Goal: Task Accomplishment & Management: Manage account settings

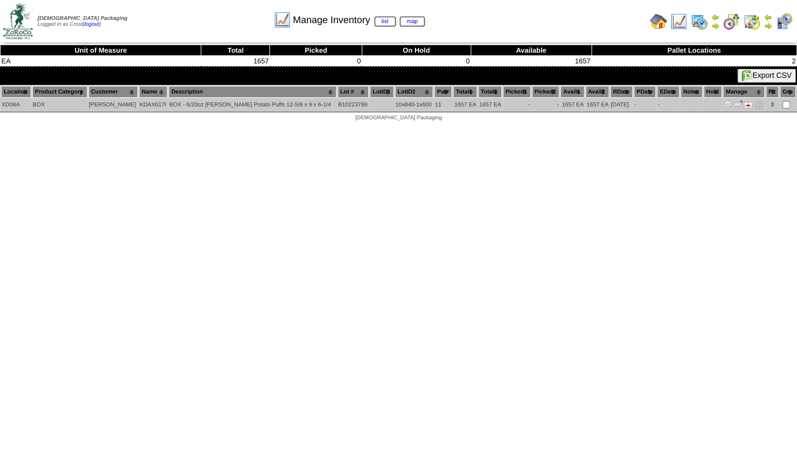
click at [734, 103] on img at bounding box center [738, 104] width 9 height 9
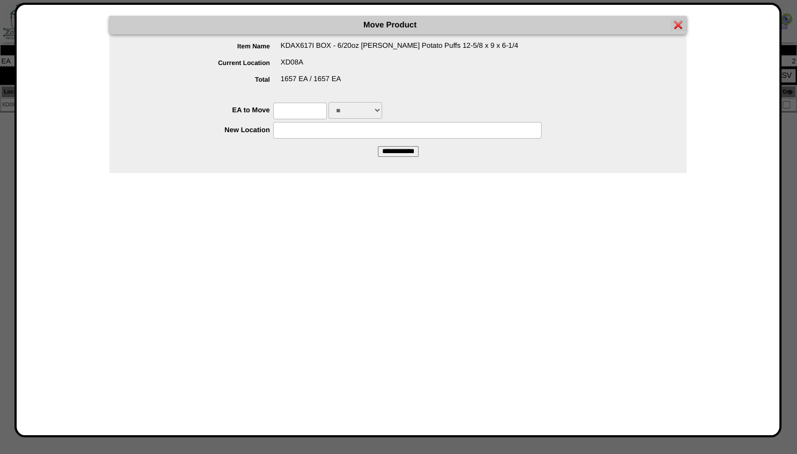
click at [288, 114] on input "text" at bounding box center [300, 111] width 54 height 17
type input "****"
click at [274, 130] on input "text" at bounding box center [407, 130] width 268 height 17
type input "******"
click at [396, 150] on input "**********" at bounding box center [398, 151] width 41 height 11
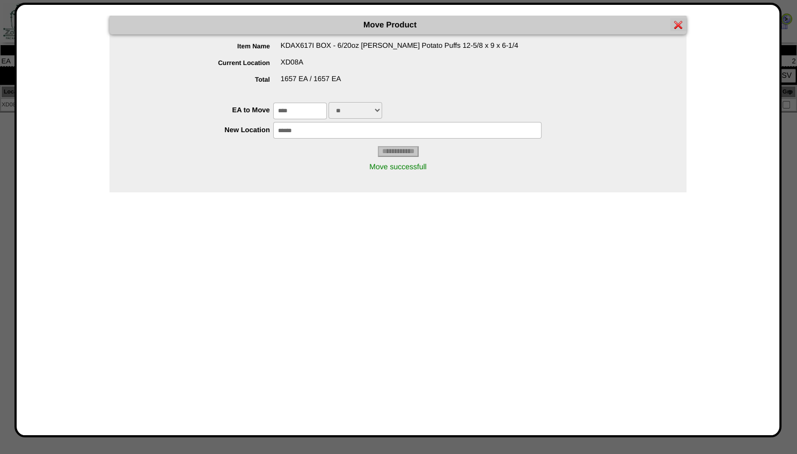
click at [680, 25] on img at bounding box center [678, 24] width 9 height 9
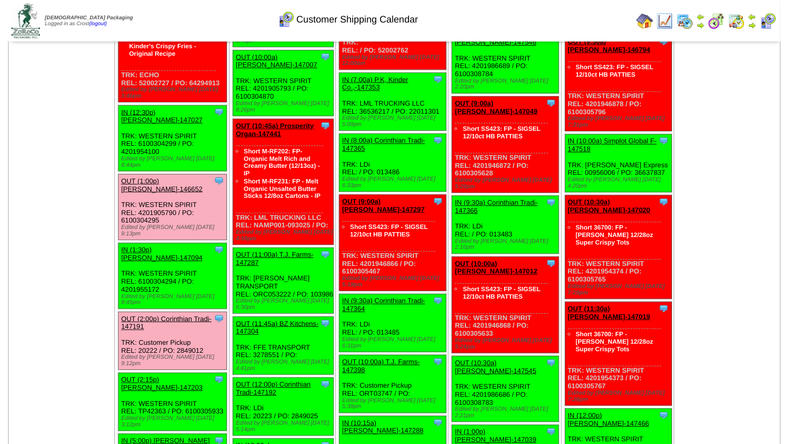
scroll to position [870, 0]
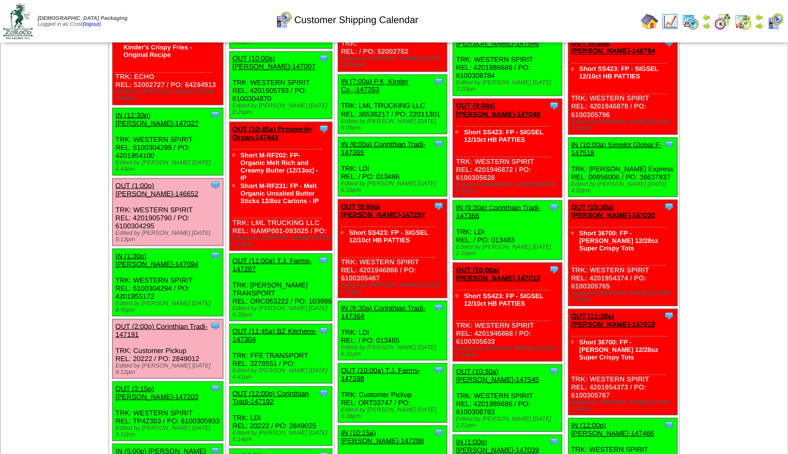
click at [159, 384] on link "OUT (2:15p) [PERSON_NAME]-147203" at bounding box center [156, 392] width 83 height 16
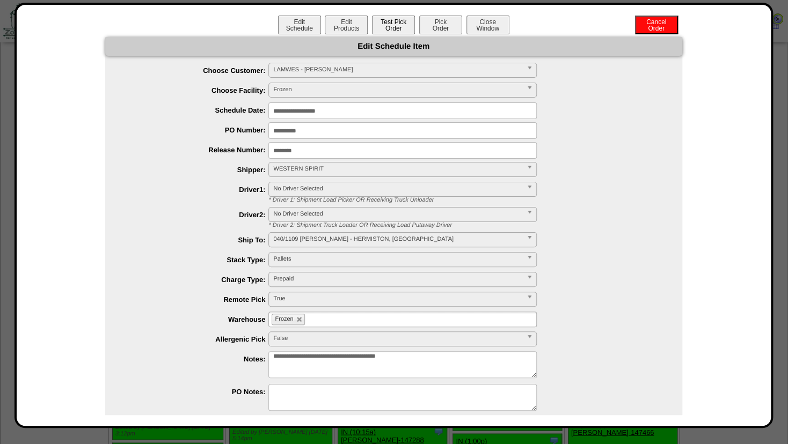
click at [387, 26] on button "Test Pick Order" at bounding box center [393, 25] width 43 height 19
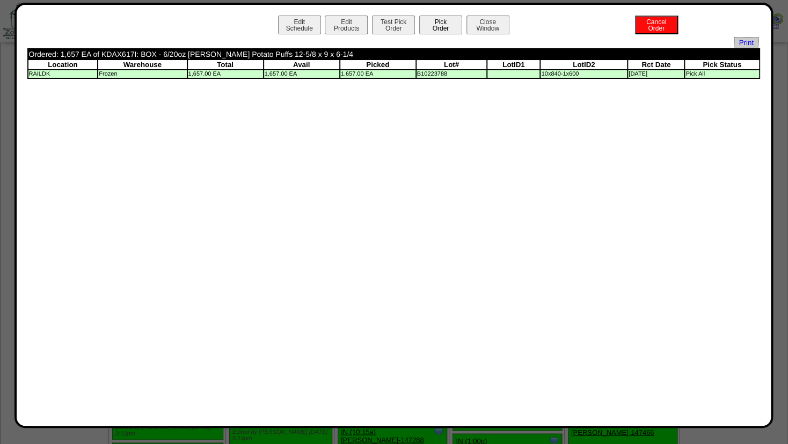
click at [447, 25] on button "Pick Order" at bounding box center [440, 25] width 43 height 19
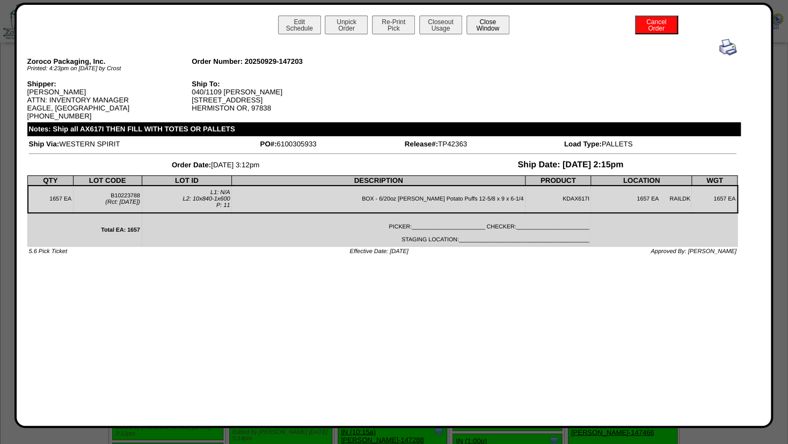
click at [490, 27] on button "Close Window" at bounding box center [488, 25] width 43 height 19
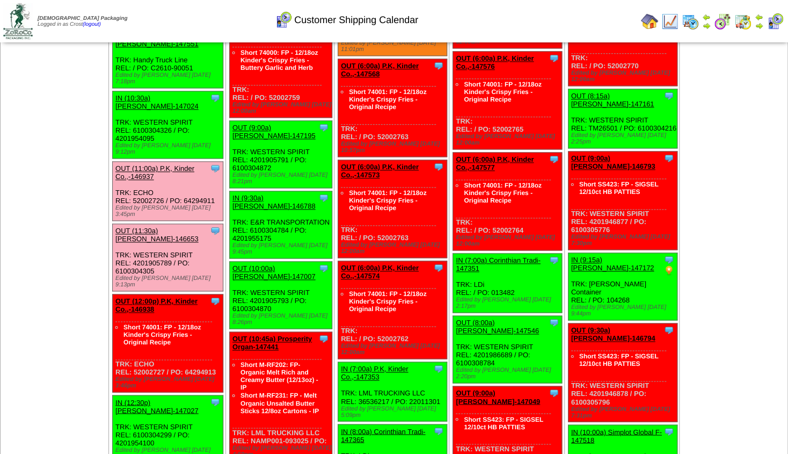
scroll to position [580, 0]
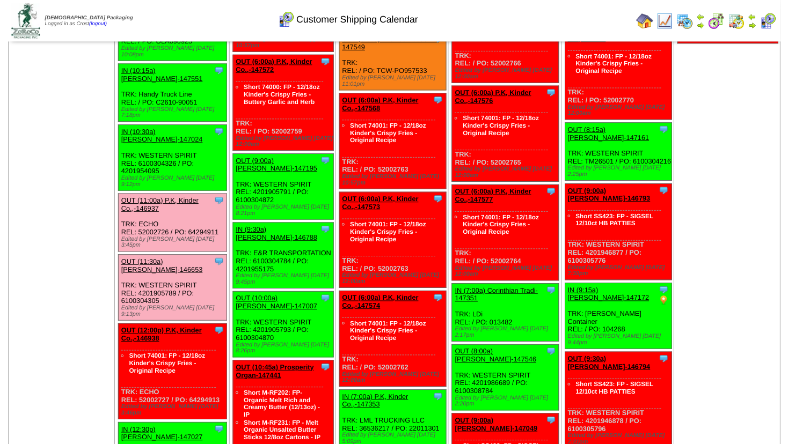
scroll to position [522, 0]
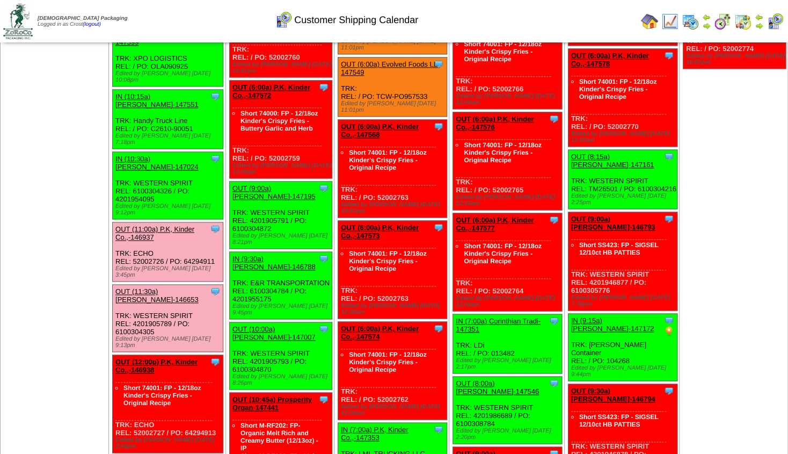
click at [143, 358] on link "OUT (12:00p) P.K, Kinder Co.,-146938" at bounding box center [156, 366] width 82 height 16
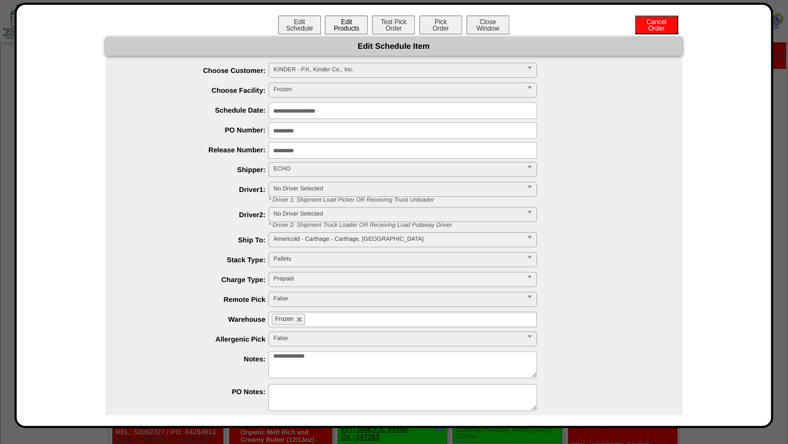
click at [348, 27] on button "Edit Products" at bounding box center [346, 25] width 43 height 19
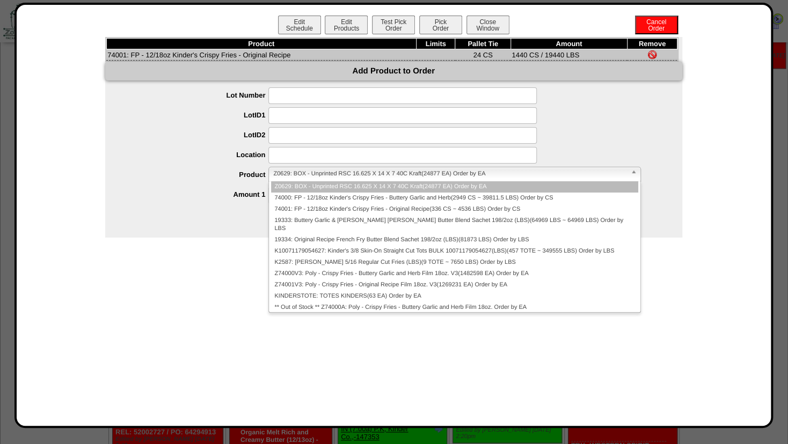
click at [285, 180] on span "Z0629: BOX - Unprinted RSC 16.625 X 14 X 7 40C Kraft(24877 EA) Order by EA" at bounding box center [449, 173] width 353 height 13
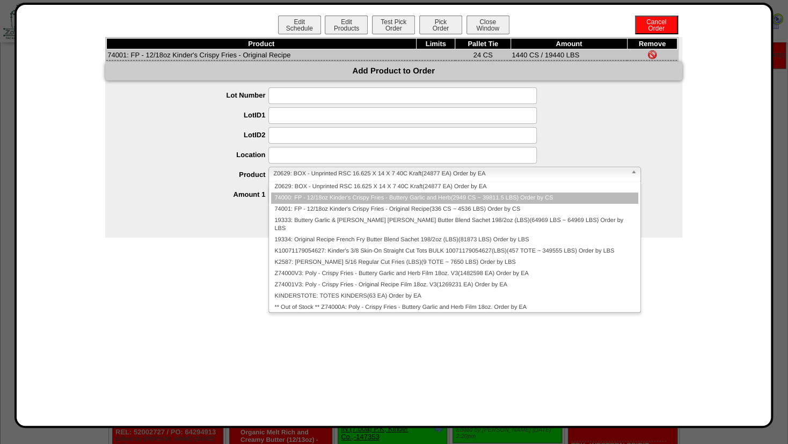
click at [293, 197] on li "74000: FP - 12/18oz Kinder's Crispy Fries - Buttery Garlic and Herb(2949 CS ~ 3…" at bounding box center [454, 198] width 367 height 11
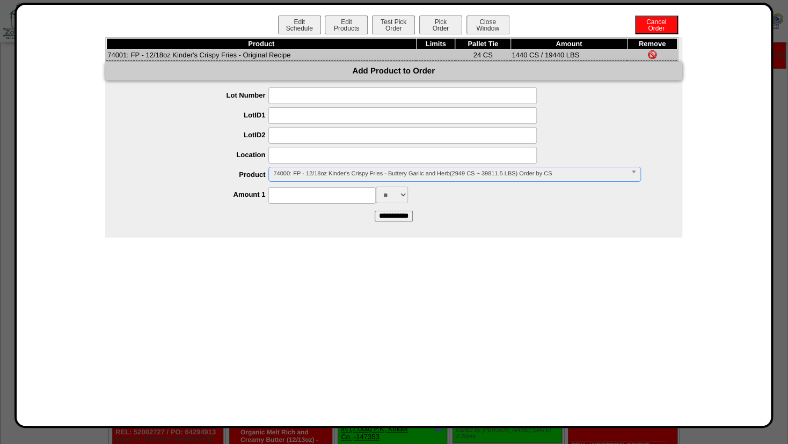
click at [290, 199] on input at bounding box center [321, 195] width 107 height 17
type input "****"
drag, startPoint x: 476, startPoint y: 208, endPoint x: 450, endPoint y: 215, distance: 26.2
click at [476, 208] on form "**********" at bounding box center [393, 155] width 577 height 134
click at [390, 217] on input "**********" at bounding box center [394, 216] width 38 height 11
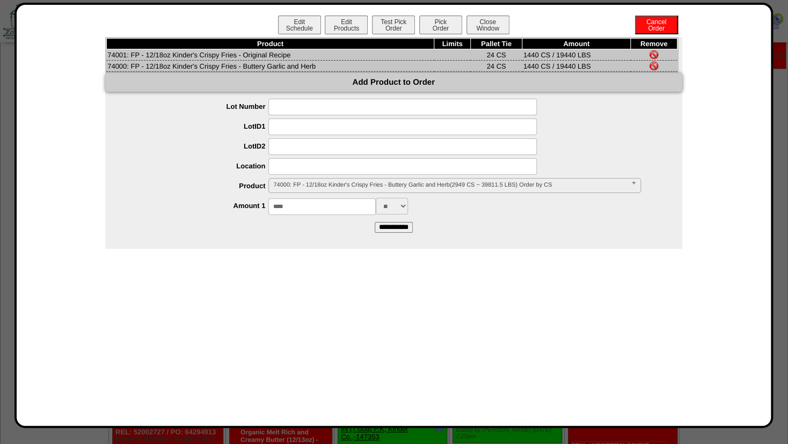
click at [654, 54] on img at bounding box center [654, 54] width 9 height 9
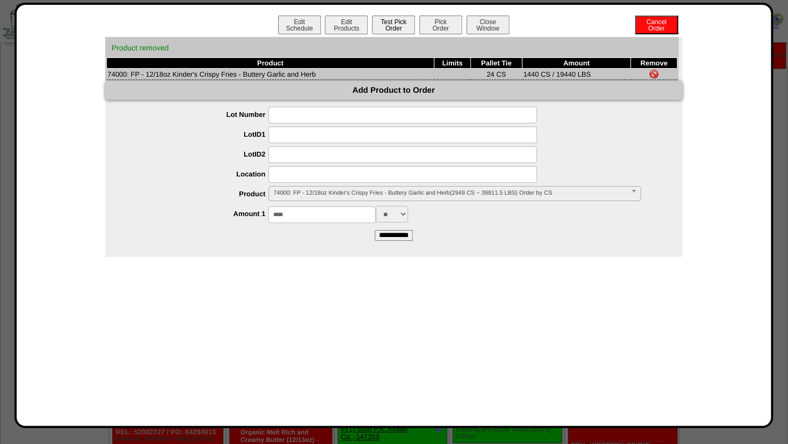
click at [394, 27] on button "Test Pick Order" at bounding box center [393, 25] width 43 height 19
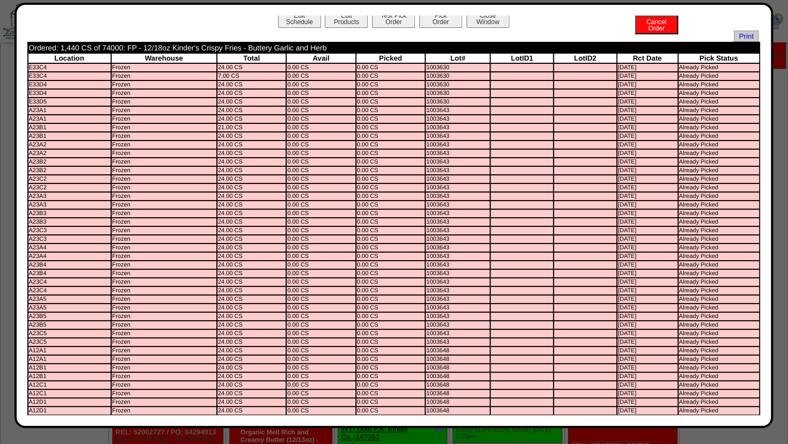
scroll to position [0, 0]
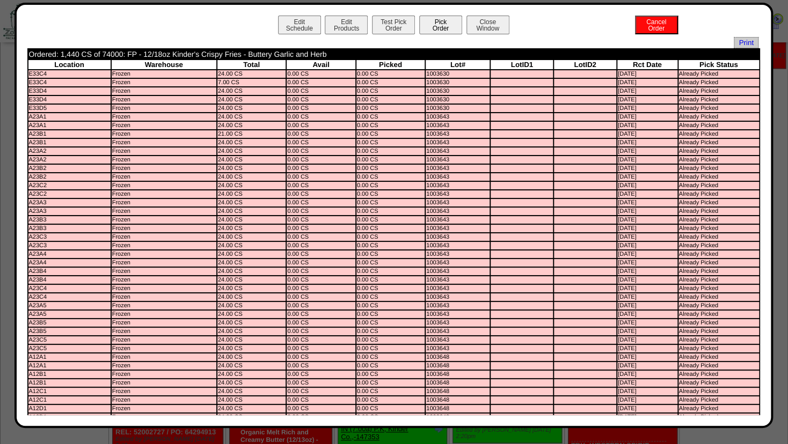
click at [438, 20] on button "Pick Order" at bounding box center [440, 25] width 43 height 19
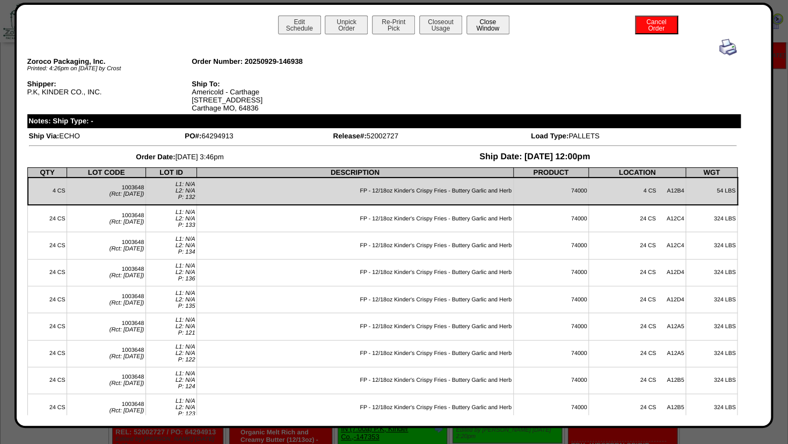
click at [489, 23] on button "Close Window" at bounding box center [488, 25] width 43 height 19
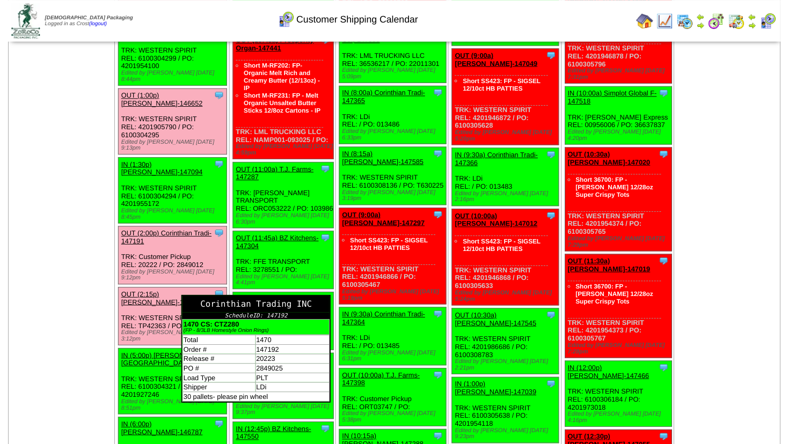
scroll to position [928, 0]
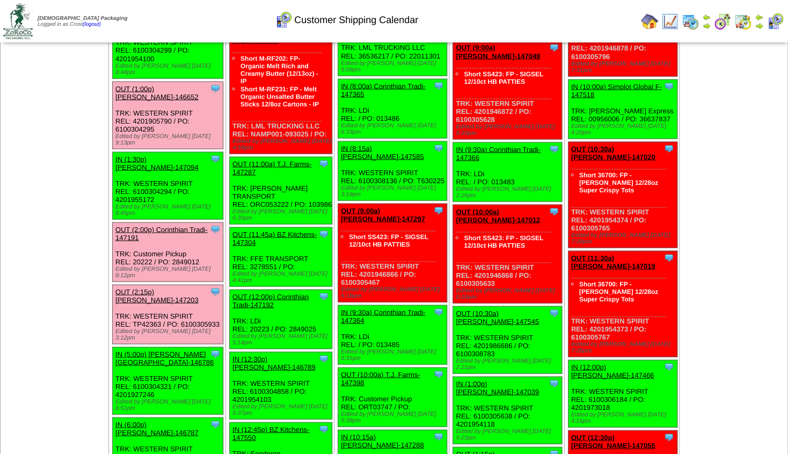
click at [264, 230] on link "OUT (11:45a) BZ Kitchens-147304" at bounding box center [274, 238] width 84 height 16
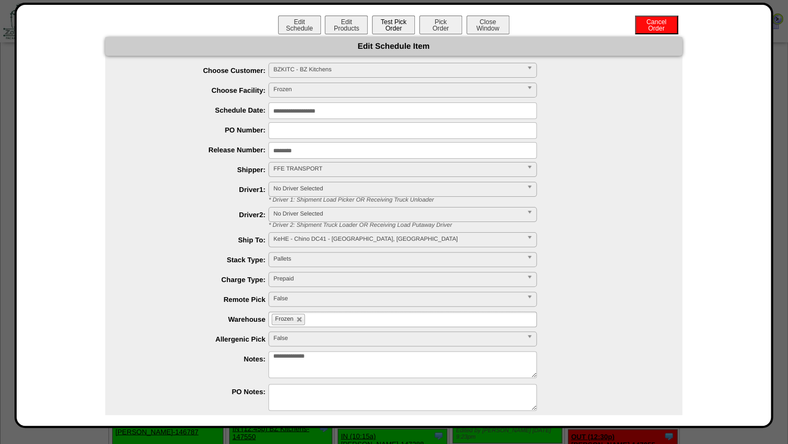
click at [383, 31] on button "Test Pick Order" at bounding box center [393, 25] width 43 height 19
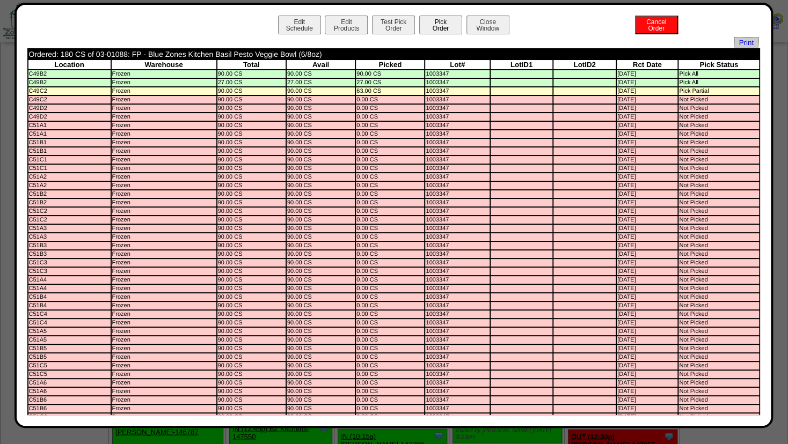
click at [433, 25] on button "Pick Order" at bounding box center [440, 25] width 43 height 19
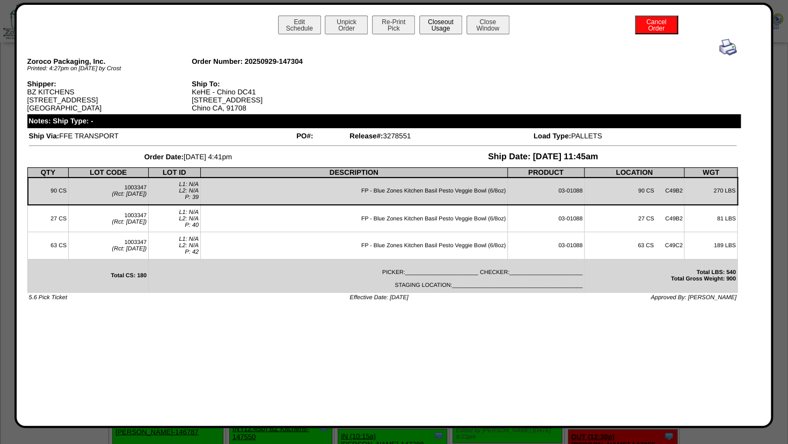
click at [440, 21] on button "Closeout Usage" at bounding box center [440, 25] width 43 height 19
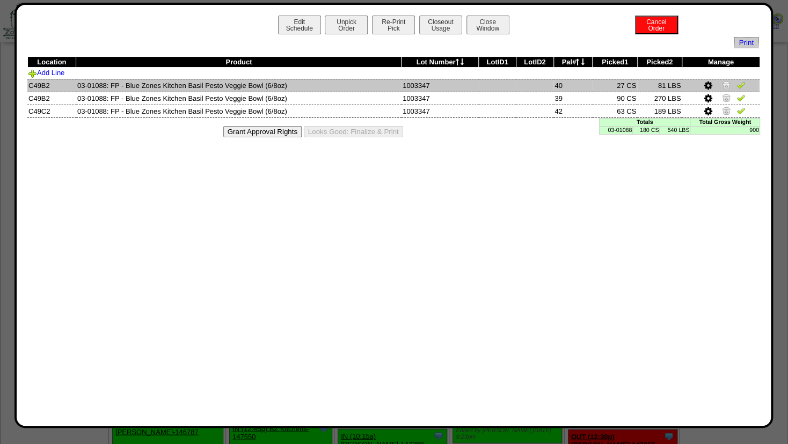
click at [727, 84] on img at bounding box center [726, 85] width 9 height 9
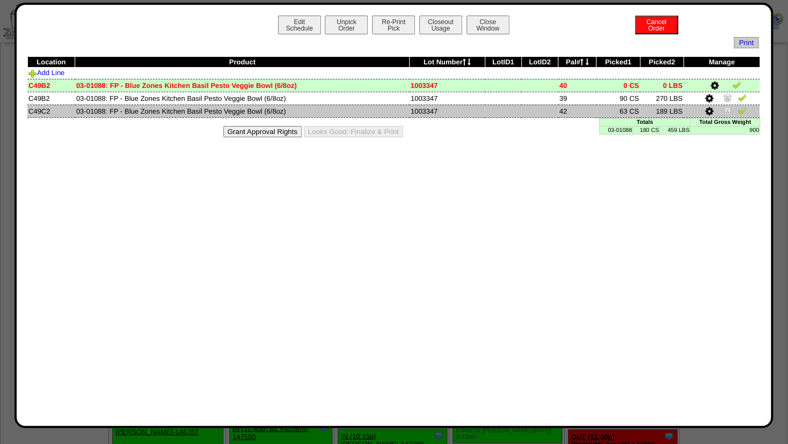
click at [711, 106] on td at bounding box center [721, 111] width 76 height 13
click at [709, 110] on icon at bounding box center [709, 112] width 8 height 10
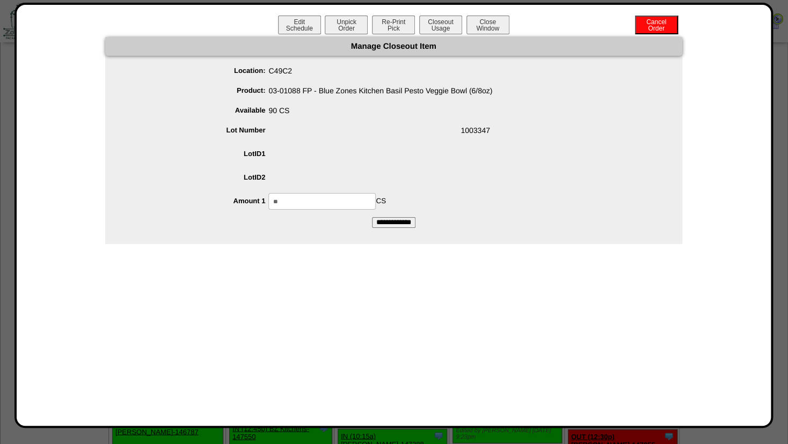
drag, startPoint x: 289, startPoint y: 199, endPoint x: 93, endPoint y: 206, distance: 196.6
click at [268, 210] on input "**" at bounding box center [321, 201] width 107 height 17
type input "**"
click at [497, 185] on span at bounding box center [405, 180] width 556 height 20
click at [403, 221] on input "**********" at bounding box center [393, 222] width 43 height 11
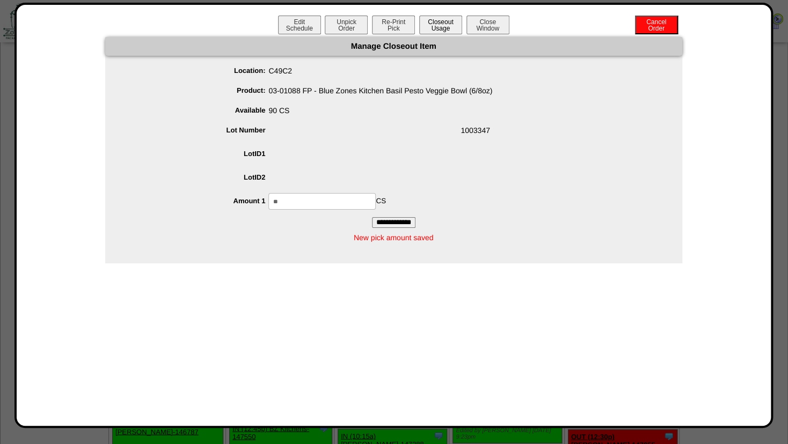
click at [439, 26] on button "Closeout Usage" at bounding box center [440, 25] width 43 height 19
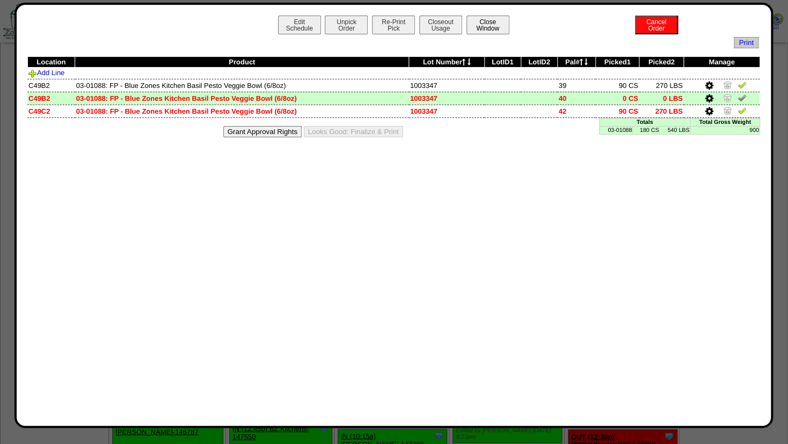
click at [489, 25] on button "Close Window" at bounding box center [488, 25] width 43 height 19
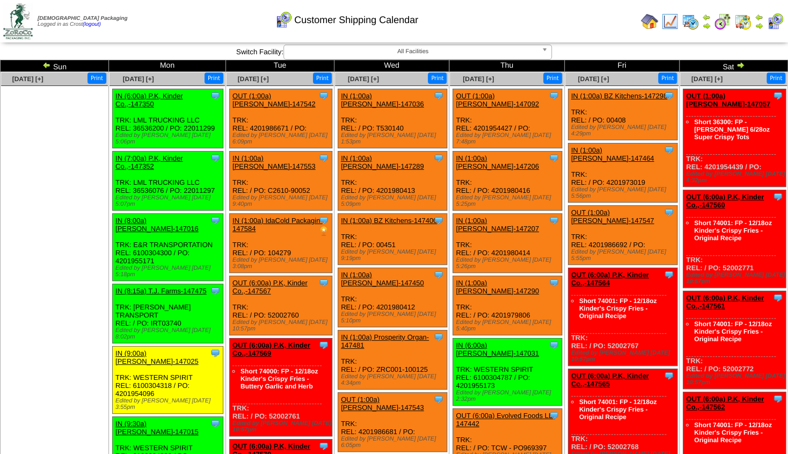
click at [648, 18] on img at bounding box center [649, 21] width 17 height 17
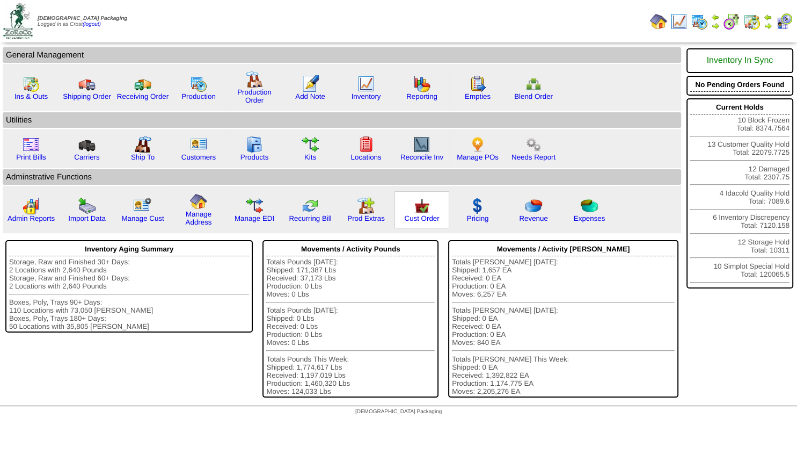
click at [419, 214] on img at bounding box center [421, 205] width 17 height 17
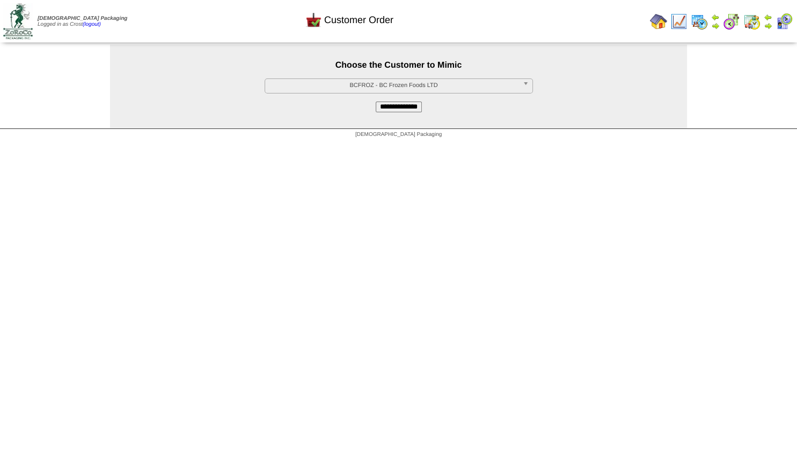
click at [360, 85] on span "BCFROZ - BC Frozen Foods LTD" at bounding box center [393, 85] width 249 height 13
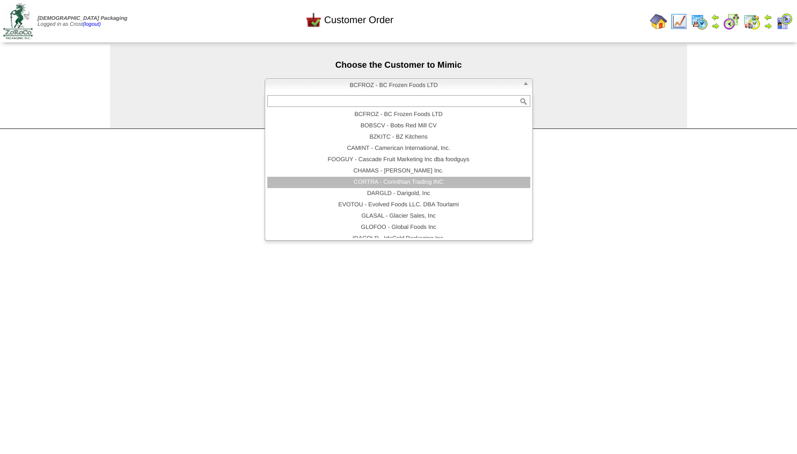
scroll to position [64, 0]
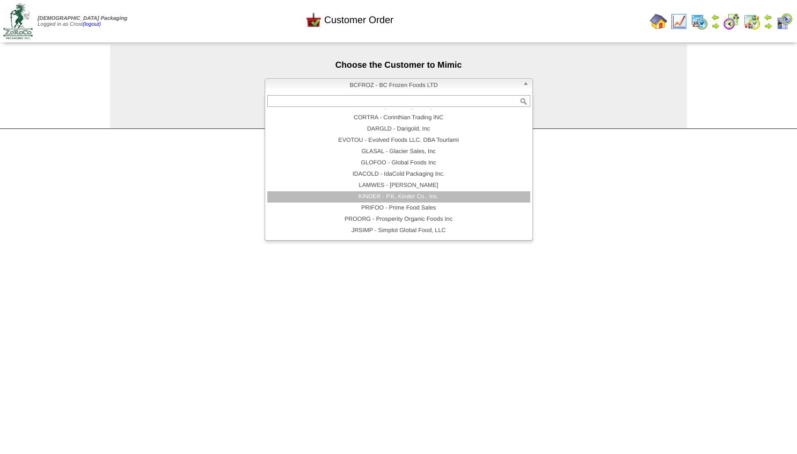
click at [384, 200] on li "KINDER - P.K, Kinder Co., Inc." at bounding box center [398, 196] width 263 height 11
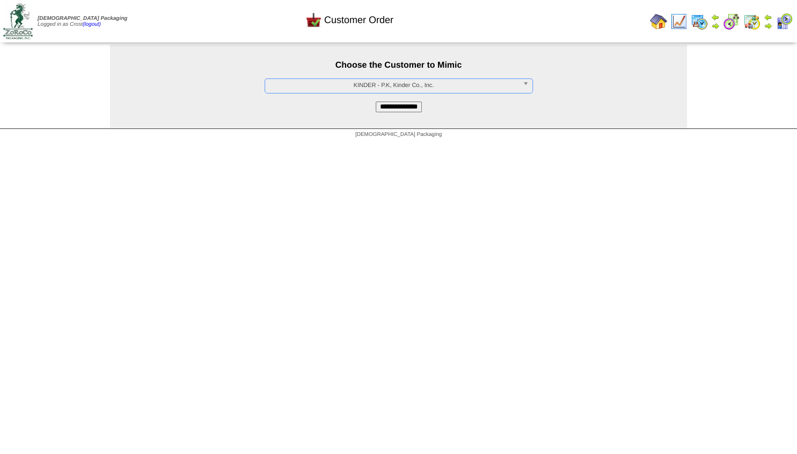
click at [395, 108] on input "**********" at bounding box center [399, 106] width 46 height 11
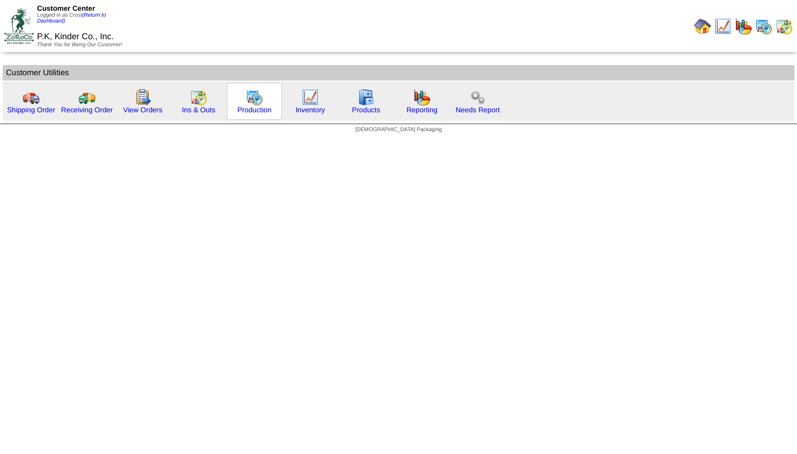
click at [246, 99] on img at bounding box center [254, 97] width 17 height 17
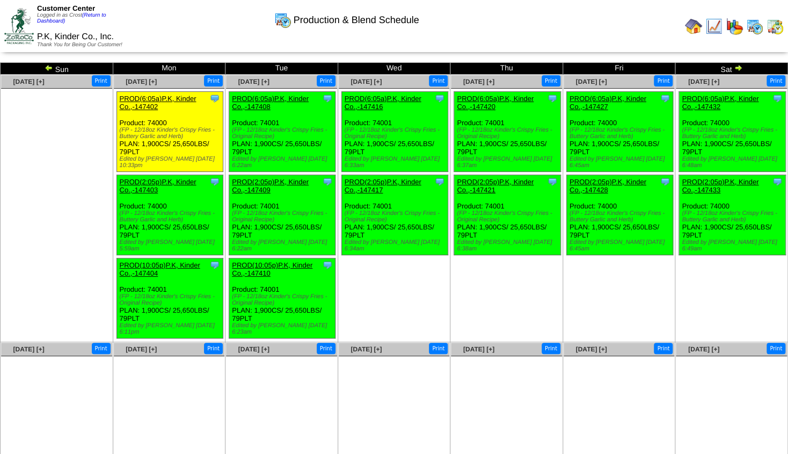
click at [50, 68] on img at bounding box center [49, 67] width 9 height 9
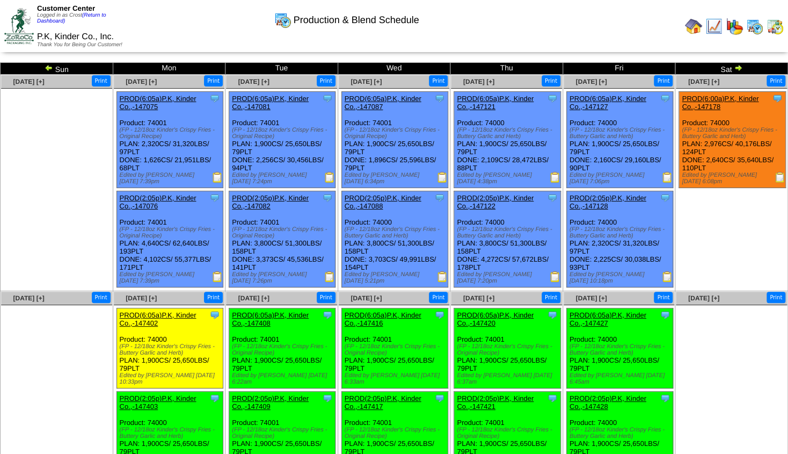
drag, startPoint x: 444, startPoint y: 232, endPoint x: 383, endPoint y: 344, distance: 127.3
click at [412, 295] on tbody "Sun Mon Tue Wed Thu Fri [DATE] [+] Print" at bounding box center [395, 310] width 788 height 495
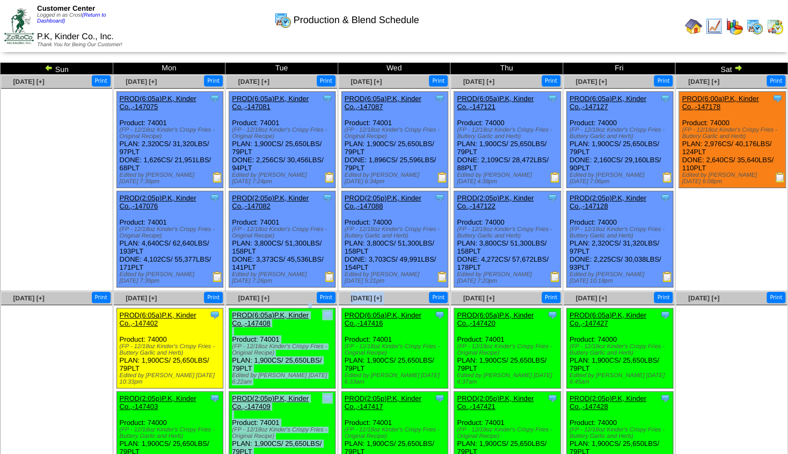
click at [727, 239] on ul "Clone Item PROD(6:00a)P.K, Kinder Co.,-147178 P.K, Kinder Co., Inc. ScheduleID:…" at bounding box center [731, 171] width 111 height 161
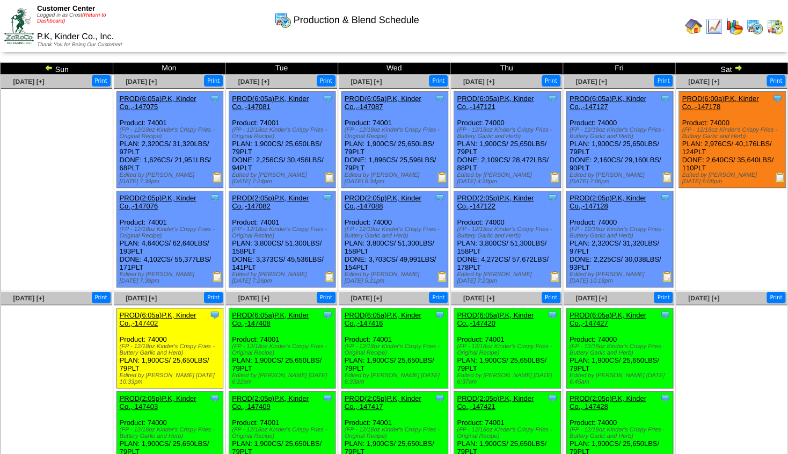
click at [92, 16] on link "(Return to Dashboard)" at bounding box center [71, 18] width 69 height 12
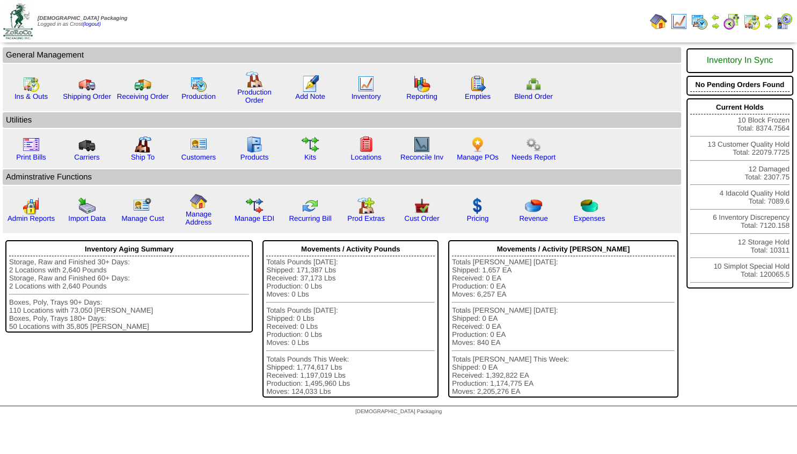
click at [765, 26] on img at bounding box center [768, 25] width 9 height 9
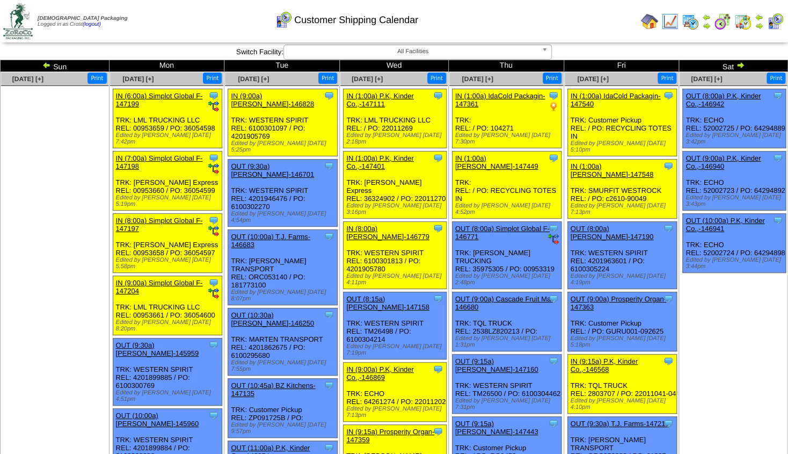
click at [739, 62] on img at bounding box center [740, 65] width 9 height 9
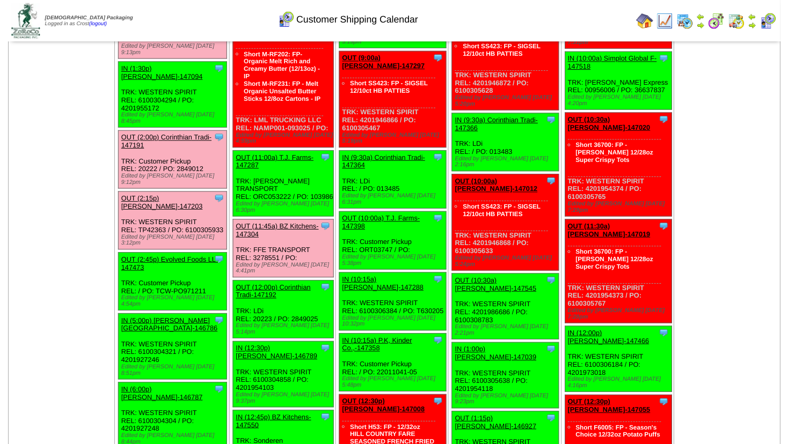
scroll to position [956, 0]
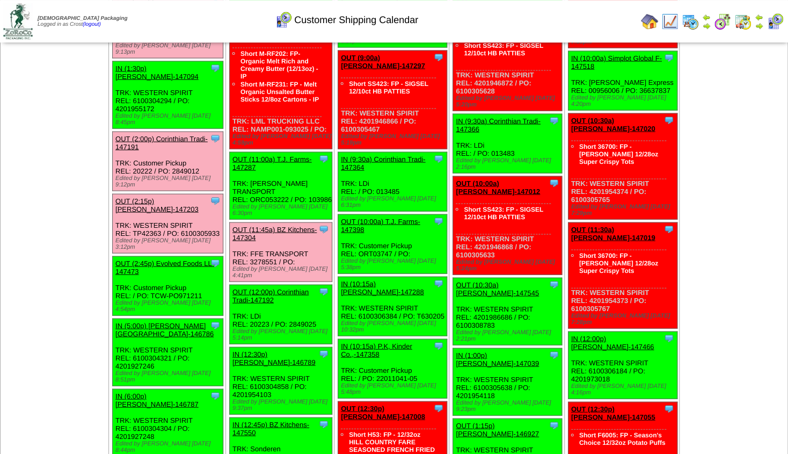
click at [163, 259] on link "OUT (2:45p) Evolved Foods LL-147473" at bounding box center [164, 267] width 99 height 16
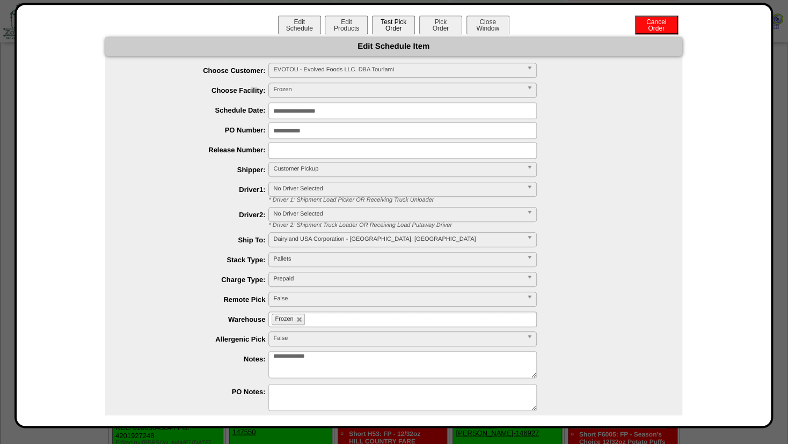
click at [387, 28] on button "Test Pick Order" at bounding box center [393, 25] width 43 height 19
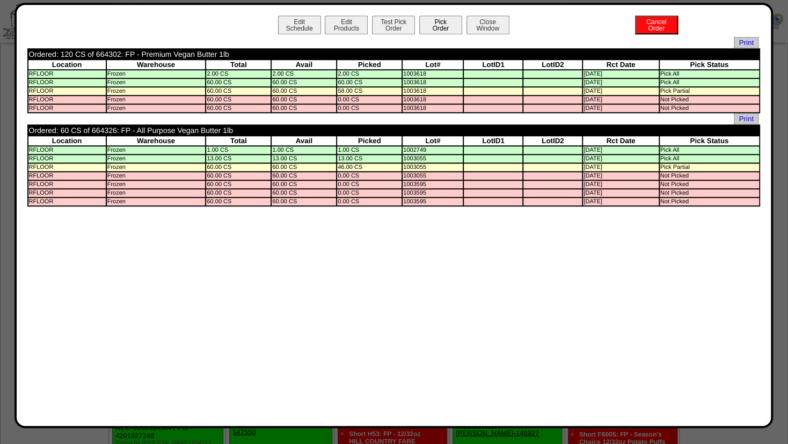
click at [435, 21] on button "Pick Order" at bounding box center [440, 25] width 43 height 19
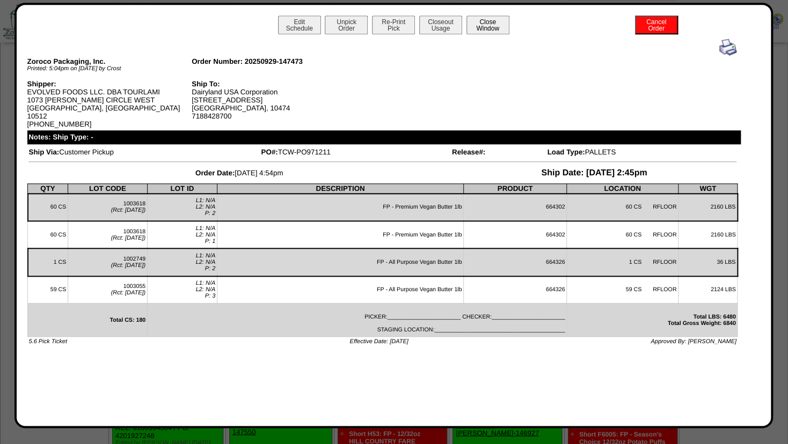
click at [498, 25] on button "Close Window" at bounding box center [488, 25] width 43 height 19
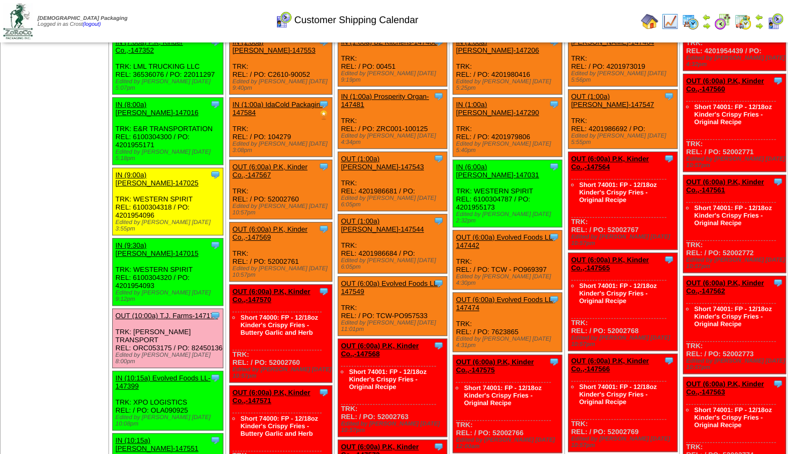
scroll to position [174, 0]
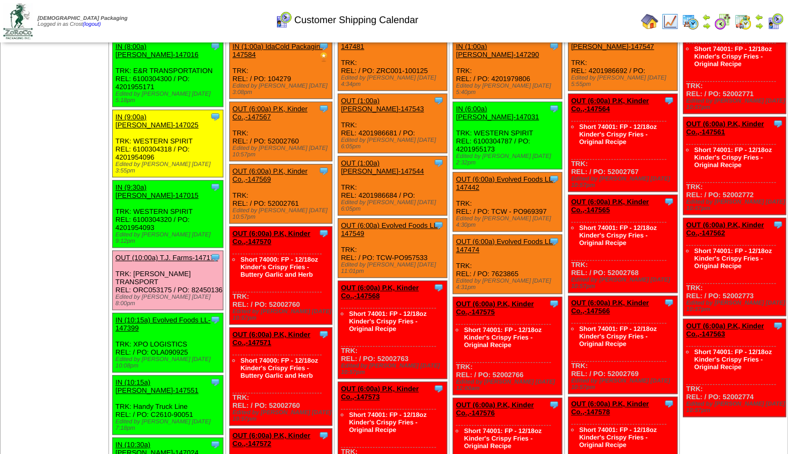
click at [646, 17] on img at bounding box center [649, 21] width 17 height 17
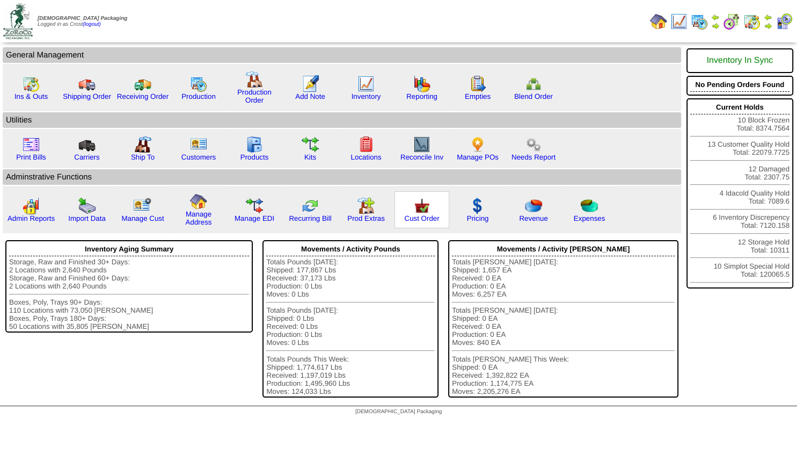
click at [424, 214] on img at bounding box center [421, 205] width 17 height 17
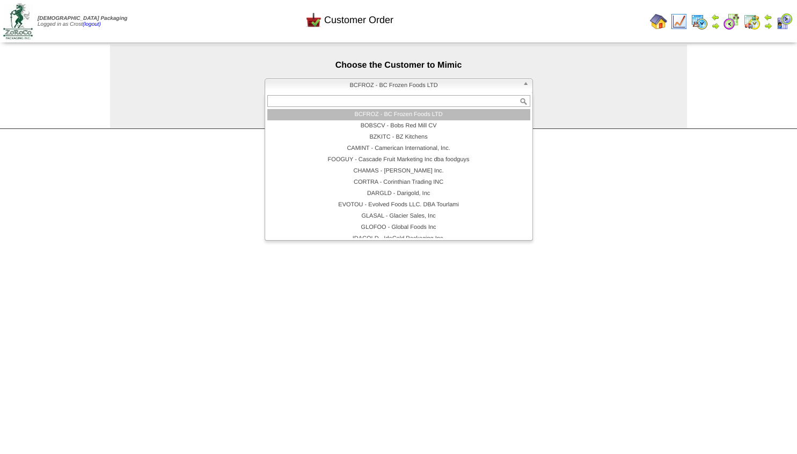
click at [368, 84] on span "BCFROZ - BC Frozen Foods LTD" at bounding box center [393, 85] width 249 height 13
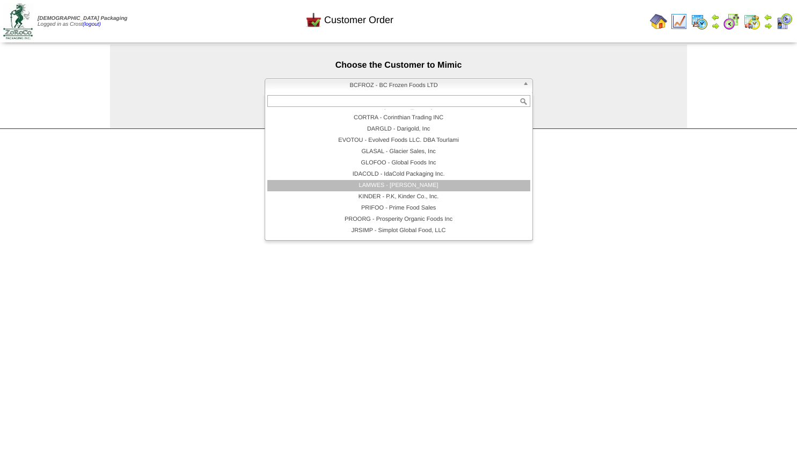
scroll to position [85, 0]
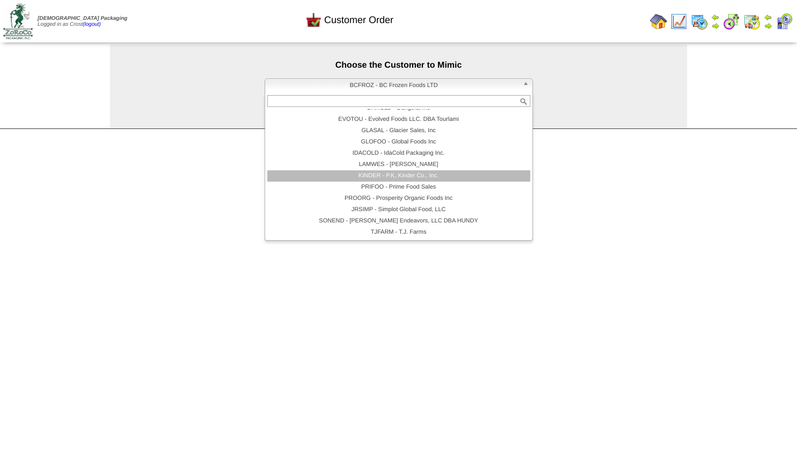
click at [392, 178] on li "KINDER - P.K, Kinder Co., Inc." at bounding box center [398, 175] width 263 height 11
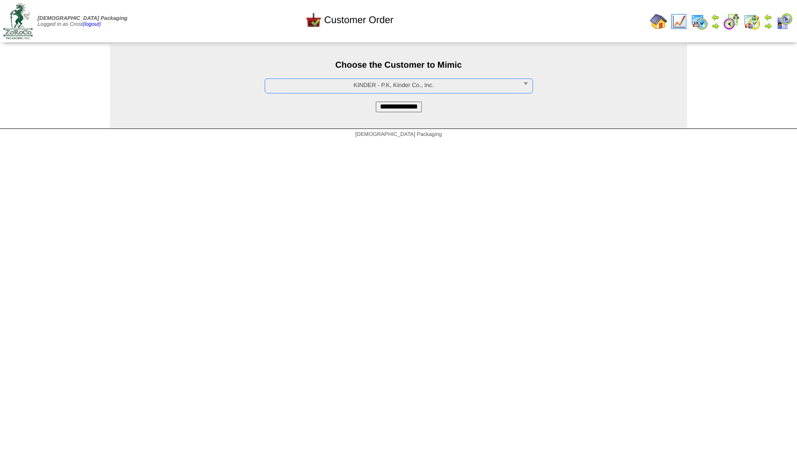
click at [402, 111] on input "**********" at bounding box center [399, 106] width 46 height 11
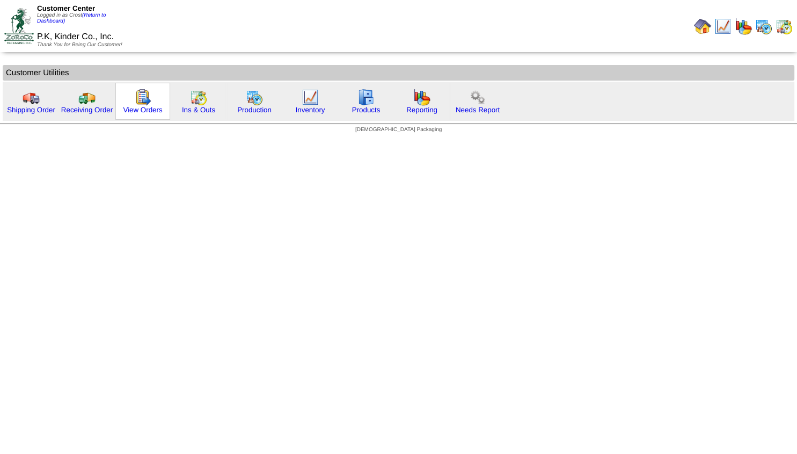
click at [142, 105] on img at bounding box center [142, 97] width 17 height 17
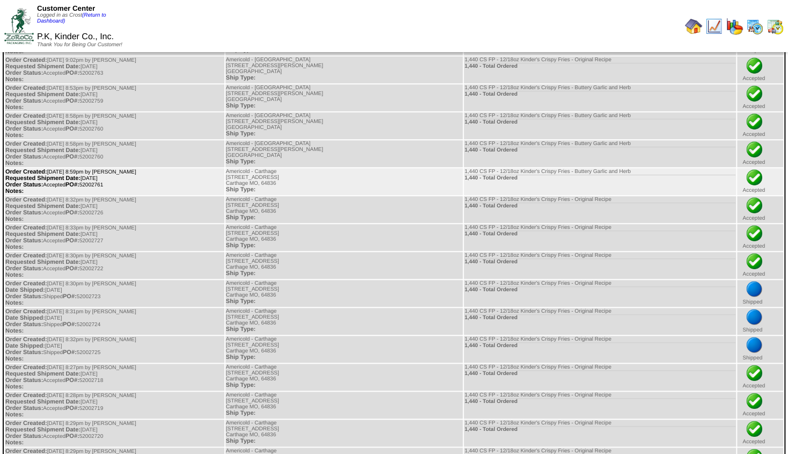
scroll to position [290, 0]
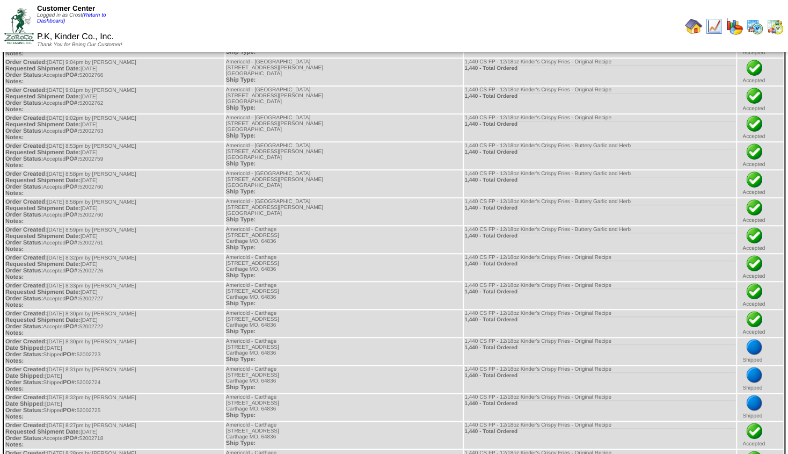
click at [693, 26] on img at bounding box center [693, 26] width 17 height 17
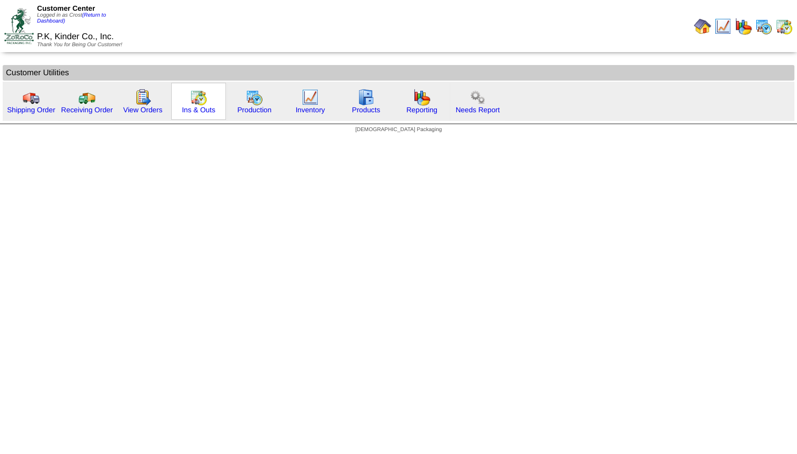
click at [191, 100] on img at bounding box center [198, 97] width 17 height 17
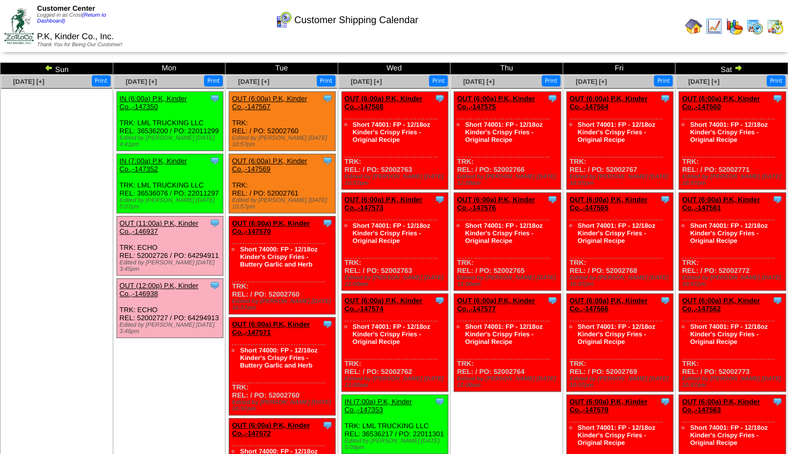
click at [282, 219] on link "OUT (6:00a) P.K, Kinder Co.,-147570" at bounding box center [271, 227] width 78 height 16
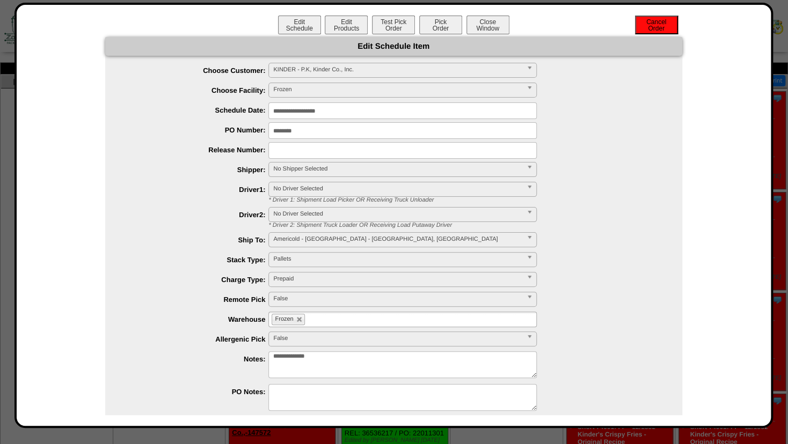
click at [652, 27] on button "Cancel Order" at bounding box center [656, 25] width 43 height 19
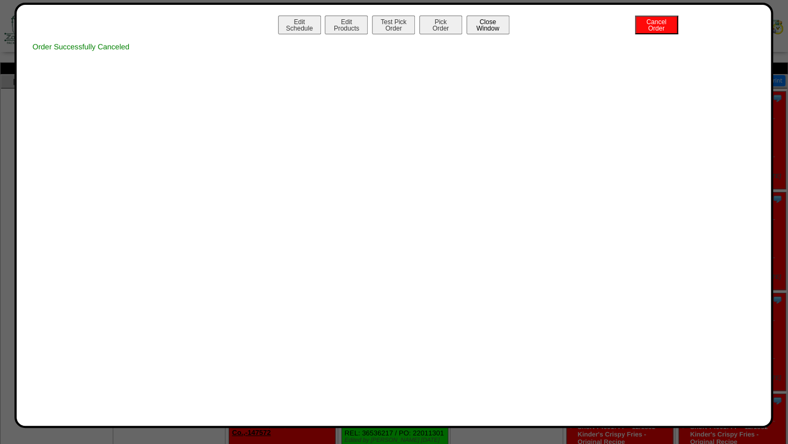
click at [496, 31] on button "Close Window" at bounding box center [488, 25] width 43 height 19
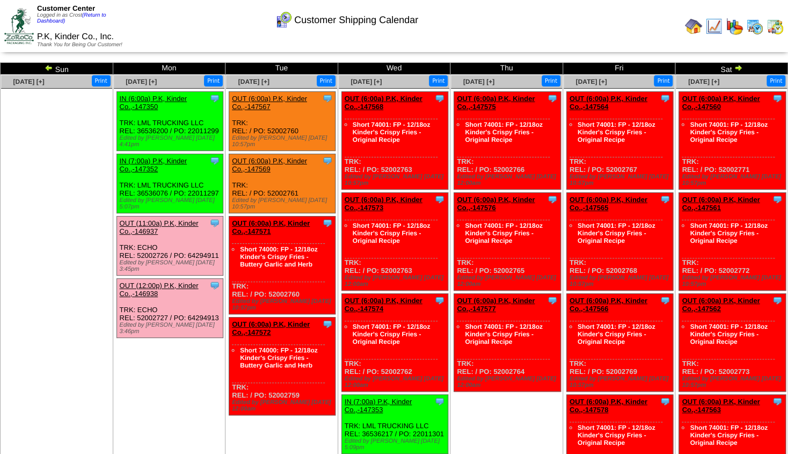
click at [292, 97] on link "OUT (6:00a) P.K, Kinder Co.,-147567" at bounding box center [269, 102] width 75 height 16
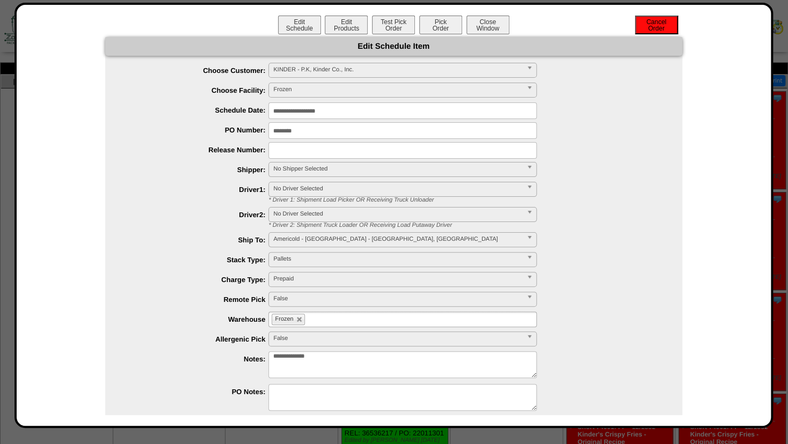
click at [646, 24] on button "Cancel Order" at bounding box center [656, 25] width 43 height 19
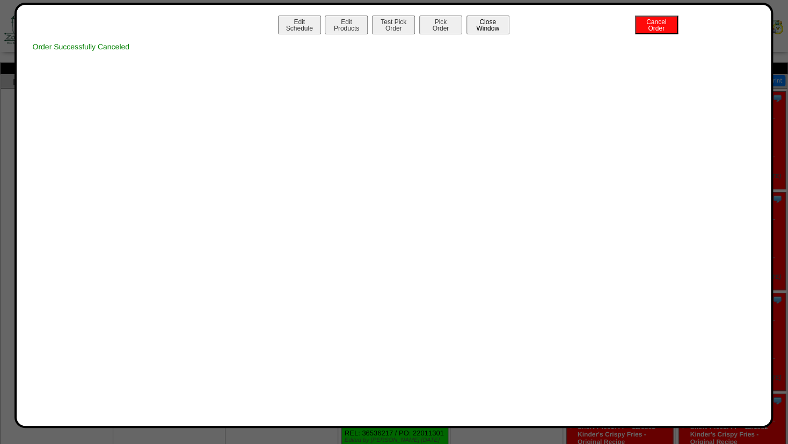
click at [492, 26] on button "Close Window" at bounding box center [488, 25] width 43 height 19
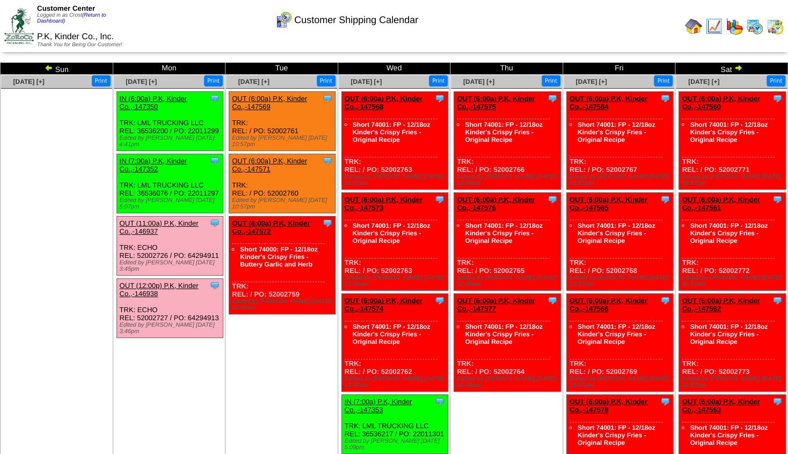
click at [399, 195] on link "OUT (6:00a) P.K, Kinder Co.,-147573" at bounding box center [384, 203] width 78 height 16
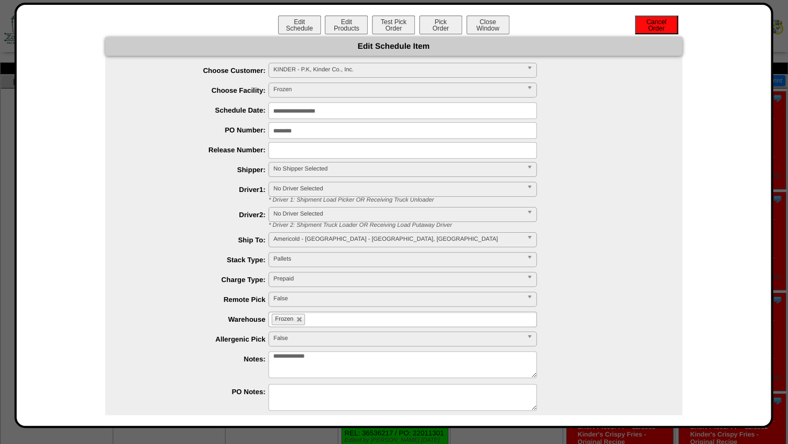
click at [647, 28] on button "Cancel Order" at bounding box center [656, 25] width 43 height 19
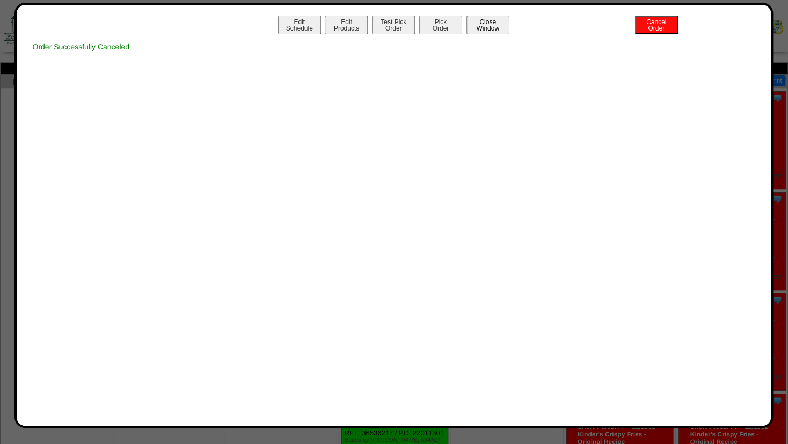
click at [486, 25] on button "Close Window" at bounding box center [488, 25] width 43 height 19
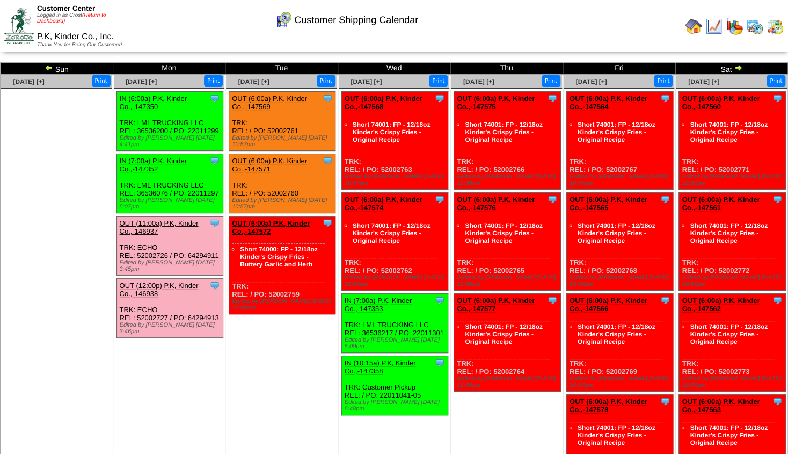
click at [98, 18] on link "(Return to Dashboard)" at bounding box center [71, 18] width 69 height 12
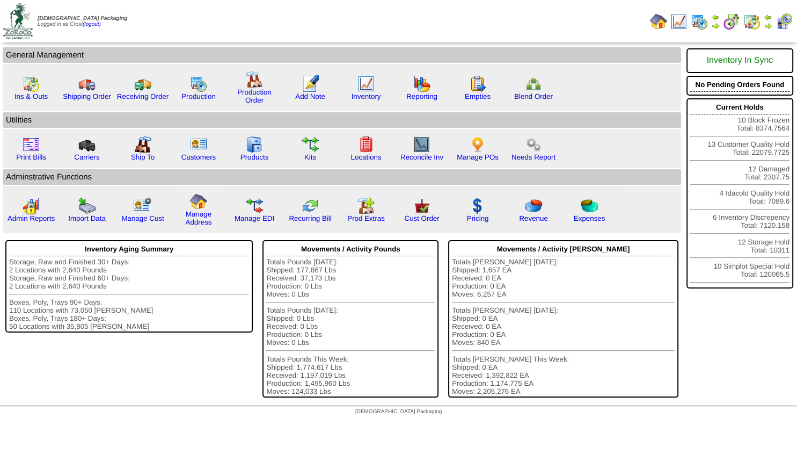
click at [764, 26] on img at bounding box center [768, 25] width 9 height 9
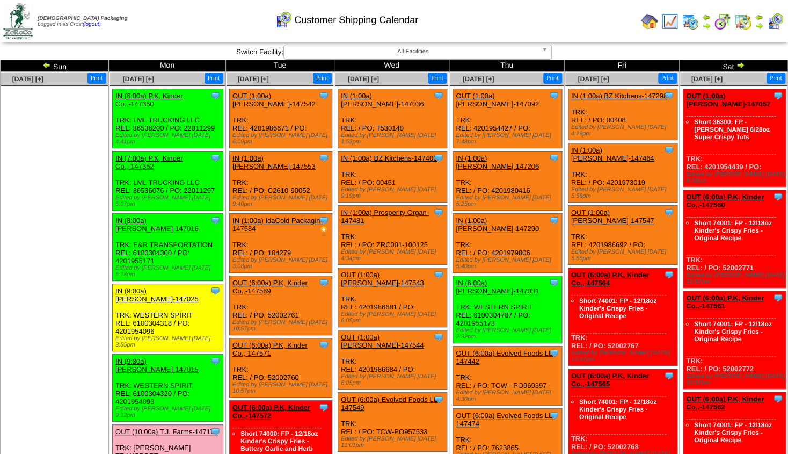
drag, startPoint x: 268, startPoint y: 354, endPoint x: 303, endPoint y: 354, distance: 34.4
click at [303, 354] on div "Clone Item OUT (6:00a) P.K, Kinder Co.,-147571 P.K, Kinder Co., Inc. ScheduleID…" at bounding box center [280, 367] width 103 height 59
drag, startPoint x: 269, startPoint y: 295, endPoint x: 308, endPoint y: 295, distance: 38.7
click at [308, 295] on div "Clone Item OUT (6:00a) P.K, Kinder Co.,-147569 P.K, Kinder Co., Inc. ScheduleID…" at bounding box center [280, 305] width 103 height 59
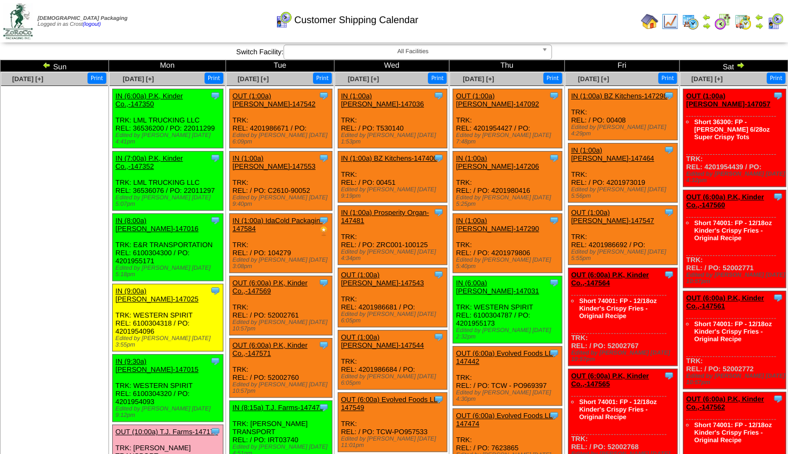
click at [649, 20] on img at bounding box center [649, 21] width 17 height 17
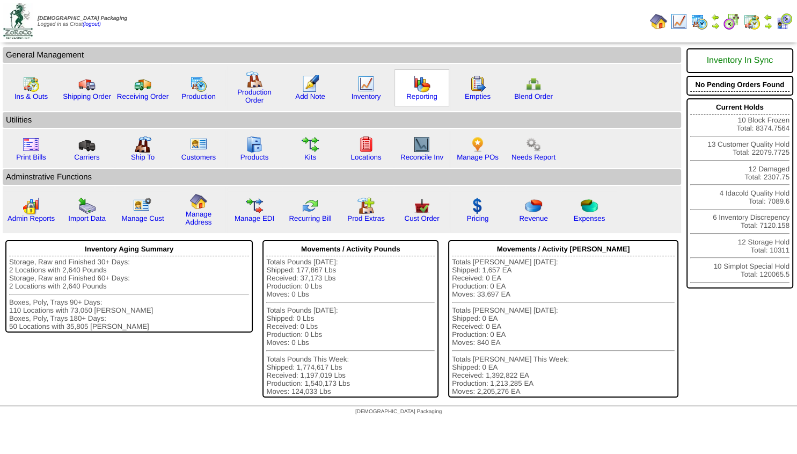
click at [420, 92] on img at bounding box center [421, 83] width 17 height 17
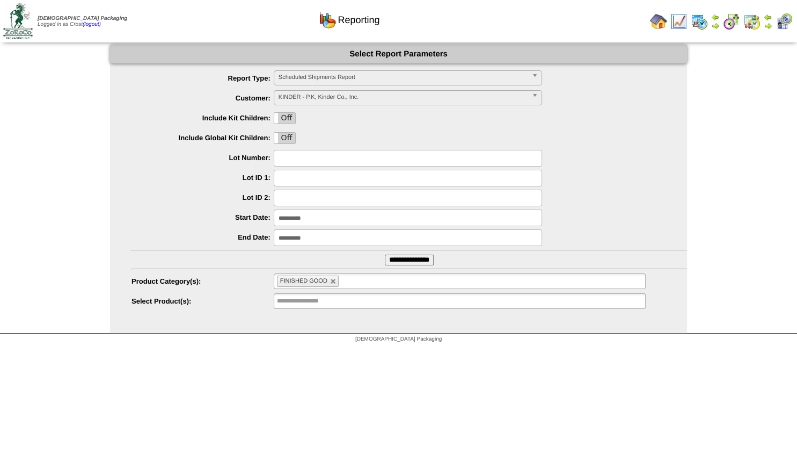
click at [306, 76] on span "Scheduled Shipments Report" at bounding box center [403, 77] width 249 height 13
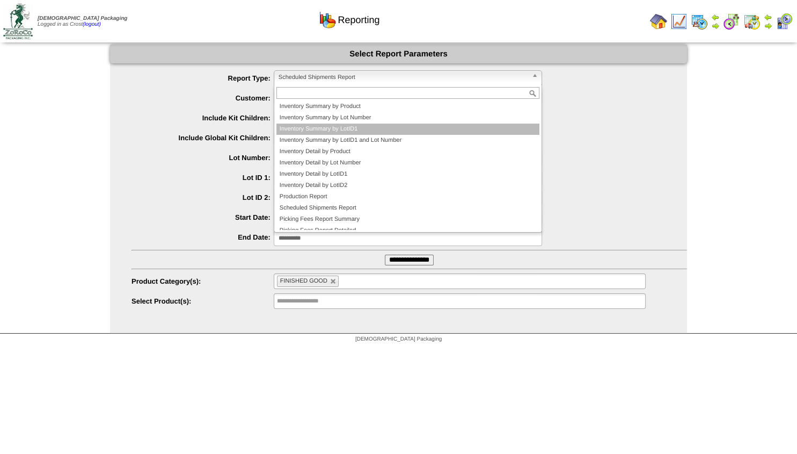
scroll to position [29, 0]
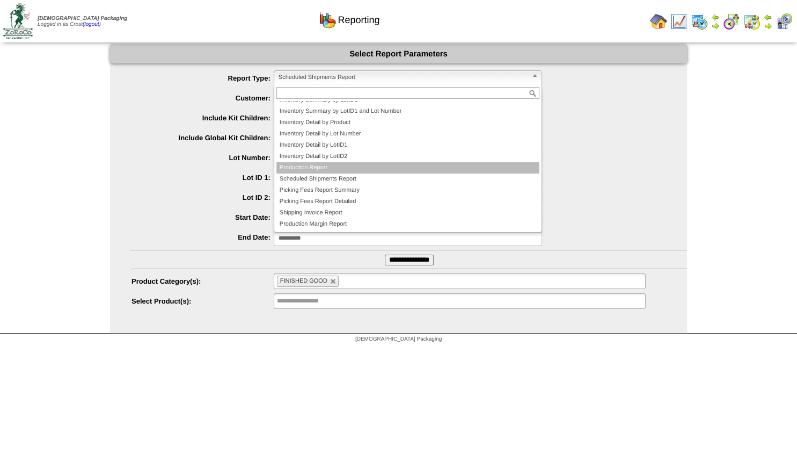
click at [315, 170] on li "Production Report" at bounding box center [407, 167] width 263 height 11
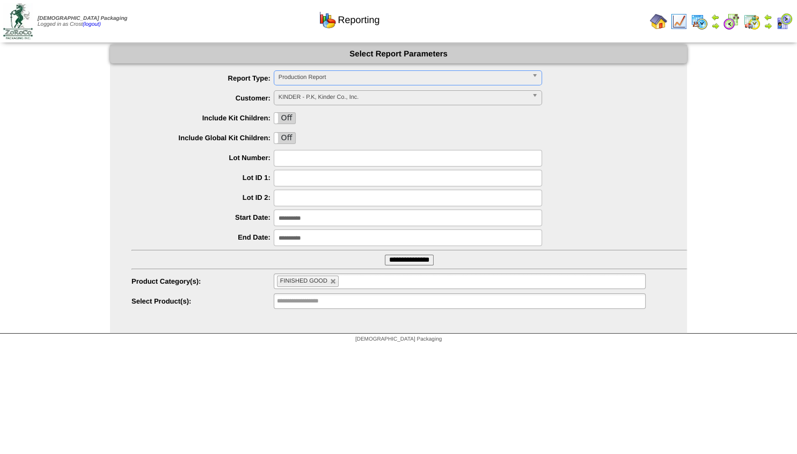
click at [308, 97] on span "KINDER - P.K, Kinder Co., Inc." at bounding box center [403, 97] width 249 height 13
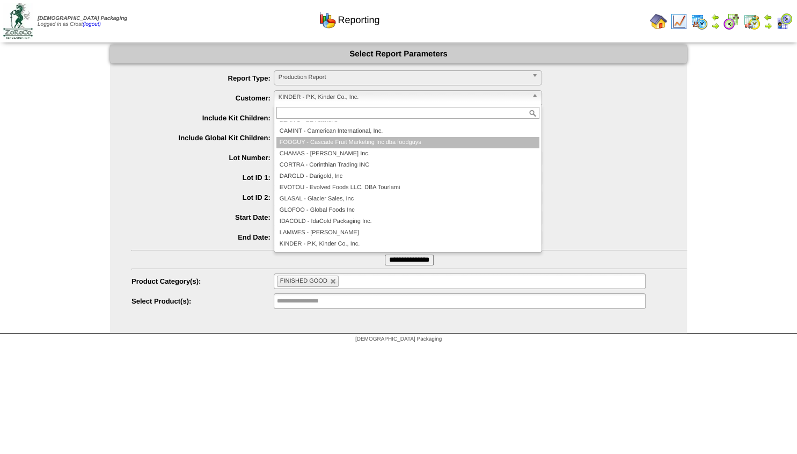
scroll to position [33, 0]
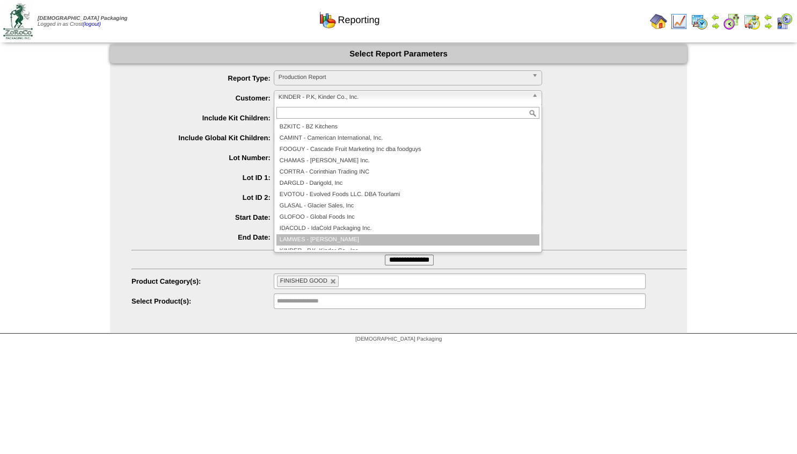
click at [315, 236] on li "LAMWES - Lamb-Weston" at bounding box center [407, 239] width 263 height 11
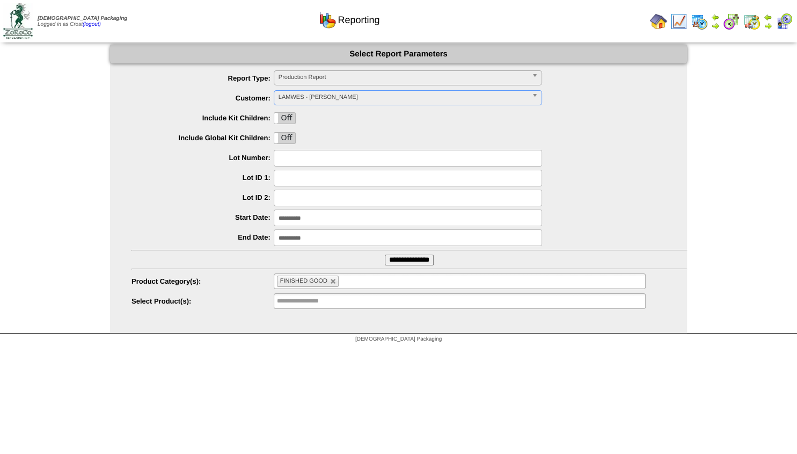
click at [316, 218] on input "**********" at bounding box center [408, 217] width 268 height 17
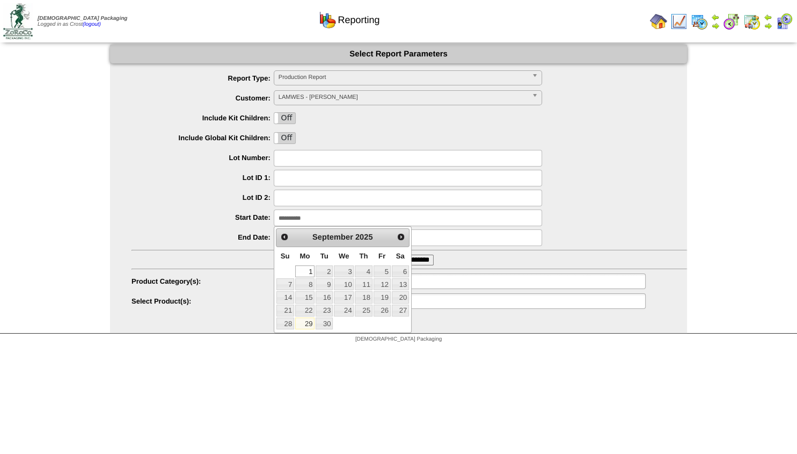
click at [233, 203] on div at bounding box center [410, 198] width 556 height 17
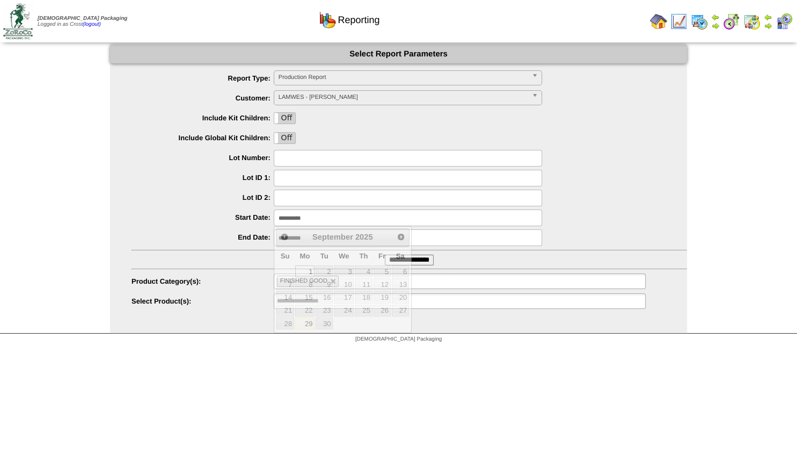
click at [325, 219] on input "**********" at bounding box center [408, 217] width 268 height 17
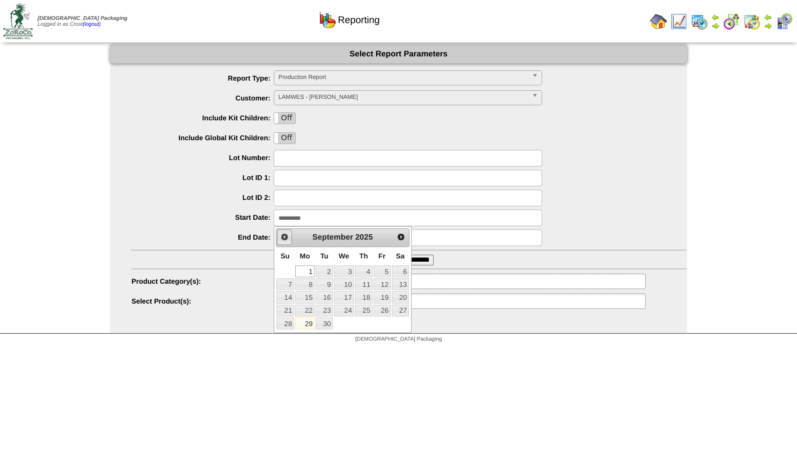
click at [286, 236] on span "Prev" at bounding box center [284, 236] width 9 height 9
click at [381, 271] on link "1" at bounding box center [382, 271] width 17 height 12
type input "**********"
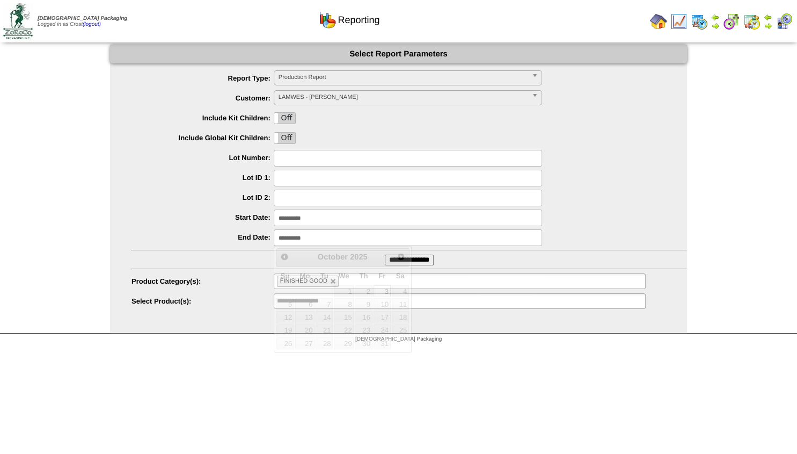
click at [300, 238] on input "**********" at bounding box center [408, 237] width 268 height 17
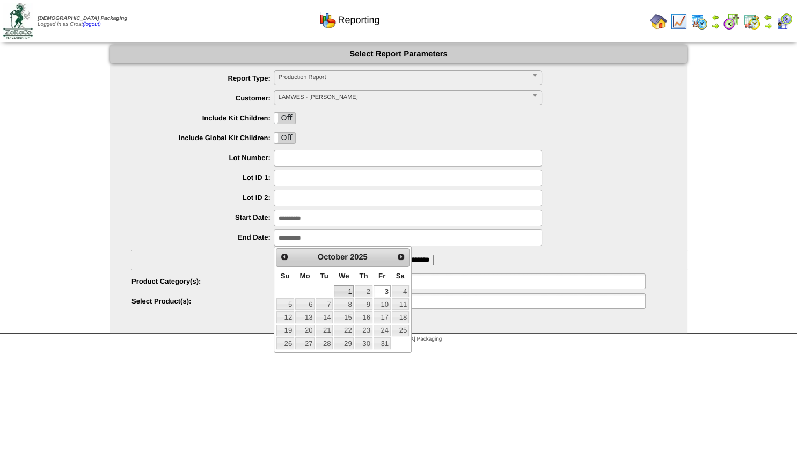
click at [347, 288] on link "1" at bounding box center [344, 291] width 20 height 12
type input "**********"
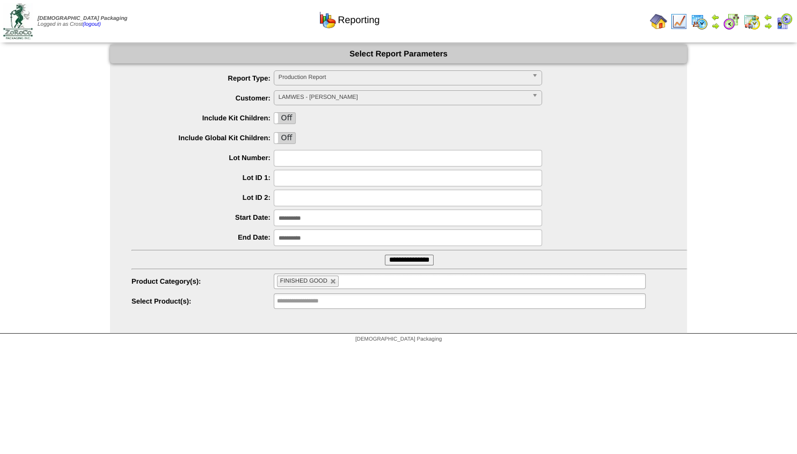
click at [400, 257] on input "**********" at bounding box center [409, 259] width 49 height 11
click at [305, 239] on input "**********" at bounding box center [408, 237] width 268 height 17
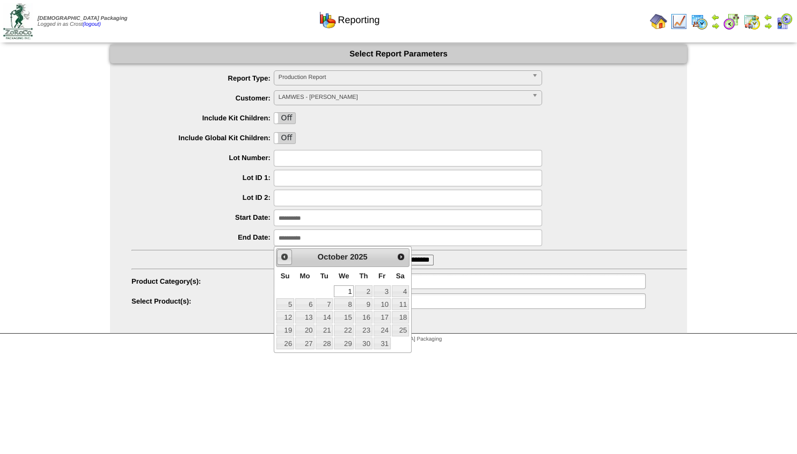
click at [283, 256] on span "Prev" at bounding box center [284, 256] width 9 height 9
click at [306, 292] on link "1" at bounding box center [304, 291] width 19 height 12
type input "**********"
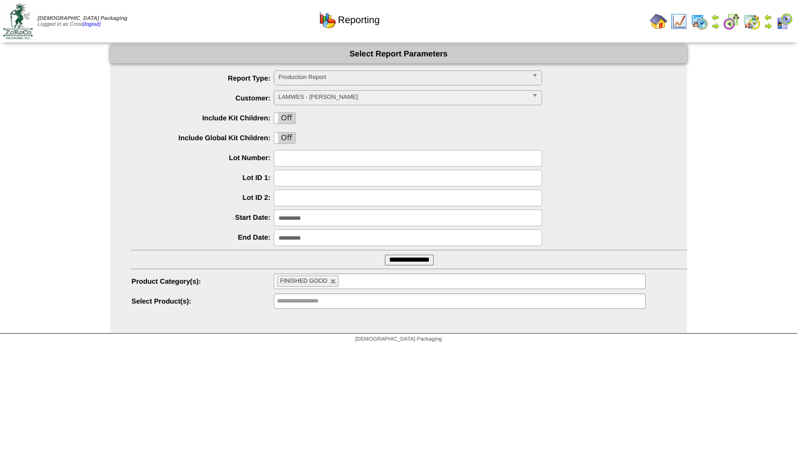
click at [402, 259] on input "**********" at bounding box center [409, 259] width 49 height 11
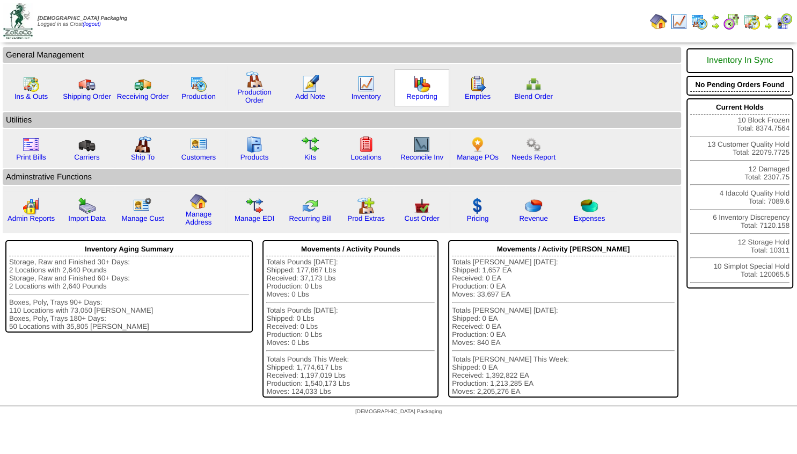
click at [419, 88] on img at bounding box center [421, 83] width 17 height 17
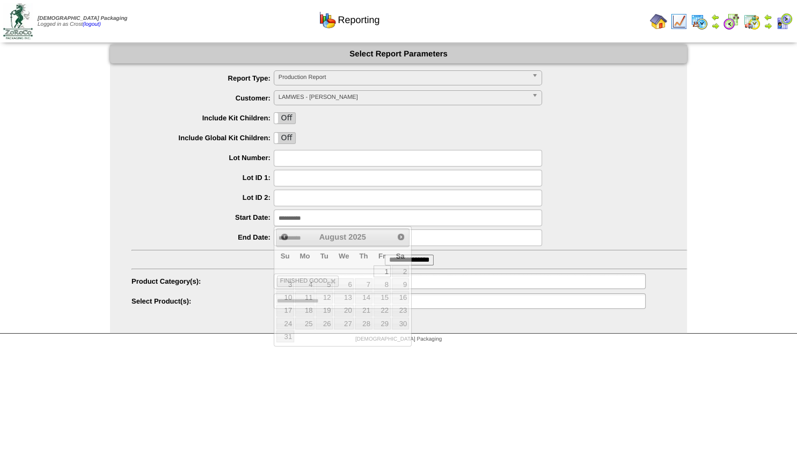
click at [290, 214] on input "**********" at bounding box center [408, 217] width 268 height 17
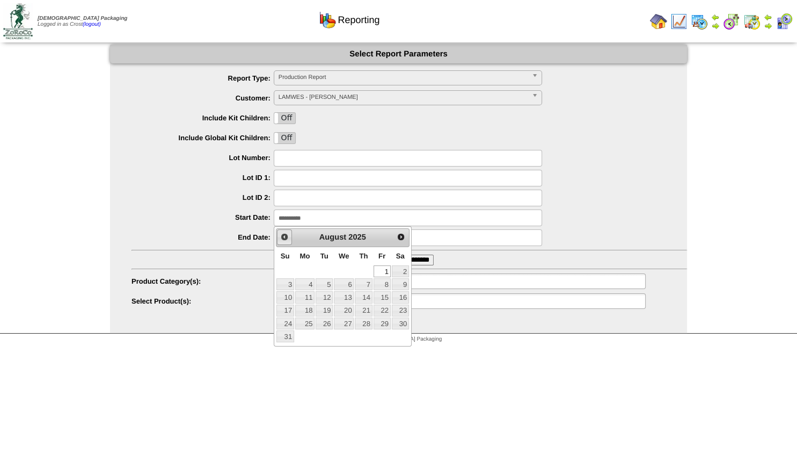
click at [285, 235] on span "Prev" at bounding box center [284, 236] width 9 height 9
click at [366, 322] on link "31" at bounding box center [363, 323] width 17 height 12
type input "**********"
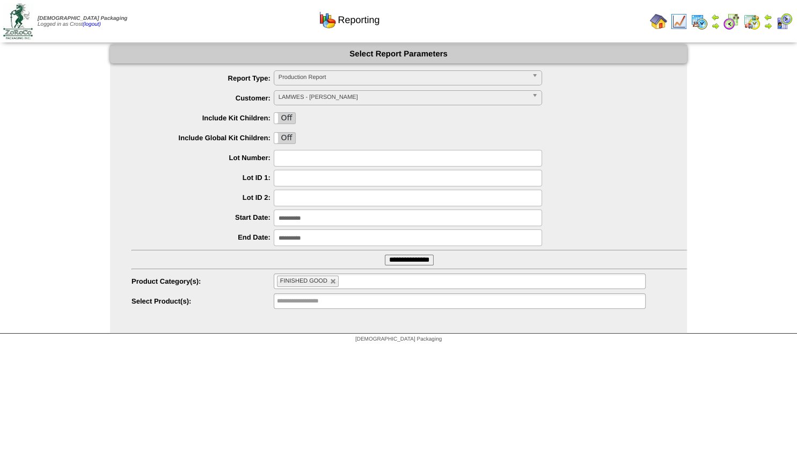
click at [298, 237] on input "**********" at bounding box center [408, 237] width 268 height 17
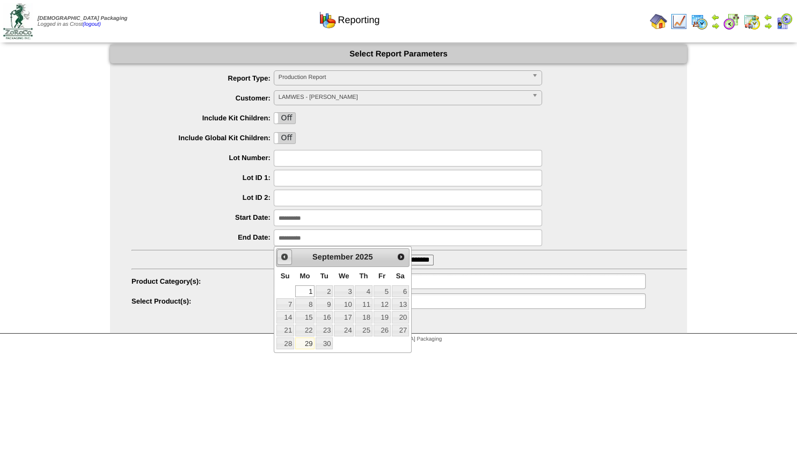
click at [285, 255] on span "Prev" at bounding box center [284, 256] width 9 height 9
click at [294, 356] on link "31" at bounding box center [285, 356] width 18 height 12
type input "**********"
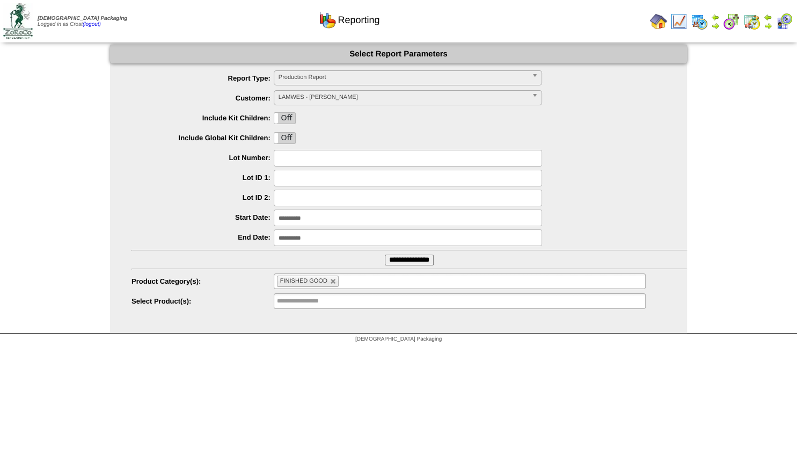
click at [395, 257] on input "**********" at bounding box center [409, 259] width 49 height 11
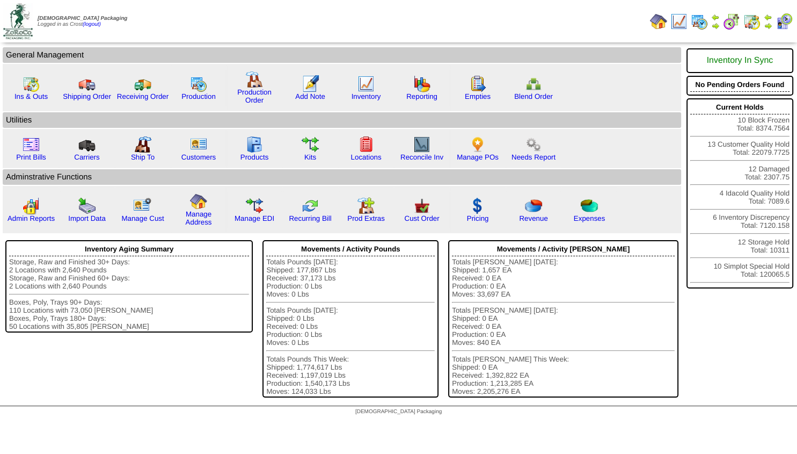
click at [716, 23] on img at bounding box center [715, 25] width 9 height 9
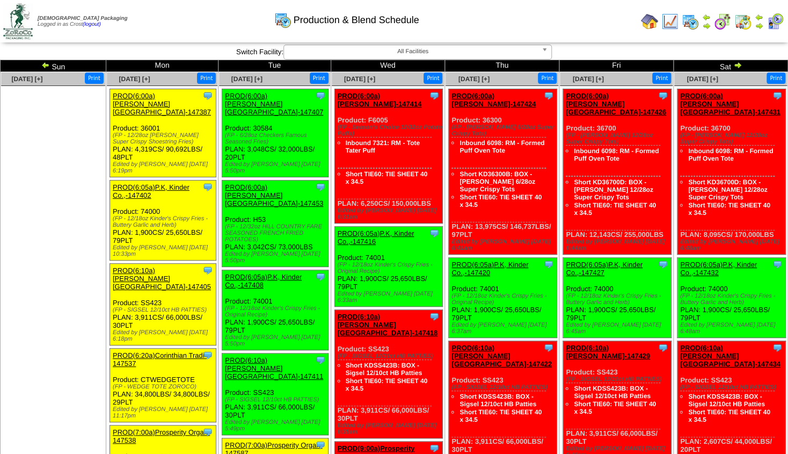
click at [50, 64] on img at bounding box center [45, 65] width 9 height 9
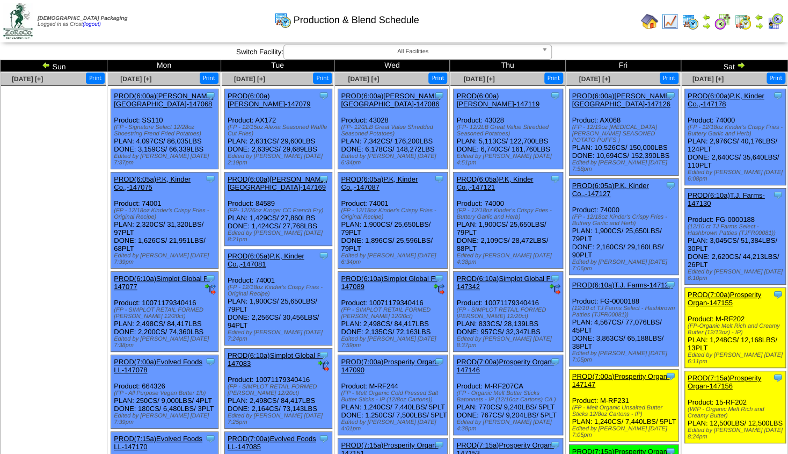
click at [50, 64] on img at bounding box center [46, 65] width 9 height 9
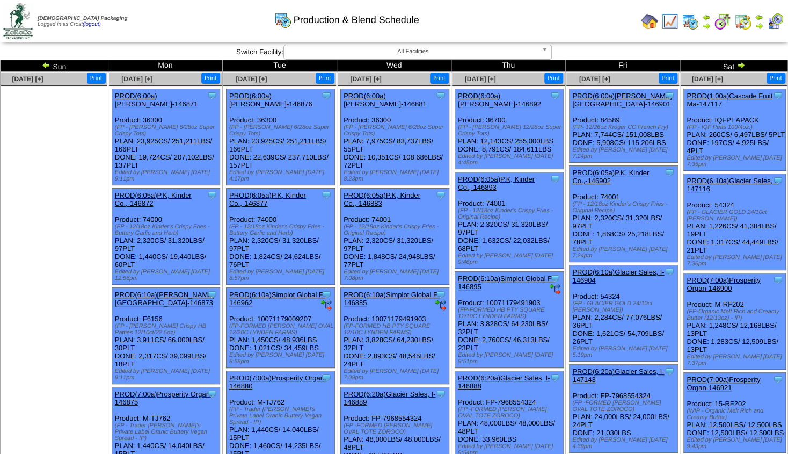
click at [50, 64] on img at bounding box center [46, 65] width 9 height 9
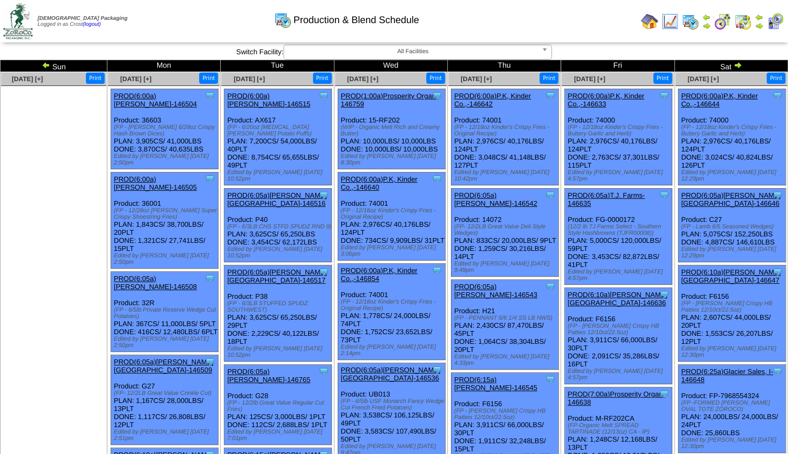
click at [50, 64] on img at bounding box center [46, 65] width 9 height 9
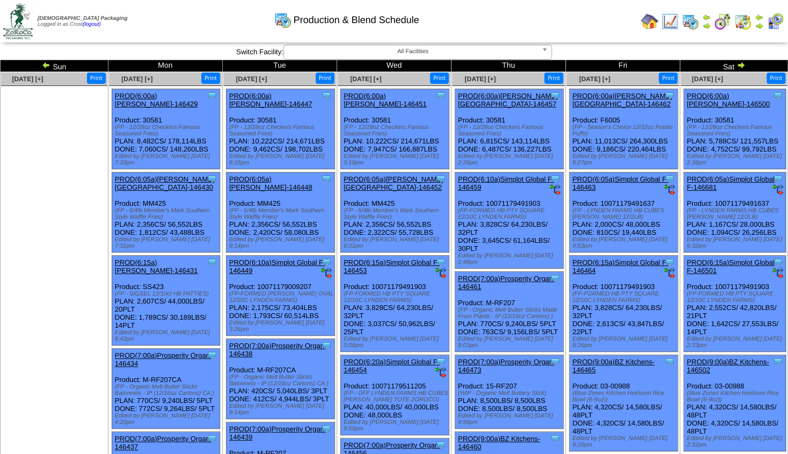
click at [49, 65] on img at bounding box center [46, 65] width 9 height 9
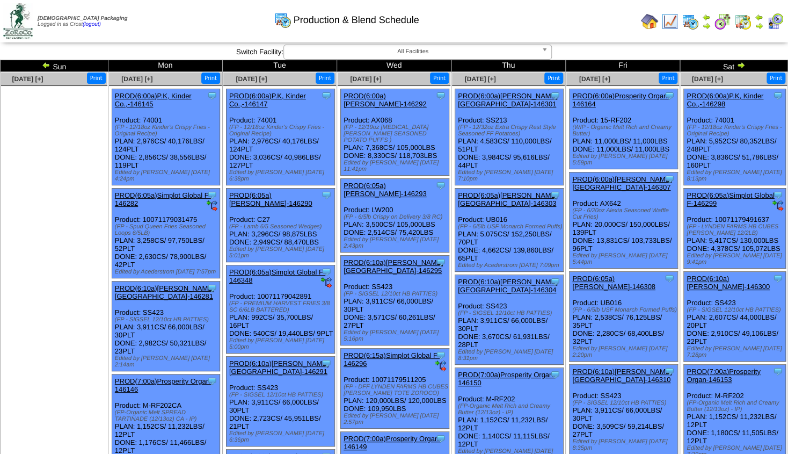
click at [47, 67] on img at bounding box center [46, 65] width 9 height 9
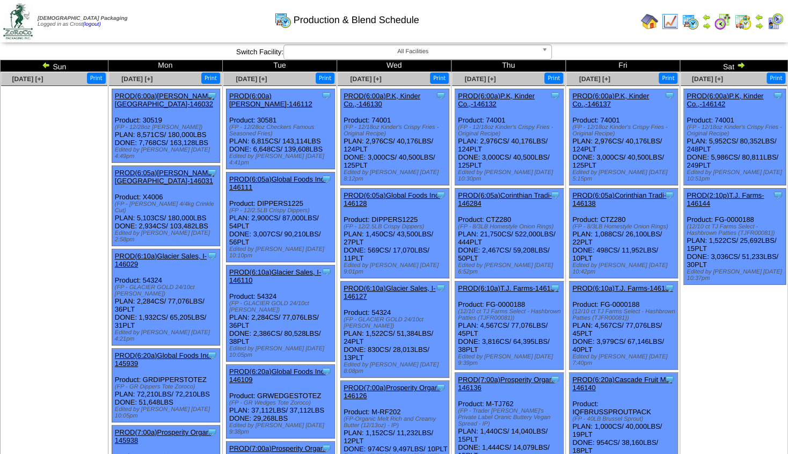
click at [738, 65] on img at bounding box center [741, 65] width 9 height 9
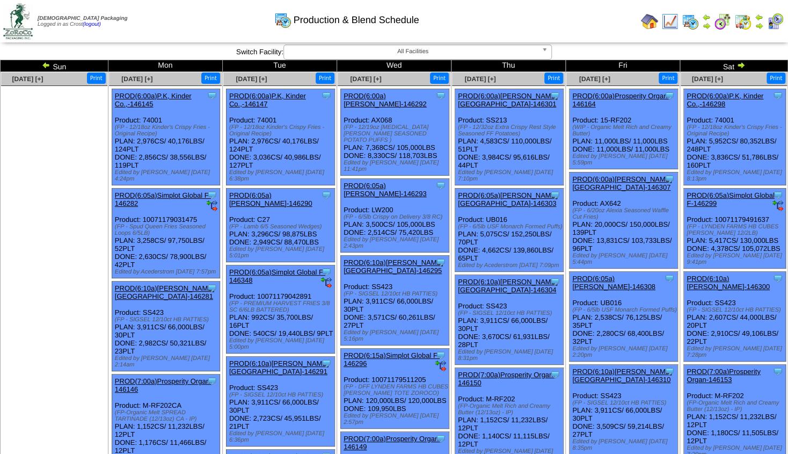
click at [49, 67] on img at bounding box center [46, 65] width 9 height 9
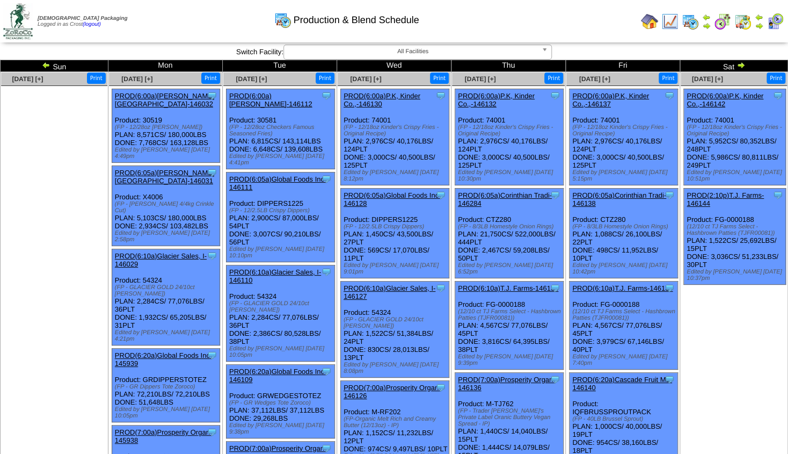
click at [49, 67] on img at bounding box center [46, 65] width 9 height 9
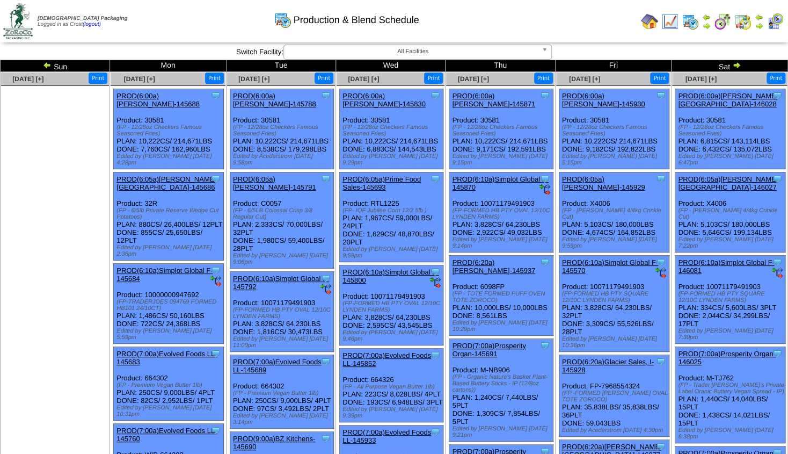
click at [49, 67] on img at bounding box center [47, 65] width 9 height 9
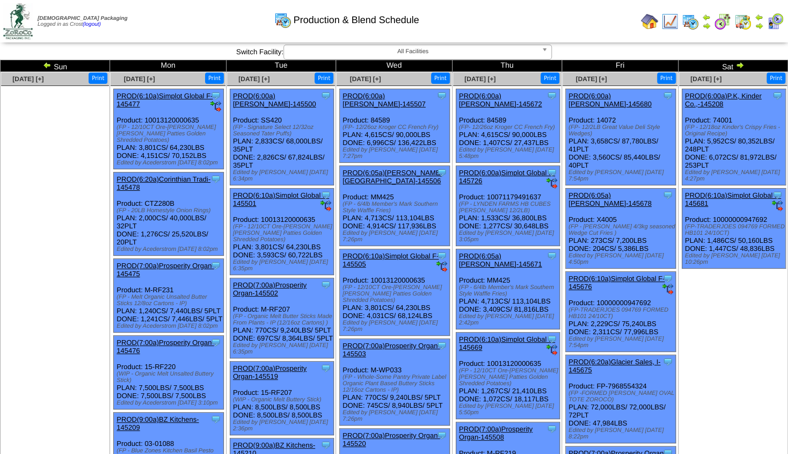
click at [49, 67] on img at bounding box center [47, 65] width 9 height 9
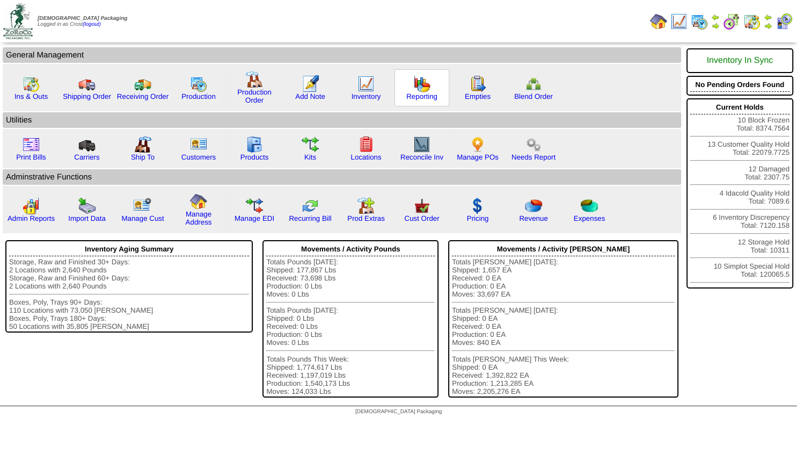
click at [426, 87] on img at bounding box center [421, 83] width 17 height 17
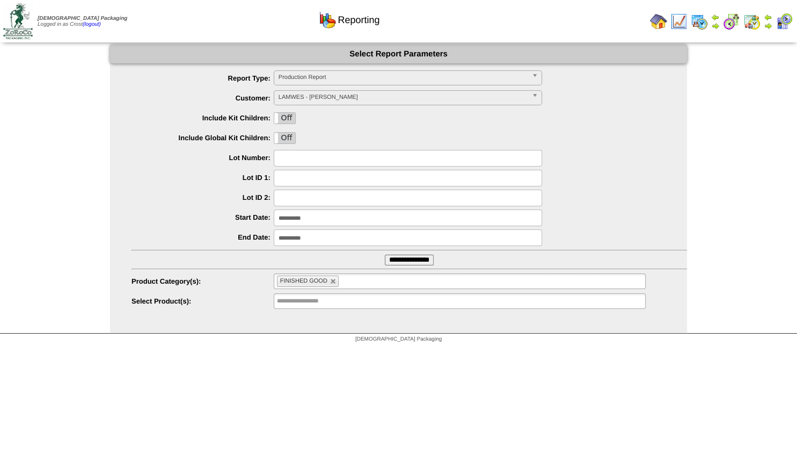
click at [281, 219] on input "**********" at bounding box center [408, 217] width 268 height 17
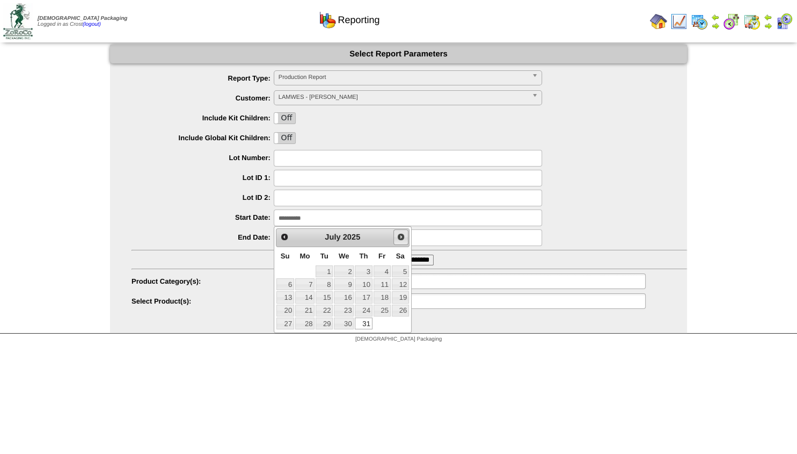
click at [400, 235] on span "Next" at bounding box center [401, 236] width 9 height 9
click at [382, 272] on link "1" at bounding box center [382, 271] width 17 height 12
type input "**********"
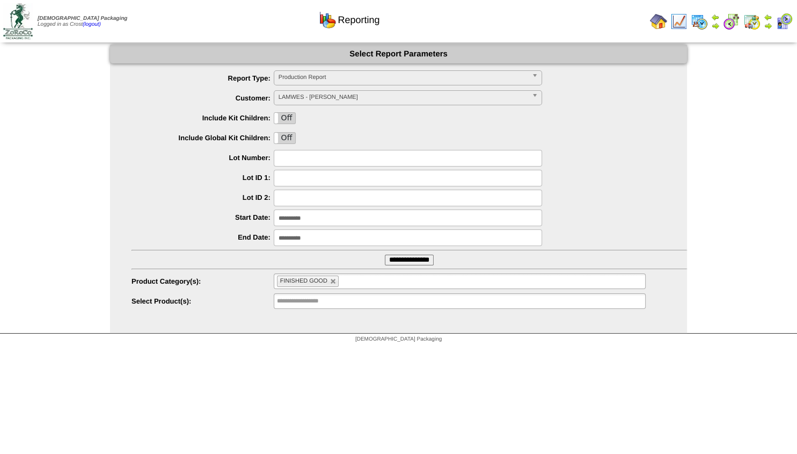
click at [397, 256] on input "**********" at bounding box center [409, 259] width 49 height 11
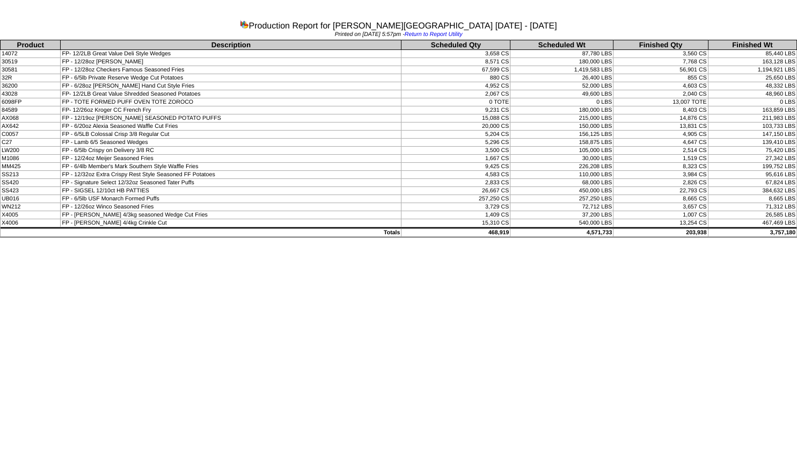
drag, startPoint x: 3, startPoint y: 54, endPoint x: 797, endPoint y: 223, distance: 811.3
click at [797, 223] on table "Product Description Scheduled Qty Scheduled Wt Finished Qty Finished Wt 14072 F…" at bounding box center [398, 138] width 797 height 197
copy tbody "14072 FP- 12/2LB Great Value Deli Style Wedges 3,658 CS 87,780 LBS 3,560 CS 85,…"
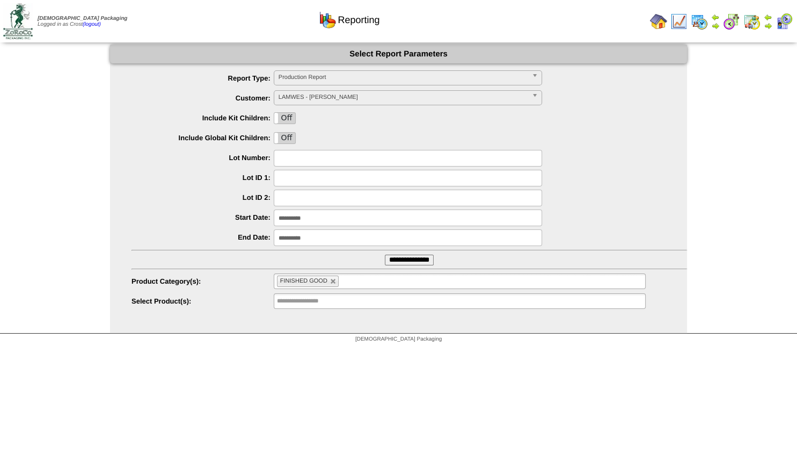
click at [299, 100] on span "LAMWES - Lamb-Weston" at bounding box center [403, 97] width 249 height 13
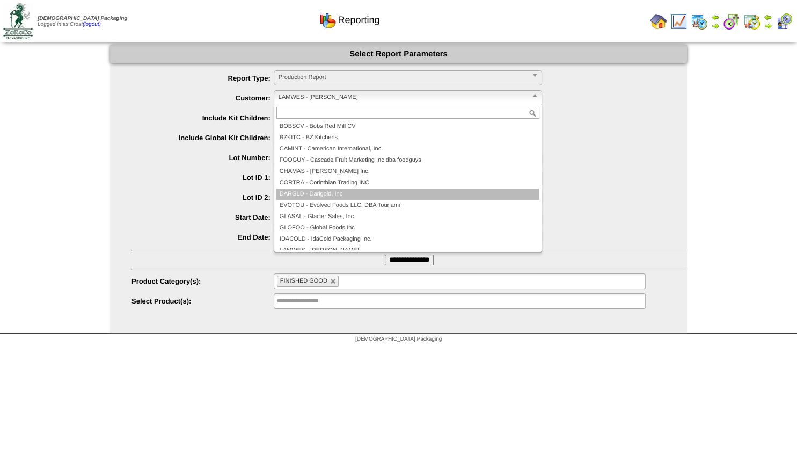
scroll to position [151, 0]
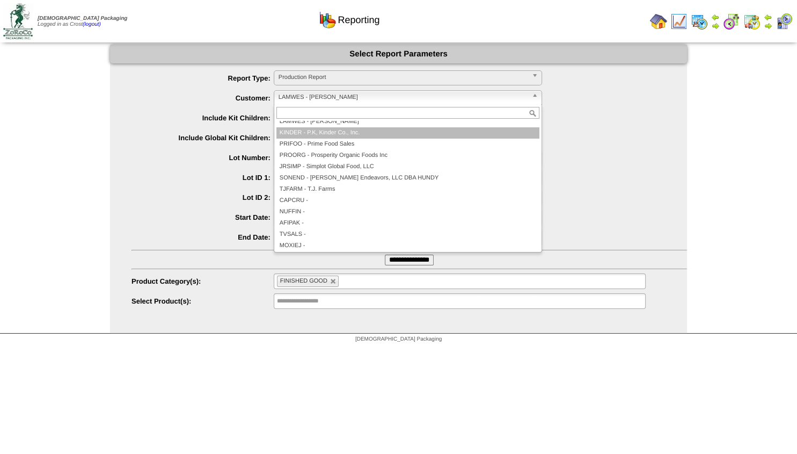
click at [316, 137] on li "KINDER - P.K, Kinder Co., Inc." at bounding box center [407, 132] width 263 height 11
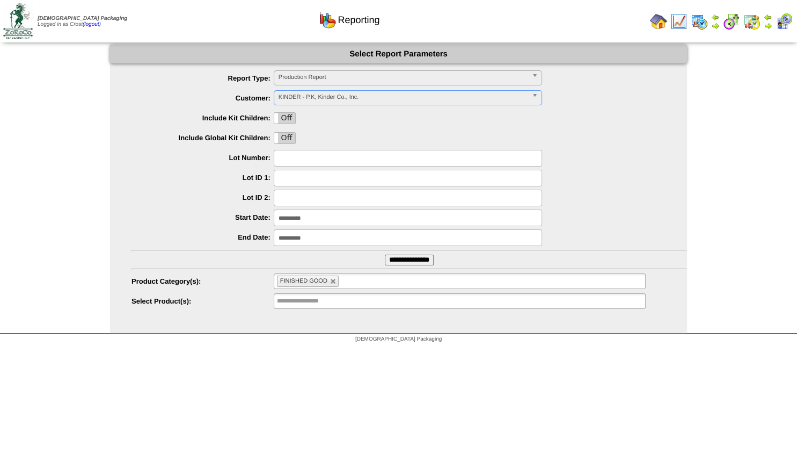
click at [391, 260] on input "**********" at bounding box center [409, 259] width 49 height 11
click at [308, 92] on span "KINDER - P.K, Kinder Co., Inc." at bounding box center [403, 97] width 249 height 13
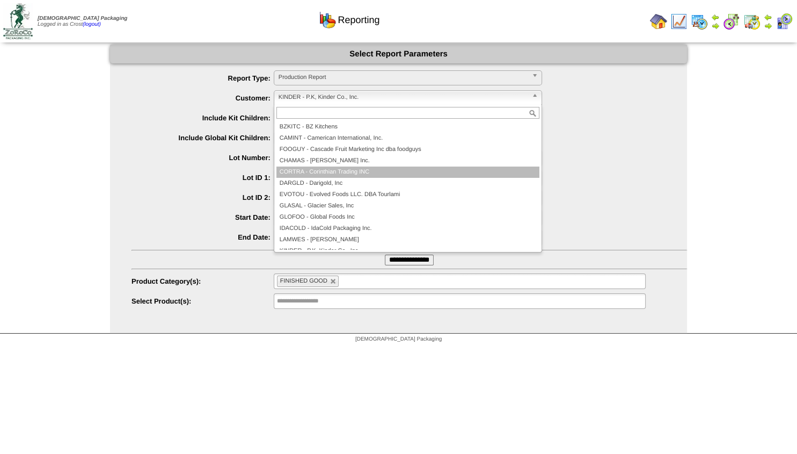
scroll to position [98, 0]
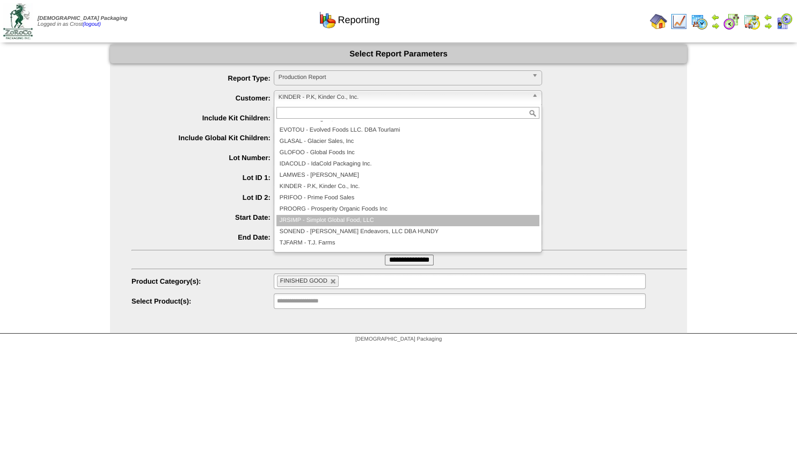
click at [323, 218] on li "JRSIMP - Simplot Global Food, LLC" at bounding box center [407, 220] width 263 height 11
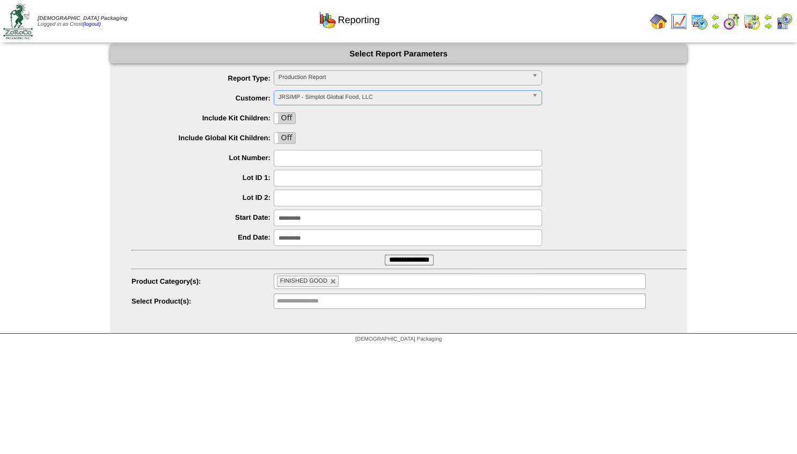
click at [392, 260] on input "**********" at bounding box center [409, 259] width 49 height 11
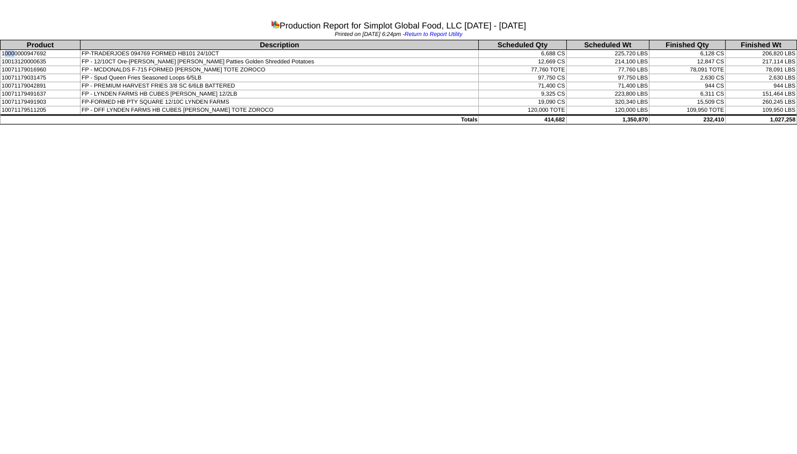
drag, startPoint x: 3, startPoint y: 54, endPoint x: 14, endPoint y: 54, distance: 10.7
click at [14, 54] on td "10000000947692" at bounding box center [41, 54] width 80 height 8
drag, startPoint x: 2, startPoint y: 54, endPoint x: 792, endPoint y: 109, distance: 792.2
click at [792, 109] on tbody "Product Description Scheduled Qty Scheduled Wt Finished Qty Finished Wt 1000000…" at bounding box center [399, 82] width 797 height 84
copy tbody "10000000947692 FP-TRADERJOES 094769 FORMED HB101 24/10CT 6,688 CS 225,720 LBS 6…"
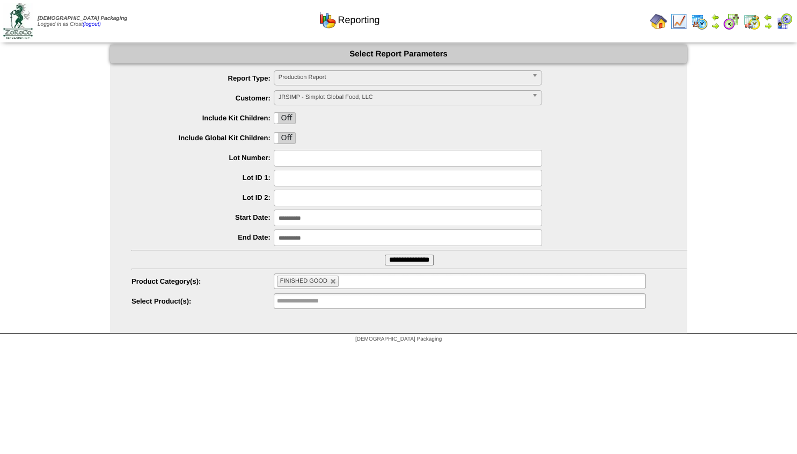
click at [768, 25] on img at bounding box center [768, 25] width 9 height 9
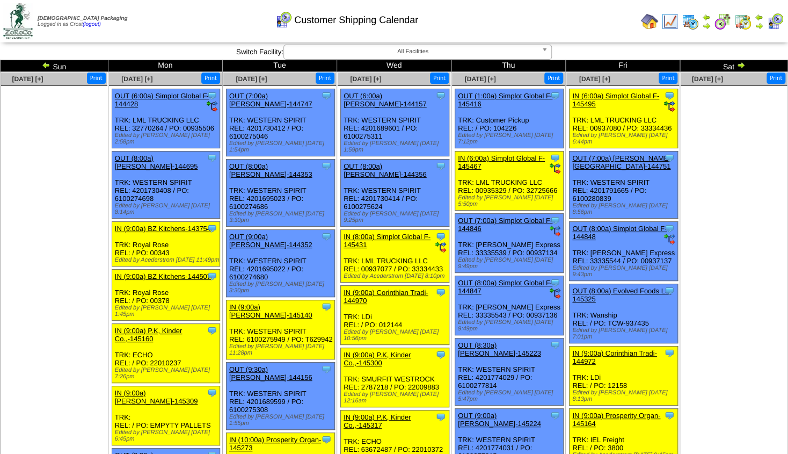
click at [738, 65] on img at bounding box center [741, 65] width 9 height 9
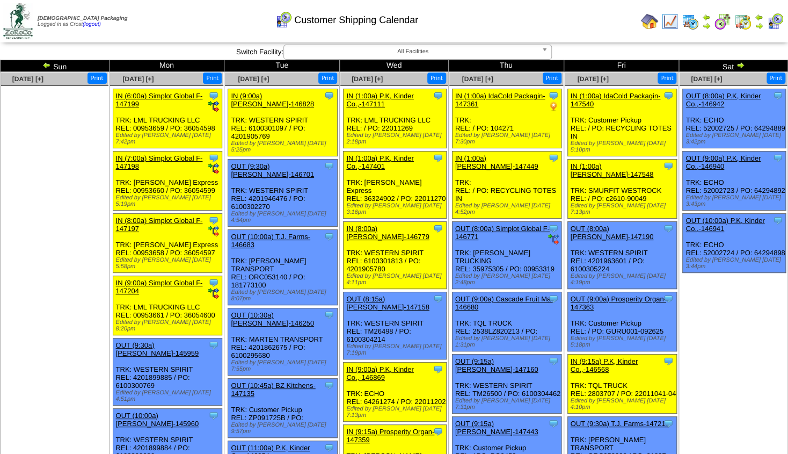
click at [738, 65] on img at bounding box center [740, 65] width 9 height 9
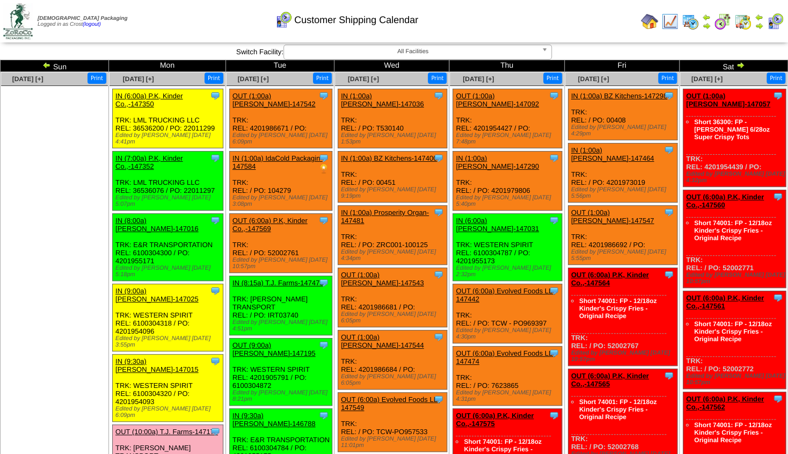
click at [48, 63] on img at bounding box center [46, 65] width 9 height 9
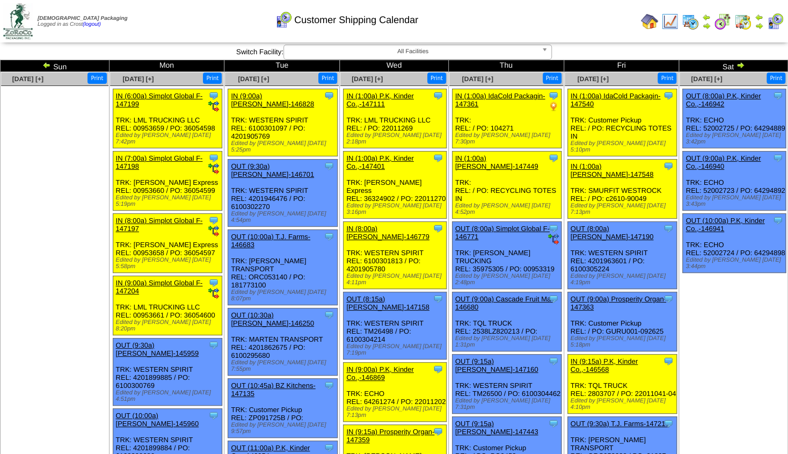
click at [741, 63] on img at bounding box center [740, 65] width 9 height 9
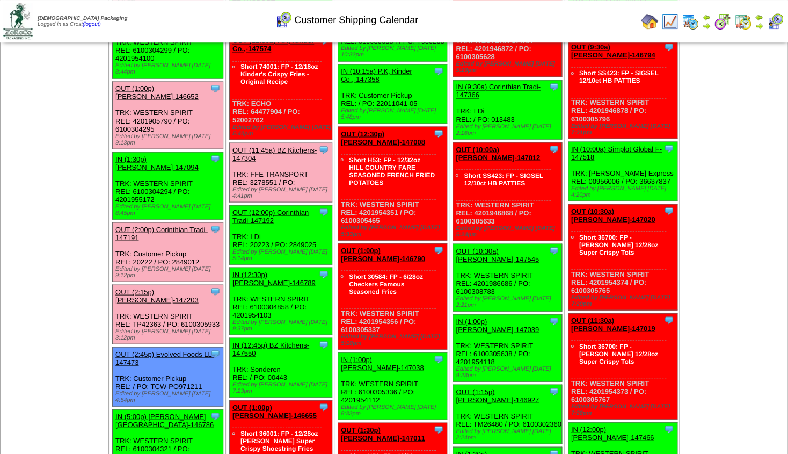
scroll to position [870, 0]
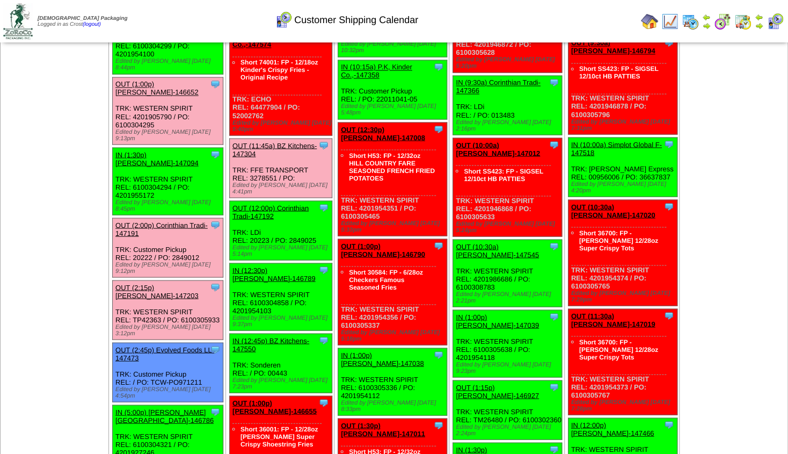
click at [675, 23] on img at bounding box center [669, 21] width 17 height 17
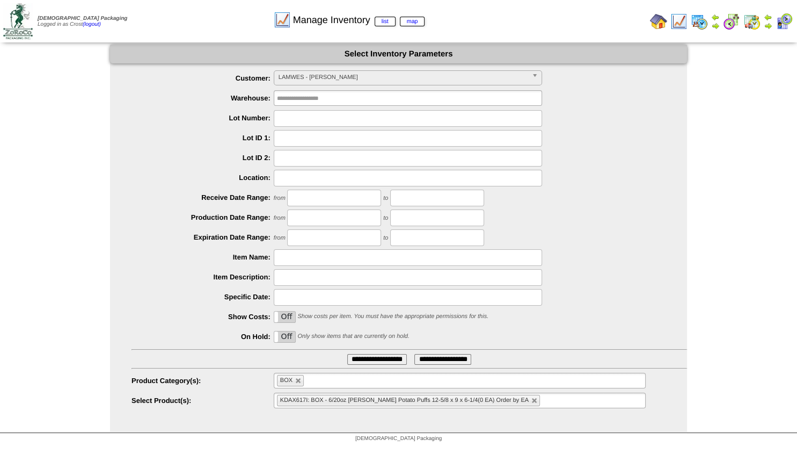
click at [359, 74] on span "LAMWES - Lamb-Weston" at bounding box center [403, 77] width 249 height 13
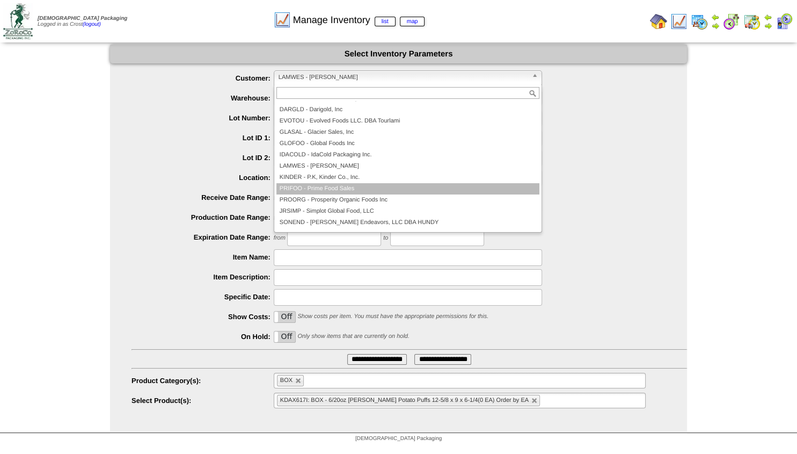
scroll to position [97, 0]
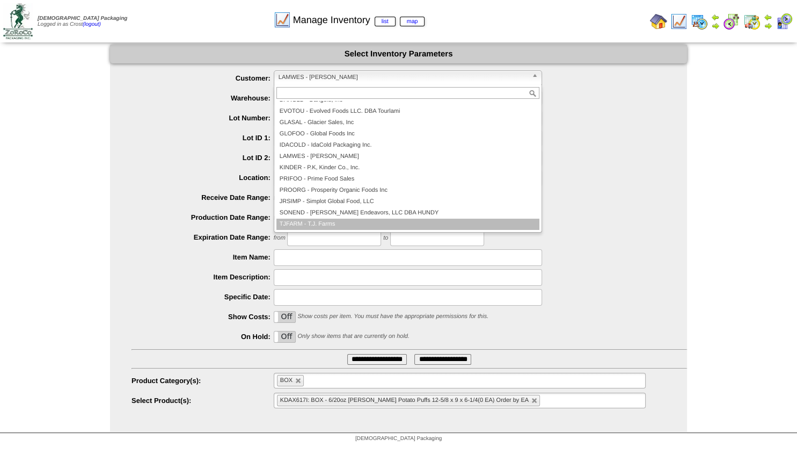
click at [314, 225] on li "TJFARM - T.J. Farms" at bounding box center [407, 223] width 263 height 11
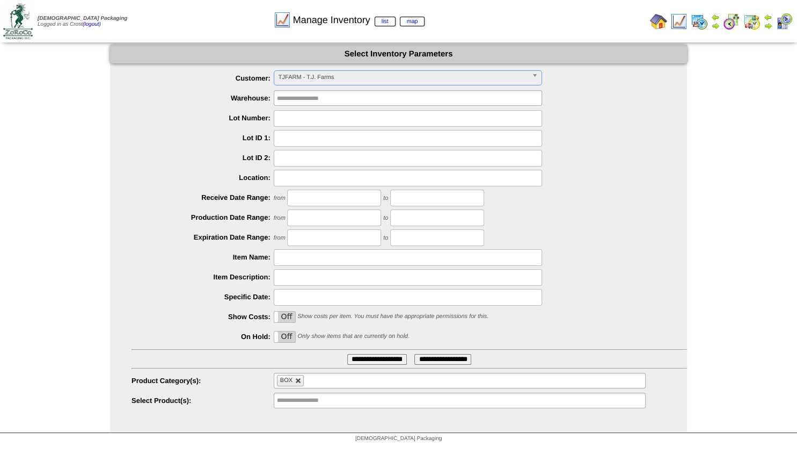
click at [300, 382] on link at bounding box center [298, 380] width 6 height 6
type input "**********"
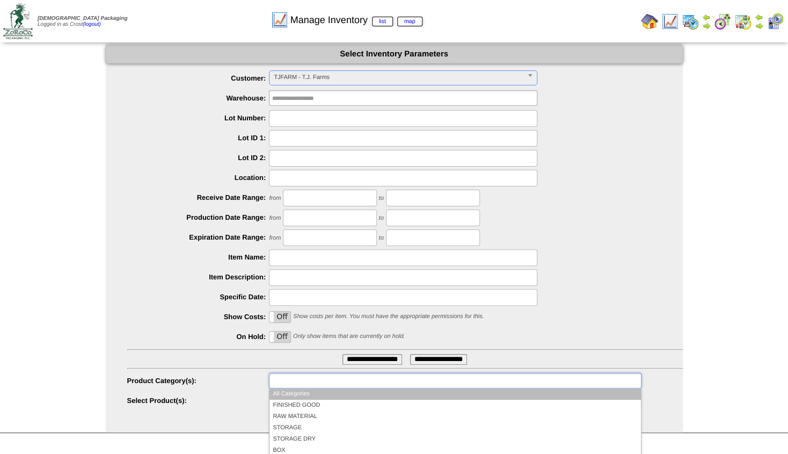
click at [291, 383] on input "text" at bounding box center [306, 380] width 69 height 13
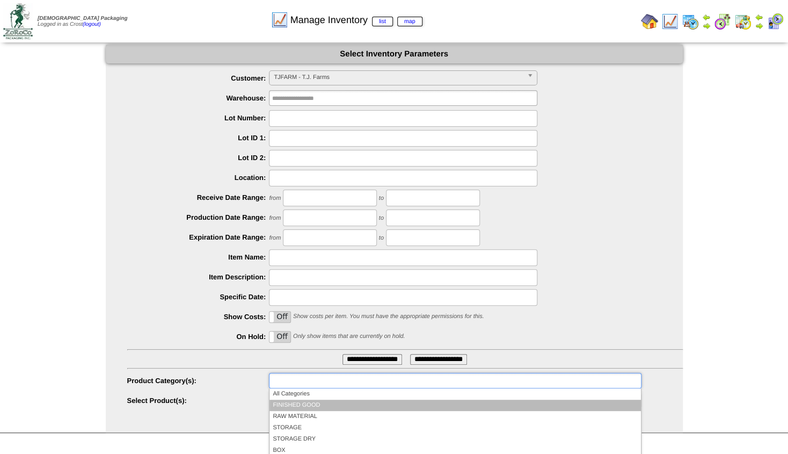
click at [290, 404] on li "FINISHED GOOD" at bounding box center [454, 404] width 371 height 11
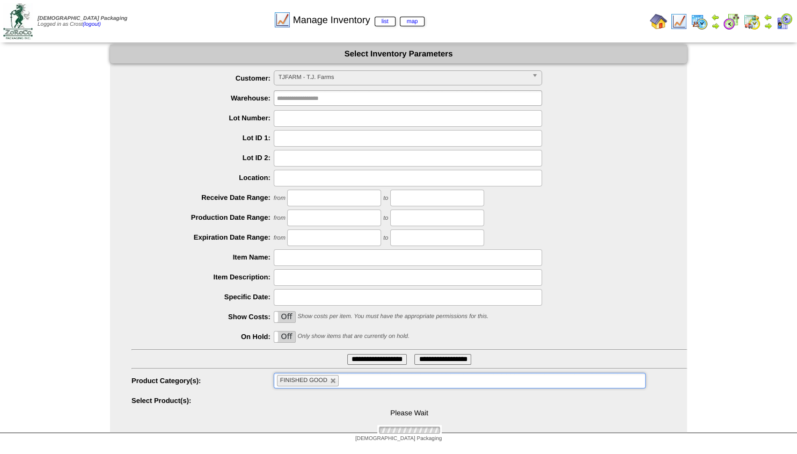
click at [362, 356] on input "**********" at bounding box center [377, 359] width 60 height 11
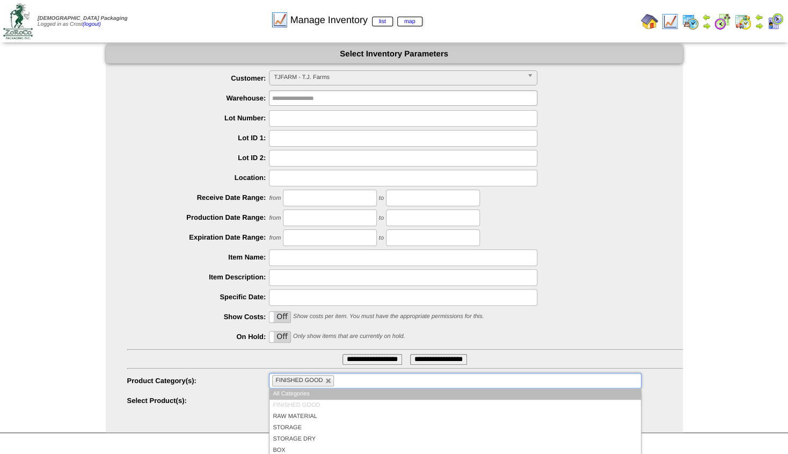
click at [344, 381] on input "text" at bounding box center [343, 380] width 13 height 13
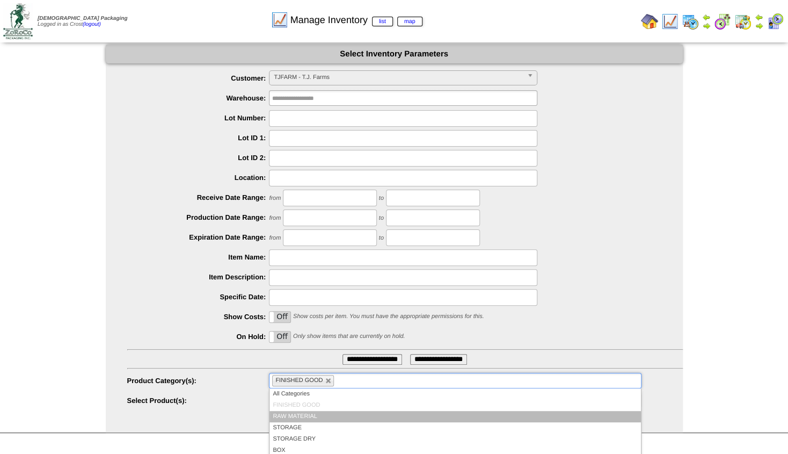
click at [310, 413] on li "RAW MATERIAL" at bounding box center [454, 416] width 371 height 11
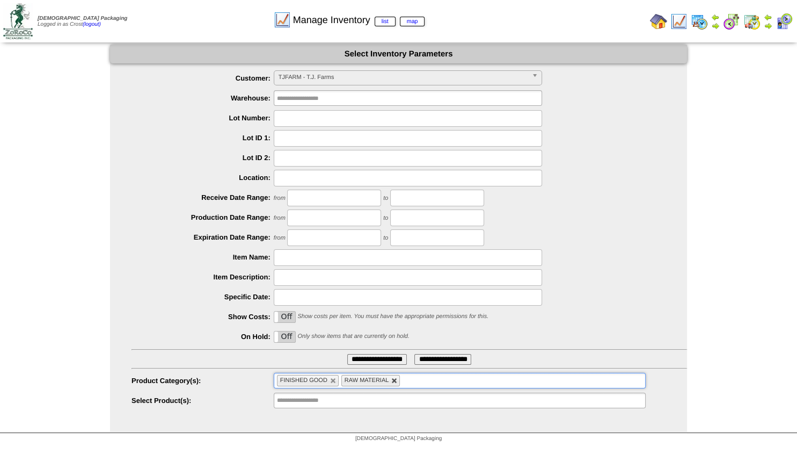
click at [392, 379] on link at bounding box center [394, 380] width 6 height 6
click at [289, 396] on input "text" at bounding box center [306, 399] width 69 height 13
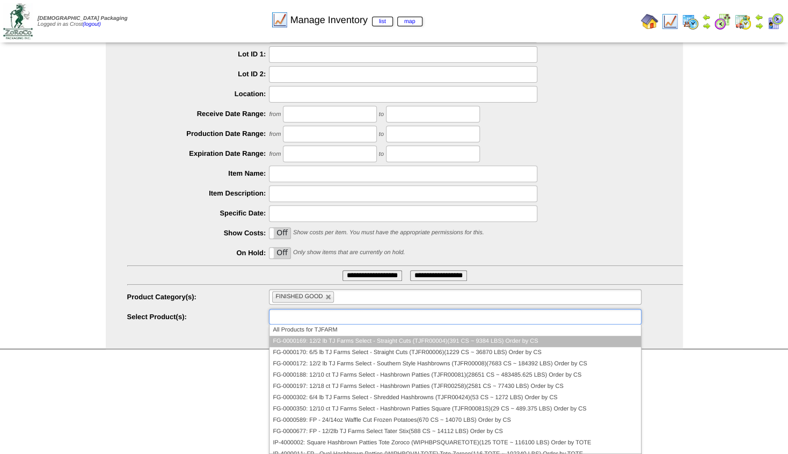
click at [383, 342] on li "FG-0000169: 12/2 lb TJ Farms Select - Straight Cuts (TJFR00004)(391 CS ~ 9384 L…" at bounding box center [454, 341] width 371 height 11
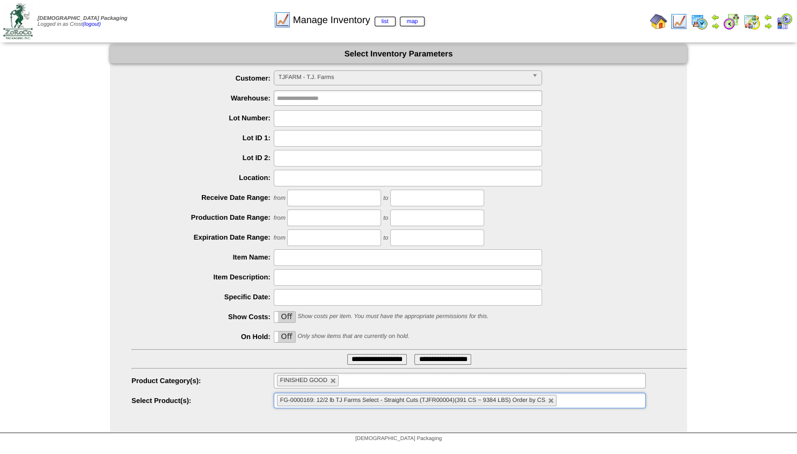
click at [574, 400] on ul "FG-0000169: 12/2 lb TJ Farms Select - Straight Cuts (TJFR00004)(391 CS ~ 9384 L…" at bounding box center [460, 400] width 372 height 16
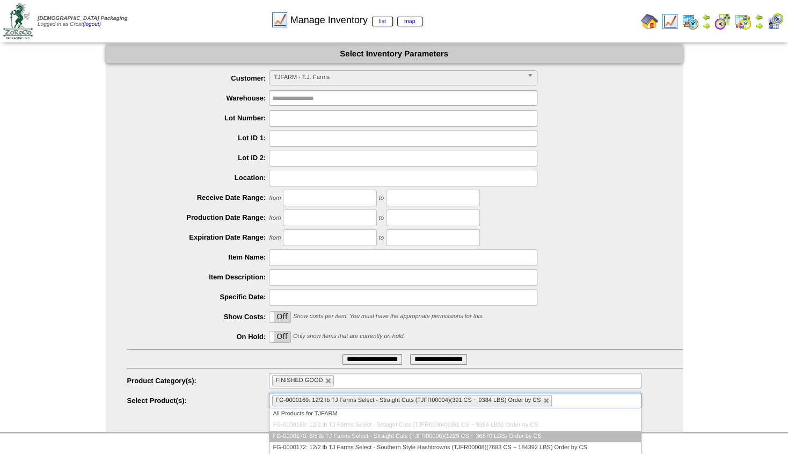
click at [395, 434] on li "FG-0000170: 6/5 lb TJ Farms Select - Straight Cuts (TJFR00006)(1229 CS ~ 36870 …" at bounding box center [454, 436] width 371 height 11
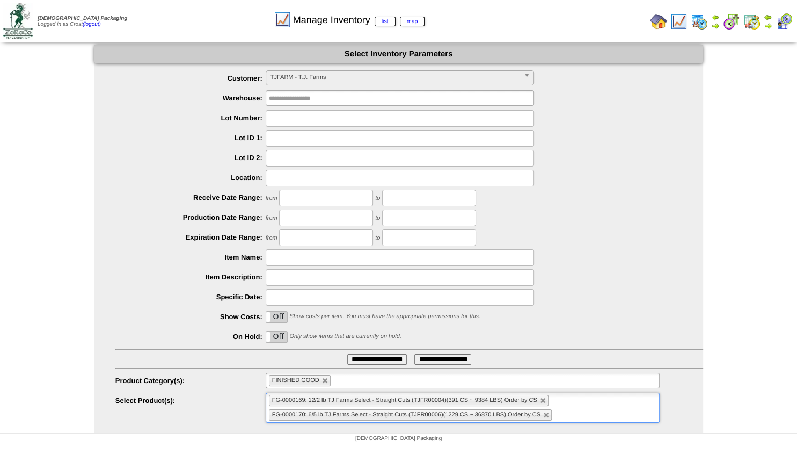
click at [571, 414] on ul "FG-0000169: 12/2 lb TJ Farms Select - Straight Cuts (TJFR00004)(391 CS ~ 9384 L…" at bounding box center [463, 407] width 394 height 30
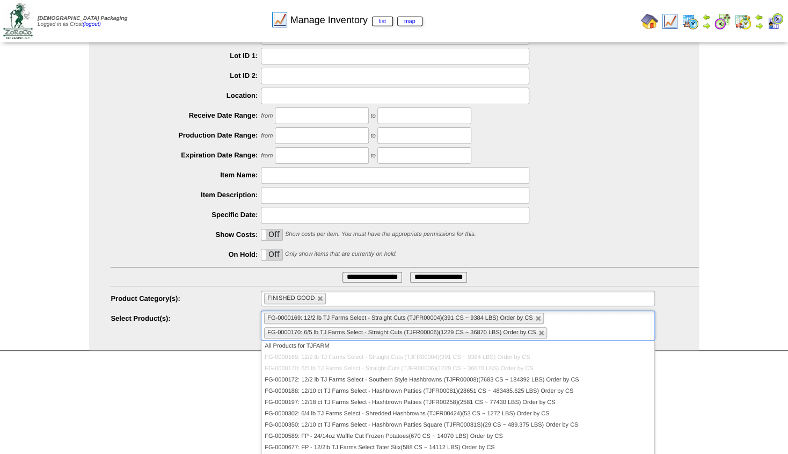
scroll to position [98, 0]
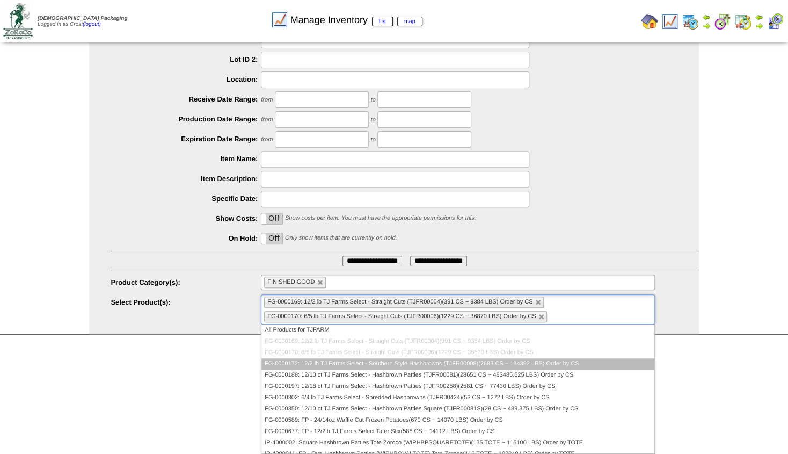
click at [355, 367] on li "FG-0000172: 12/2 lb TJ Farms Select - Southern Style Hashbrowns (TJFR00008)(768…" at bounding box center [457, 363] width 393 height 11
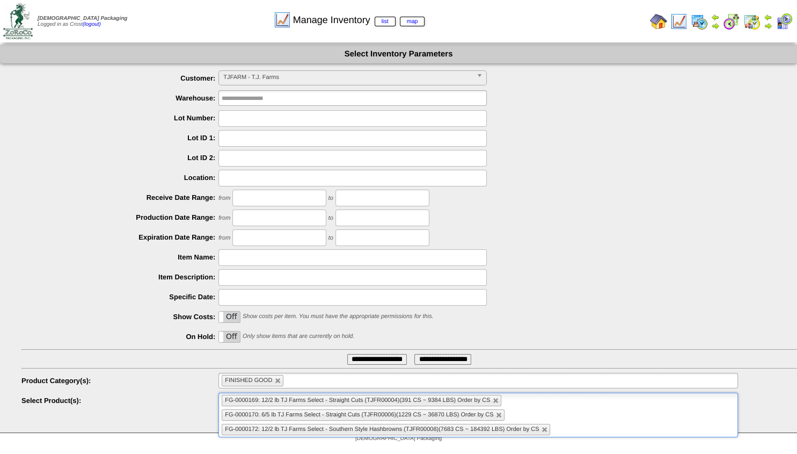
click at [577, 433] on ul "FG-0000169: 12/2 lb TJ Farms Select - Straight Cuts (TJFR00004)(391 CS ~ 9384 L…" at bounding box center [478, 414] width 520 height 45
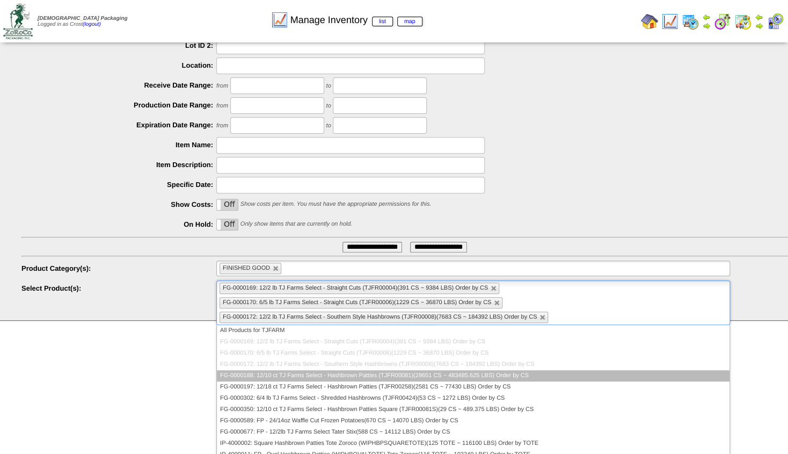
click at [454, 376] on li "FG-0000188: 12/10 ct TJ Farms Select - Hashbrown Patties (TJFR00081)(28651 CS ~…" at bounding box center [473, 375] width 513 height 11
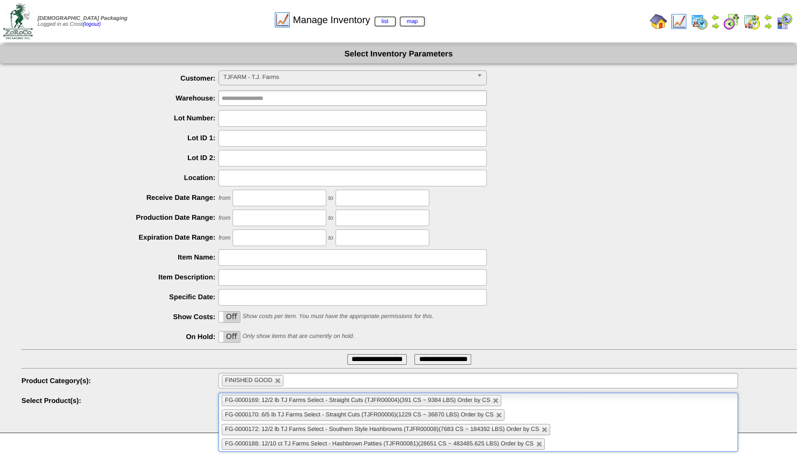
click at [569, 436] on ul "FG-0000169: 12/2 lb TJ Farms Select - Straight Cuts (TJFR00004)(391 CS ~ 9384 L…" at bounding box center [478, 421] width 520 height 59
click at [572, 437] on ul "FG-0000169: 12/2 lb TJ Farms Select - Straight Cuts (TJFR00004)(391 CS ~ 9384 L…" at bounding box center [473, 421] width 514 height 59
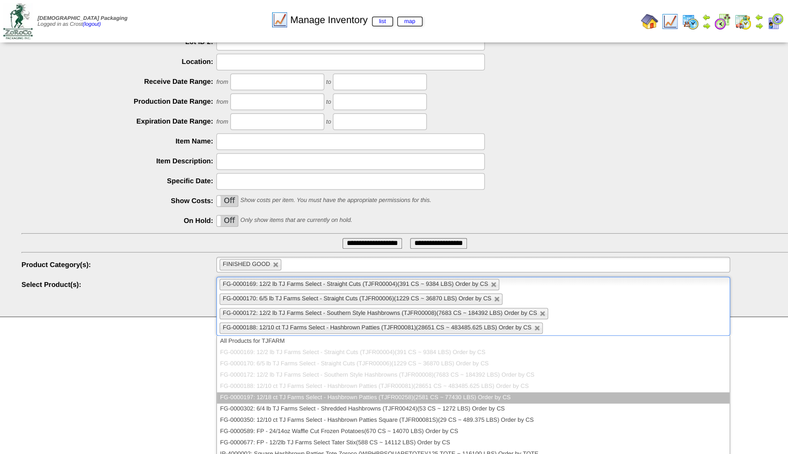
click at [420, 393] on li "FG-0000197: 12/18 ct TJ Farms Select - Hashbrown Patties (TJFR00258)(2581 CS ~ …" at bounding box center [473, 397] width 513 height 11
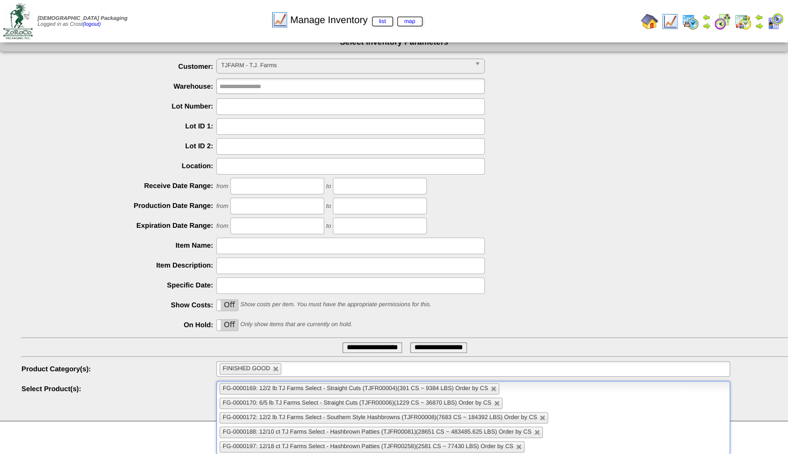
click at [543, 443] on ul "FG-0000169: 12/2 lb TJ Farms Select - Straight Cuts (TJFR00004)(391 CS ~ 9384 L…" at bounding box center [473, 418] width 514 height 74
click at [542, 442] on ul "FG-0000169: 12/2 lb TJ Farms Select - Straight Cuts (TJFR00004)(391 CS ~ 9384 L…" at bounding box center [473, 418] width 514 height 74
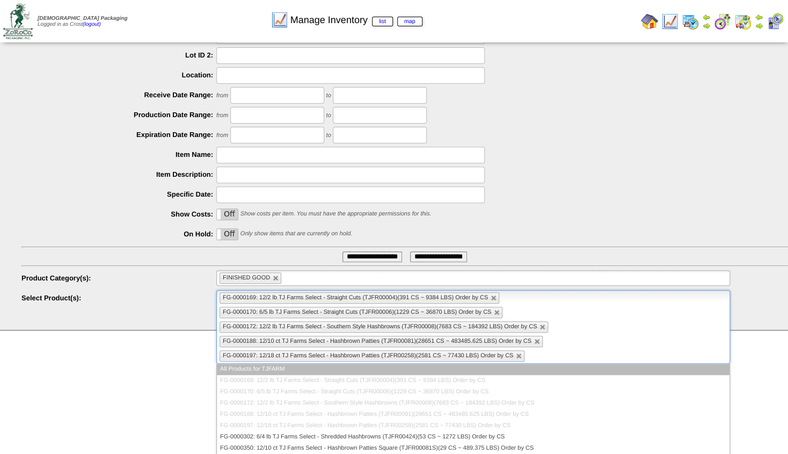
scroll to position [141, 0]
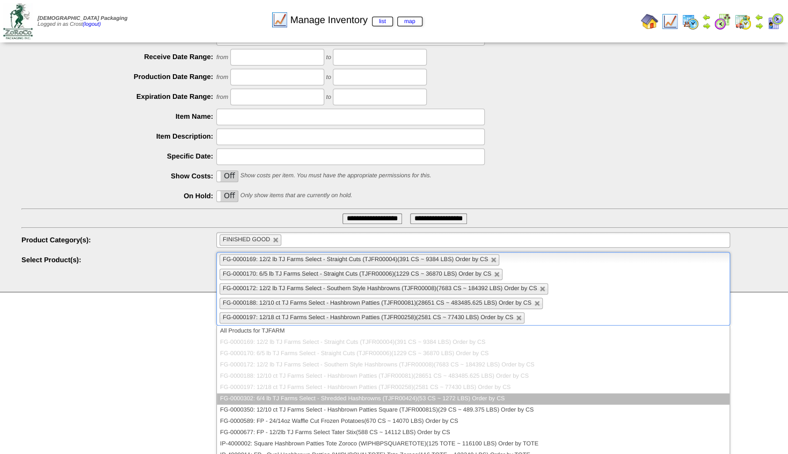
click at [395, 399] on li "FG-0000302: 6/4 lb TJ Farms Select - Shredded Hashbrowns (TJFR00424)(53 CS ~ 12…" at bounding box center [473, 398] width 513 height 11
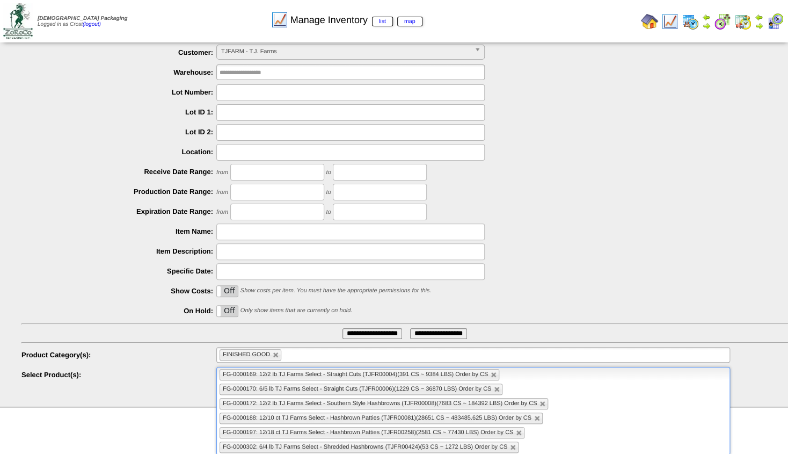
click at [531, 442] on input "text" at bounding box center [527, 446] width 13 height 13
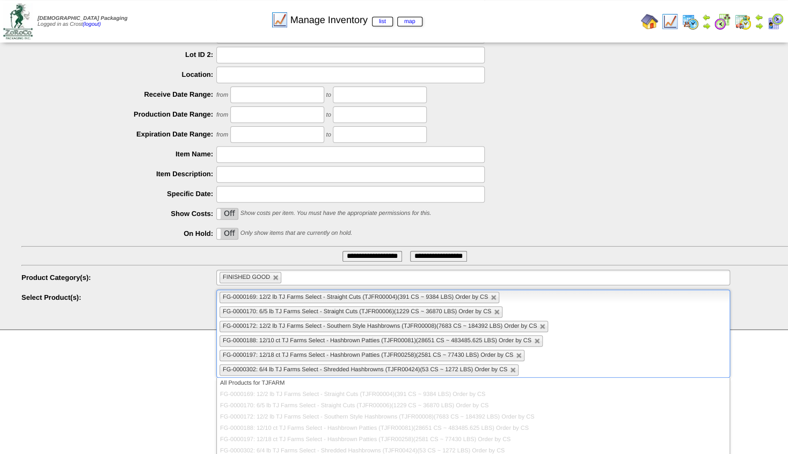
scroll to position [64, 0]
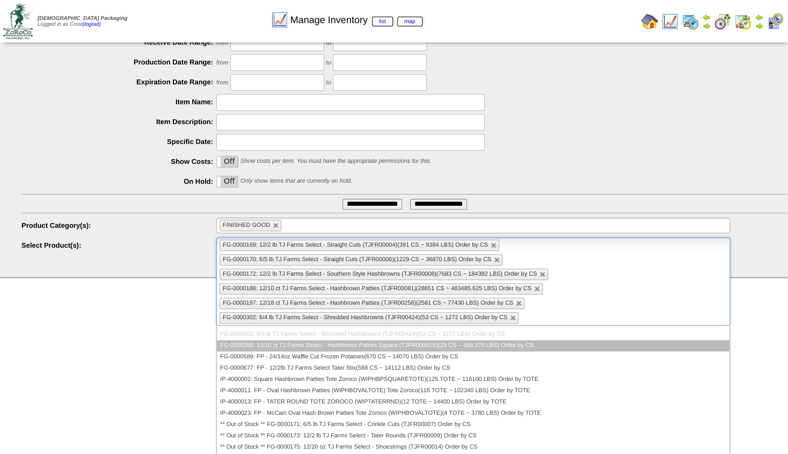
click at [521, 347] on li "FG-0000350: 12/10 ct TJ Farms Select - Hashbrown Patties Square (TJFR00081S)(29…" at bounding box center [473, 345] width 513 height 11
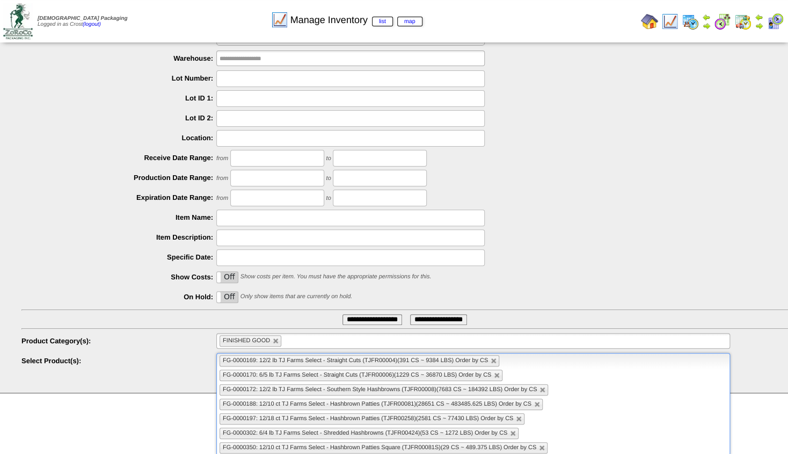
scroll to position [40, 0]
click at [558, 442] on input "text" at bounding box center [556, 446] width 13 height 13
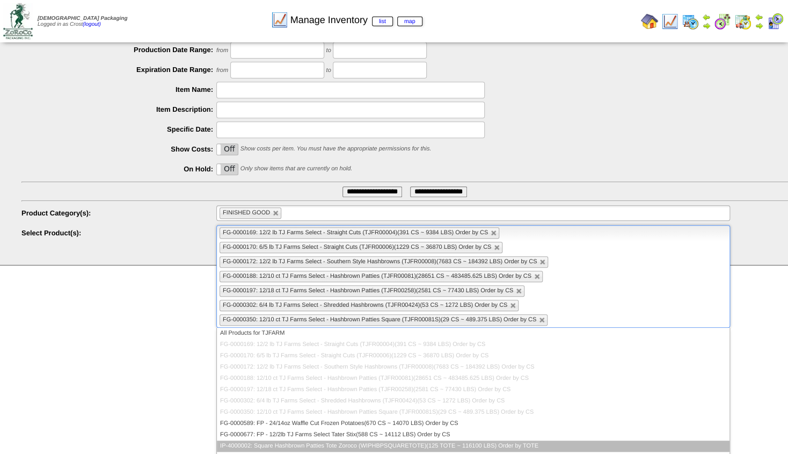
scroll to position [170, 0]
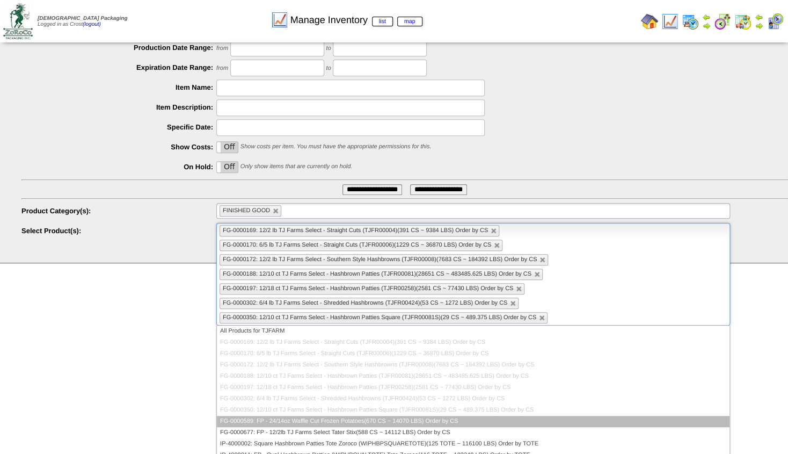
click at [441, 418] on li "FG-0000589: FP - 24/14oz Waffle Cut Frozen Potatoes(670 CS ~ 14070 LBS) Order b…" at bounding box center [473, 421] width 513 height 11
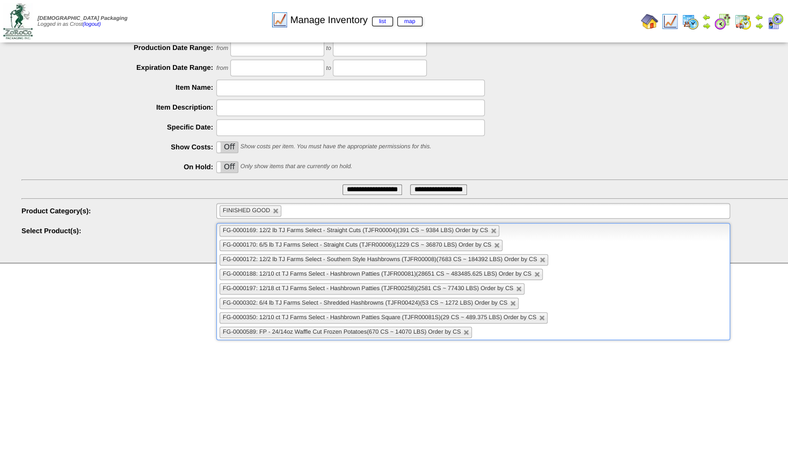
scroll to position [0, 0]
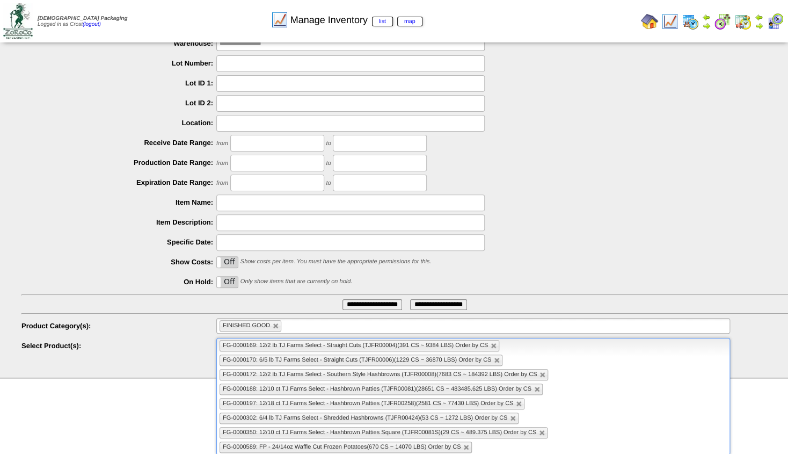
click at [557, 441] on ul "FG-0000169: 12/2 lb TJ Farms Select - Straight Cuts (TJFR00004)(391 CS ~ 9384 L…" at bounding box center [473, 396] width 514 height 117
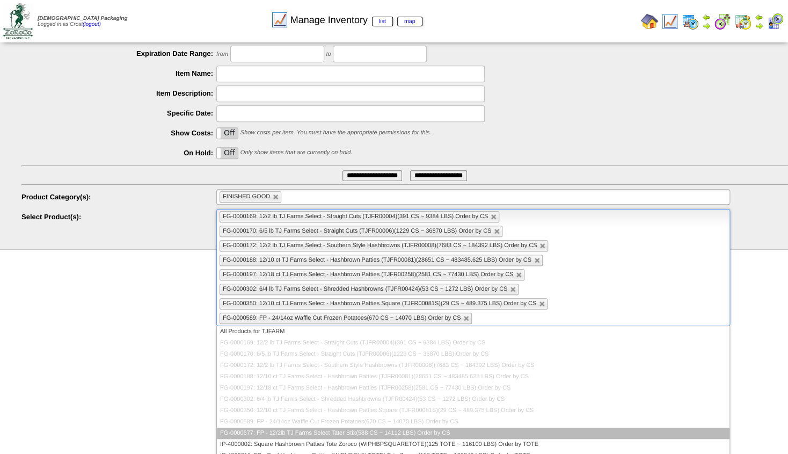
click at [417, 428] on li "FG-0000677: FP - 12/2lb TJ Farms Select Tater Stix(588 CS ~ 14112 LBS) Order by…" at bounding box center [473, 432] width 513 height 11
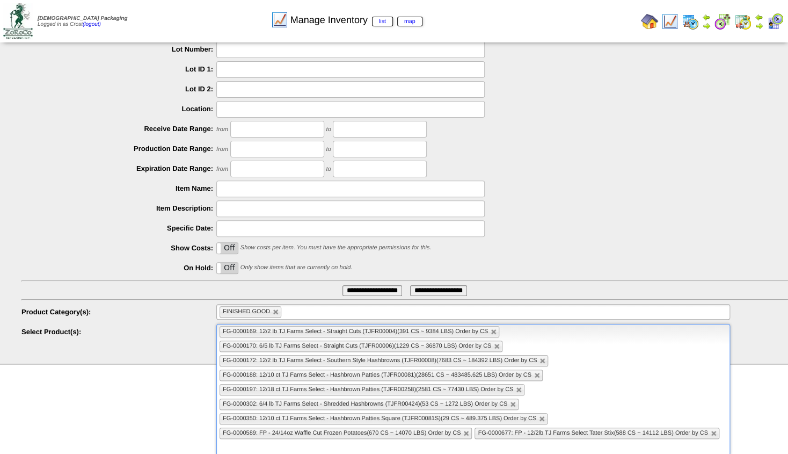
click at [353, 294] on input "**********" at bounding box center [373, 290] width 60 height 11
click at [373, 287] on input "**********" at bounding box center [373, 290] width 60 height 11
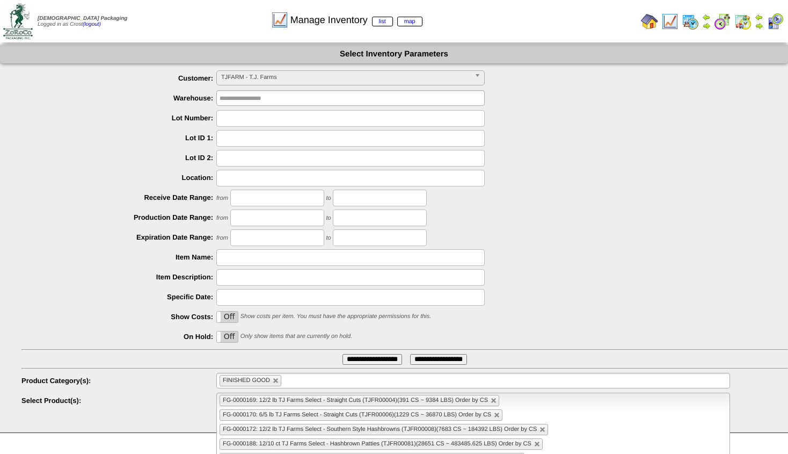
scroll to position [69, 0]
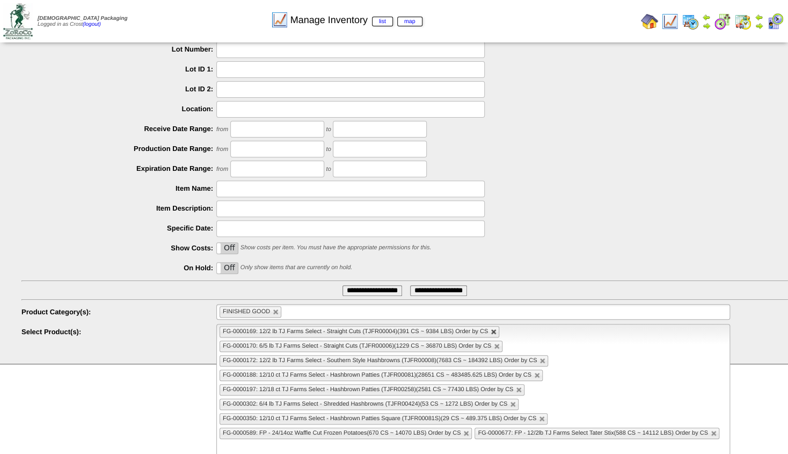
click at [492, 330] on link at bounding box center [494, 332] width 6 height 6
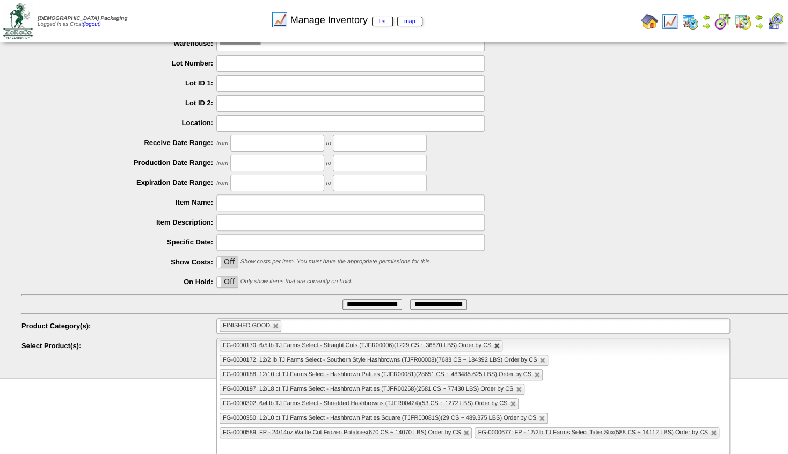
click at [497, 344] on link at bounding box center [497, 346] width 6 height 6
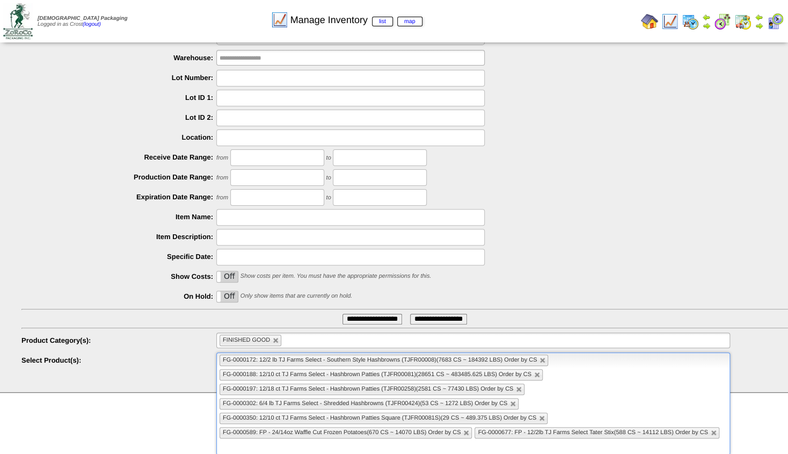
click at [535, 362] on span "FG-0000172: 12/2 lb TJ Farms Select - Southern Style Hashbrowns (TJFR00008)(768…" at bounding box center [380, 359] width 314 height 6
click at [543, 363] on link at bounding box center [543, 360] width 6 height 6
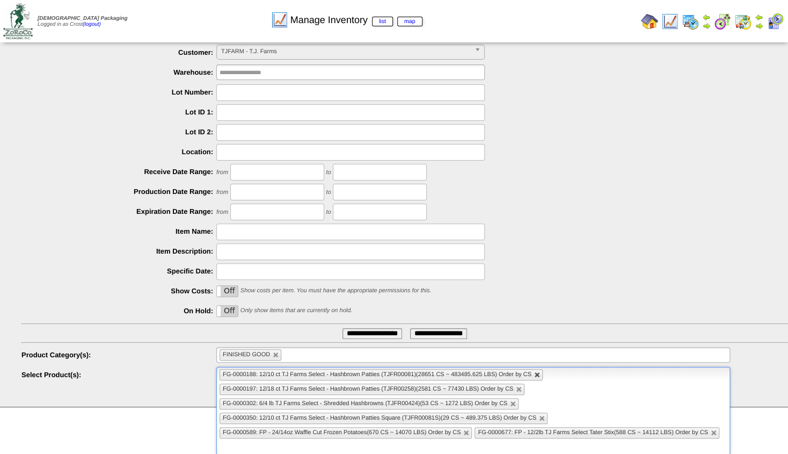
click at [536, 371] on li "FG-0000188: 12/10 ct TJ Farms Select - Hashbrown Patties (TJFR00081)(28651 CS ~…" at bounding box center [381, 374] width 323 height 11
click at [521, 388] on link at bounding box center [519, 389] width 6 height 6
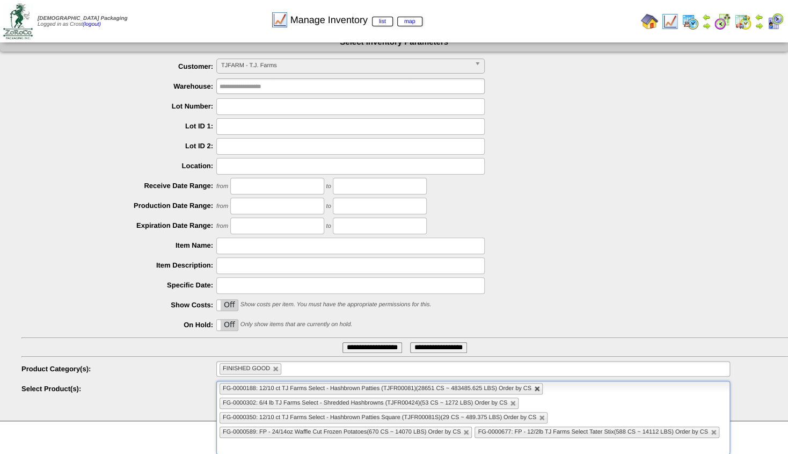
click at [536, 386] on link at bounding box center [537, 388] width 6 height 6
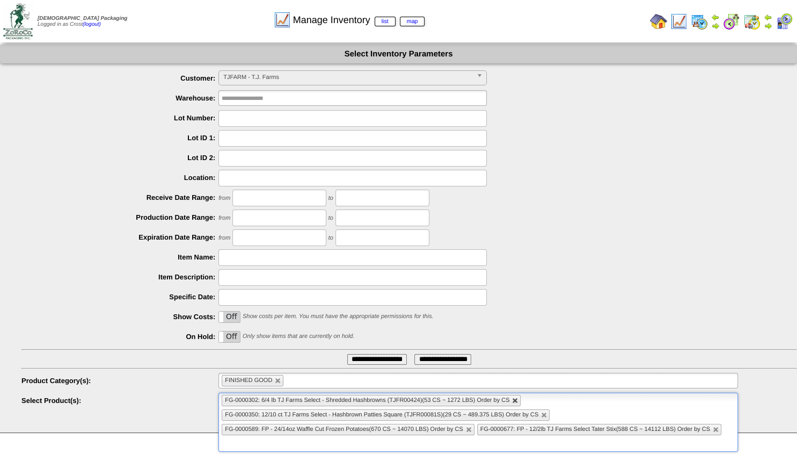
click at [515, 398] on li "FG-0000302: 6/4 lb TJ Farms Select - Shredded Hashbrowns (TJFR00424)(53 CS ~ 12…" at bounding box center [371, 400] width 299 height 11
click at [536, 415] on li "FG-0000350: 12/10 ct TJ Farms Select - Hashbrown Patties Square (TJFR00081S)(29…" at bounding box center [384, 414] width 328 height 11
click at [537, 414] on li "FG-0000350: 12/10 ct TJ Farms Select - Hashbrown Patties Square (TJFR00081S)(29…" at bounding box center [384, 414] width 328 height 11
click at [543, 414] on link at bounding box center [542, 415] width 6 height 6
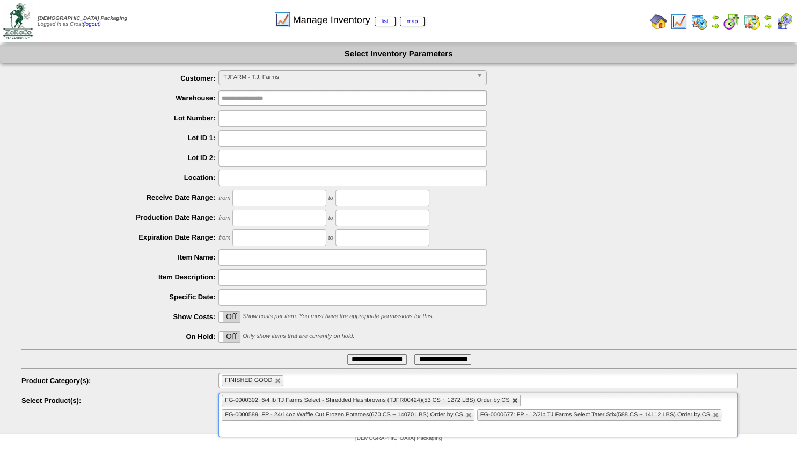
click at [517, 402] on link at bounding box center [515, 400] width 6 height 6
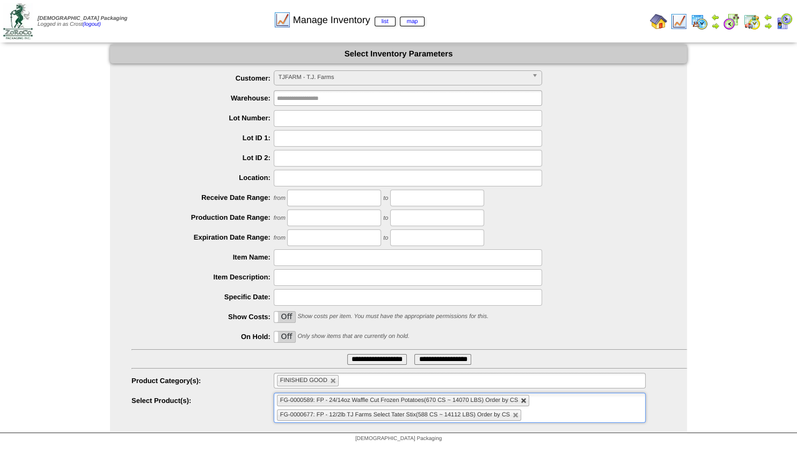
click at [524, 403] on link at bounding box center [524, 400] width 6 height 6
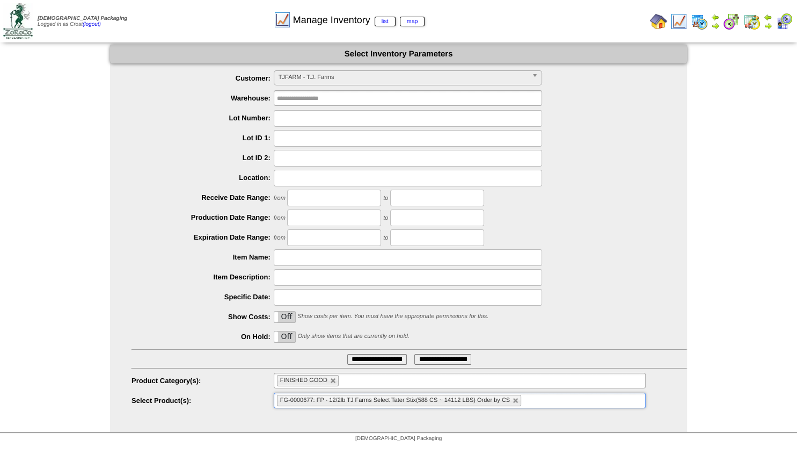
drag, startPoint x: 518, startPoint y: 400, endPoint x: 509, endPoint y: 403, distance: 9.0
click at [518, 400] on link at bounding box center [516, 400] width 6 height 6
click at [404, 404] on ul at bounding box center [460, 400] width 372 height 16
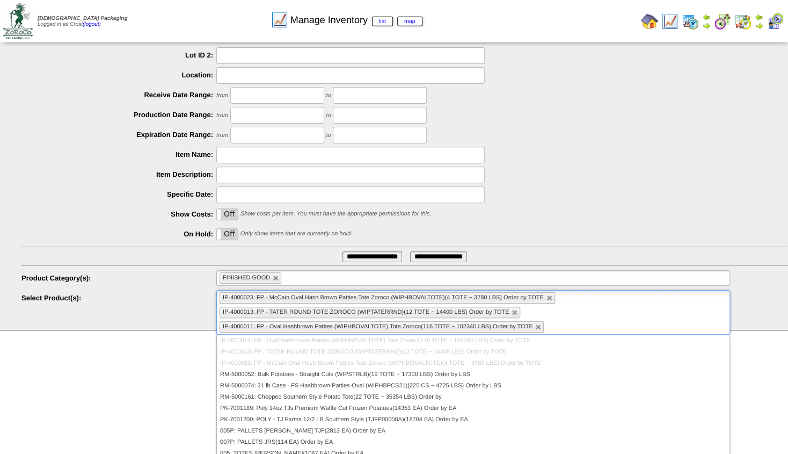
scroll to position [112, 0]
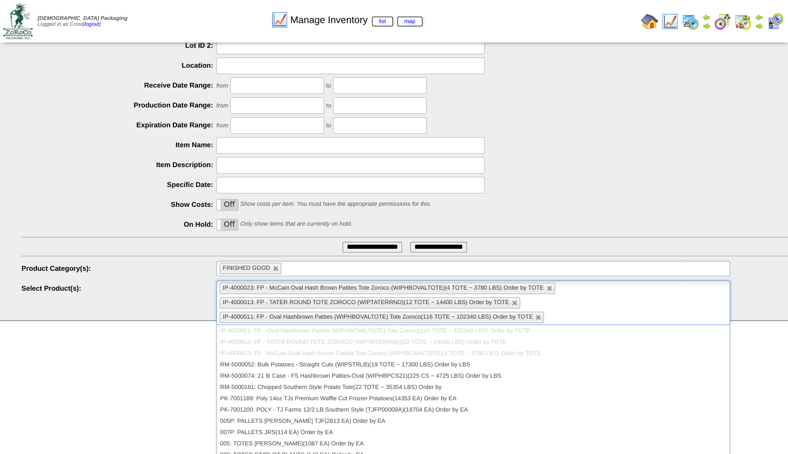
drag, startPoint x: 719, startPoint y: 340, endPoint x: 723, endPoint y: 350, distance: 10.2
click at [723, 350] on ul "All Products FG-0000175: 12/20 oz TJ Farms Select - Shoestrings (10755440000147…" at bounding box center [473, 389] width 513 height 129
click at [363, 244] on input "**********" at bounding box center [373, 247] width 60 height 11
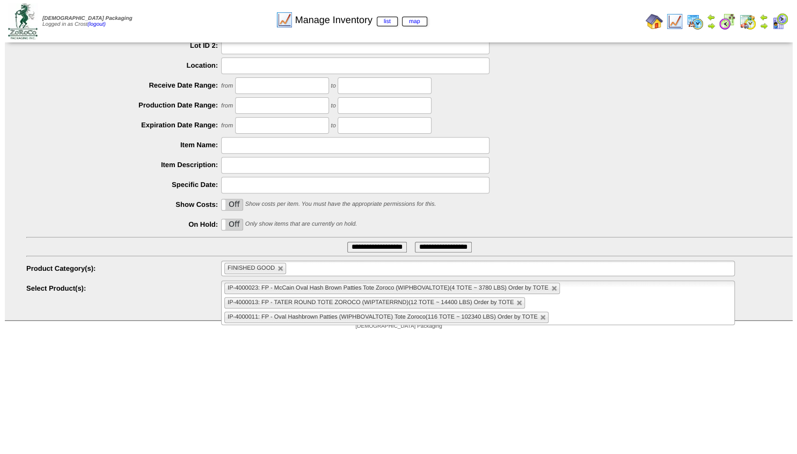
scroll to position [0, 0]
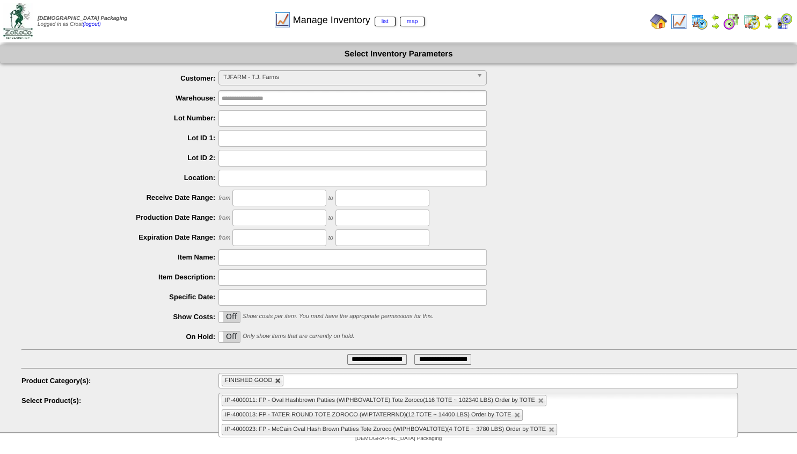
click at [277, 378] on link at bounding box center [278, 380] width 6 height 6
type input "**********"
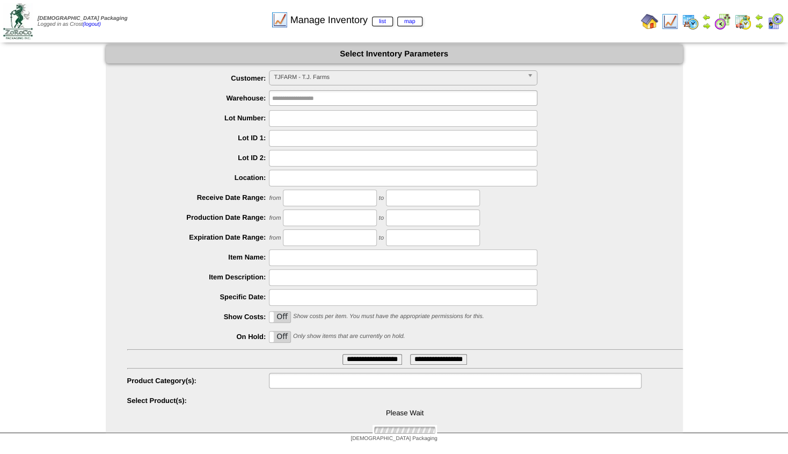
click at [298, 381] on input "text" at bounding box center [306, 380] width 69 height 13
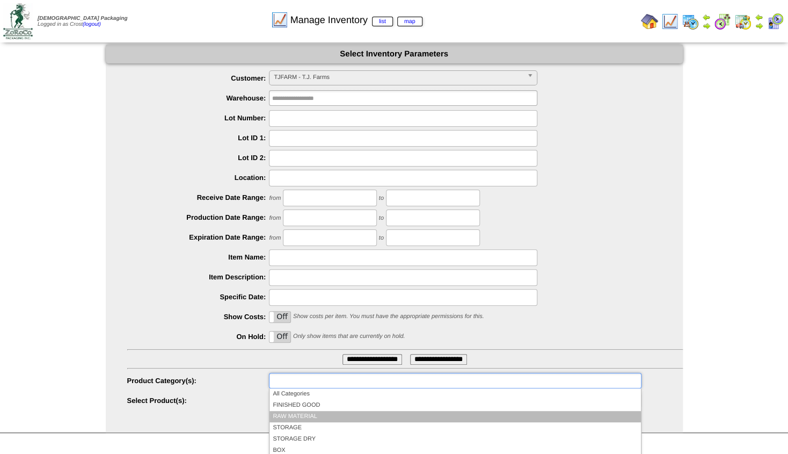
click at [297, 412] on li "RAW MATERIAL" at bounding box center [454, 416] width 371 height 11
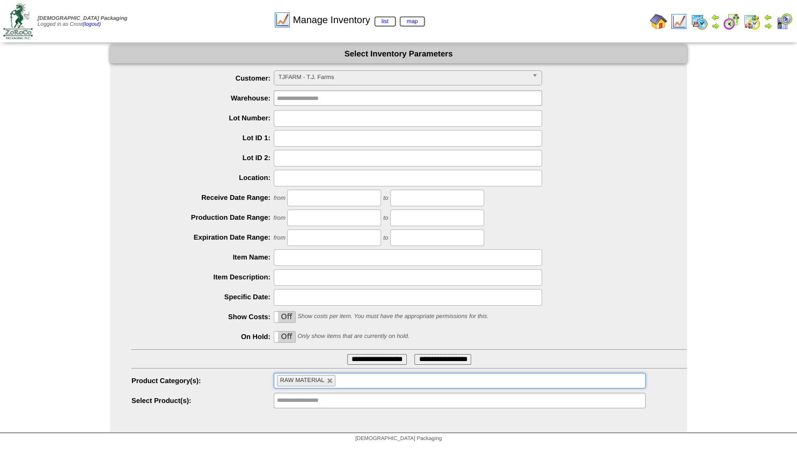
click at [365, 360] on input "**********" at bounding box center [377, 359] width 60 height 11
click at [332, 381] on link at bounding box center [330, 380] width 6 height 6
type input "**********"
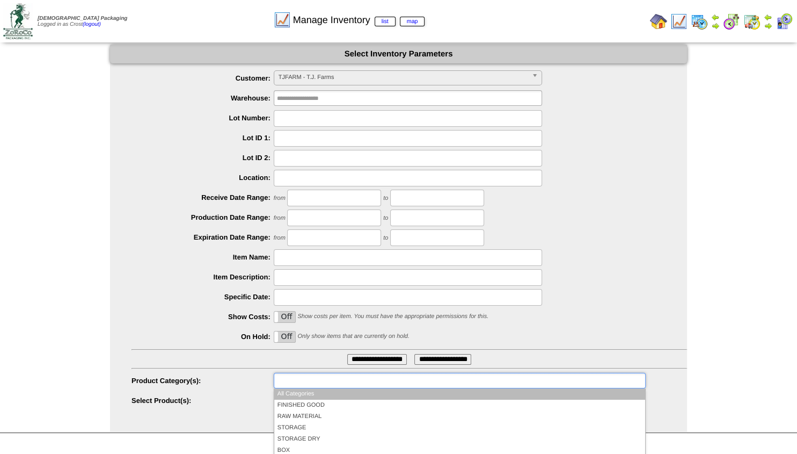
click at [333, 384] on input "text" at bounding box center [311, 380] width 69 height 13
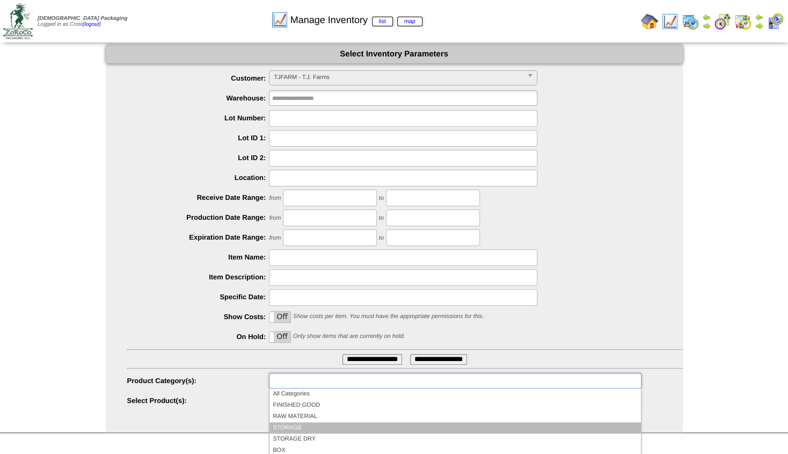
click at [296, 431] on li "STORAGE" at bounding box center [454, 427] width 371 height 11
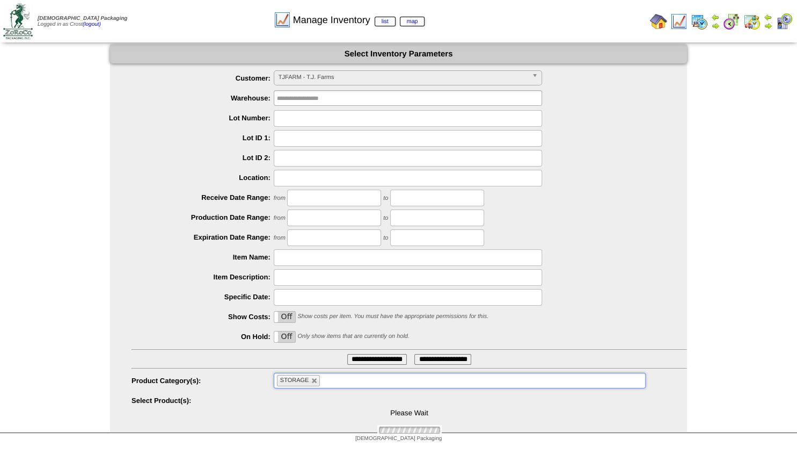
click at [376, 359] on input "**********" at bounding box center [377, 359] width 60 height 11
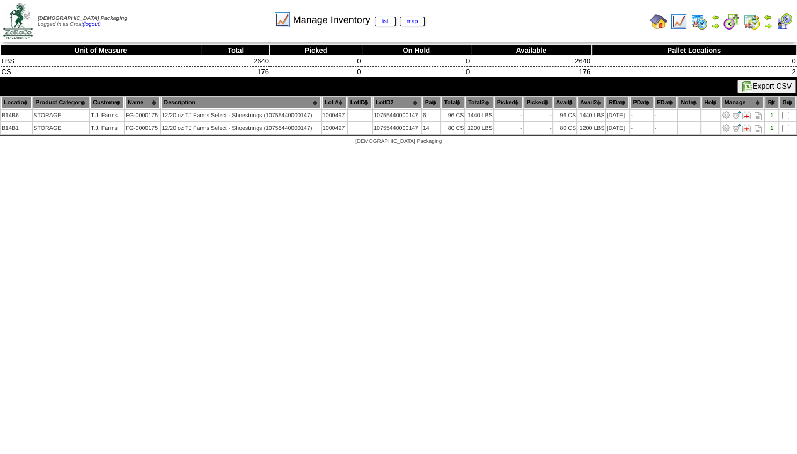
click at [770, 24] on img at bounding box center [768, 25] width 9 height 9
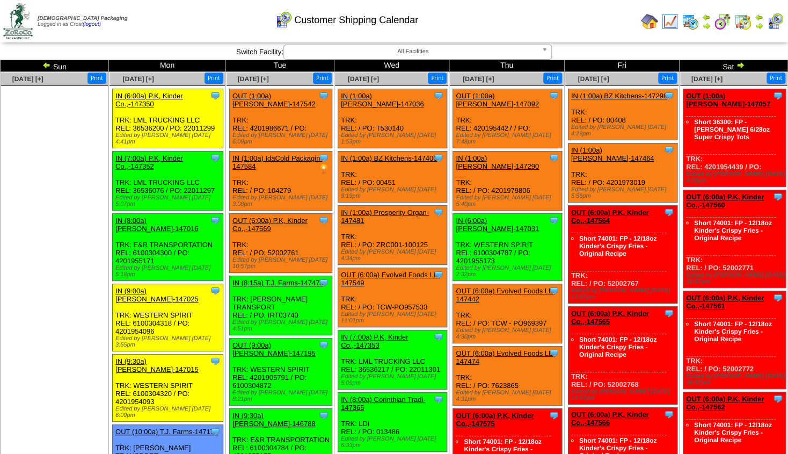
click at [645, 19] on img at bounding box center [649, 21] width 17 height 17
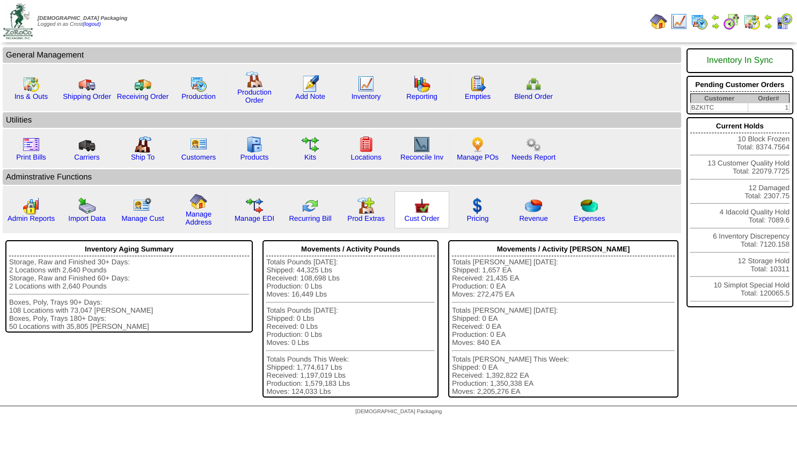
click at [417, 214] on img at bounding box center [421, 205] width 17 height 17
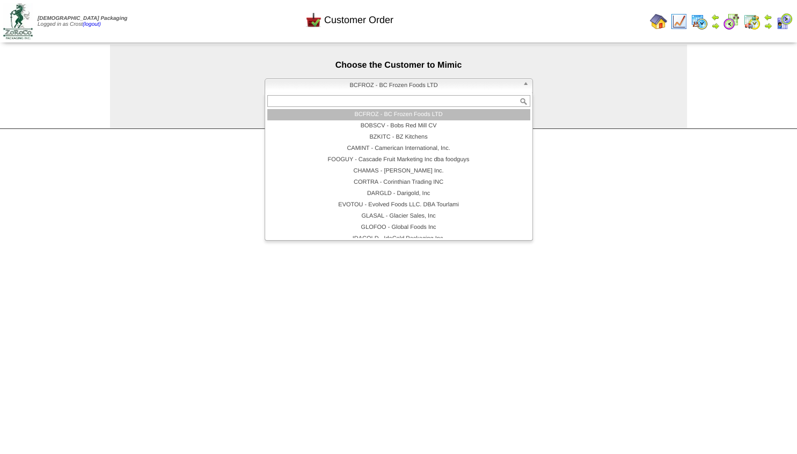
click at [366, 81] on span "BCFROZ - BC Frozen Foods LTD" at bounding box center [393, 85] width 249 height 13
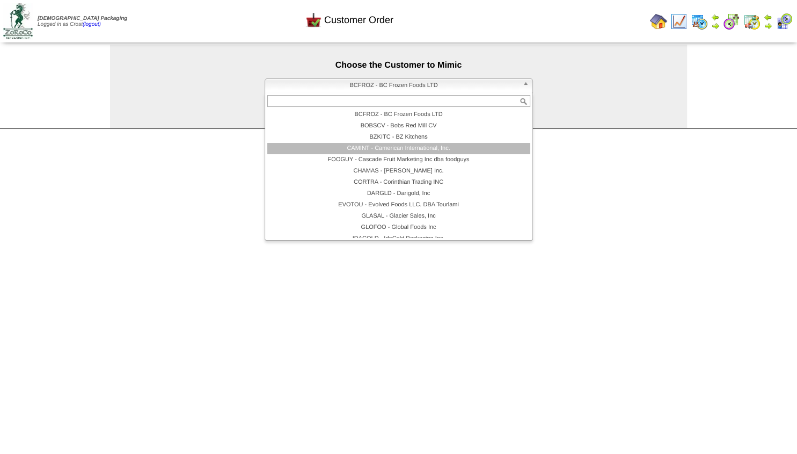
scroll to position [64, 0]
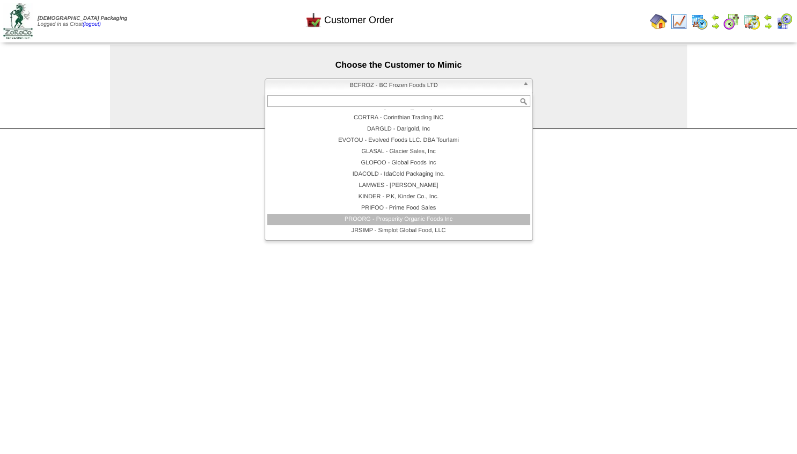
click at [395, 216] on li "PROORG - Prosperity Organic Foods Inc" at bounding box center [398, 219] width 263 height 11
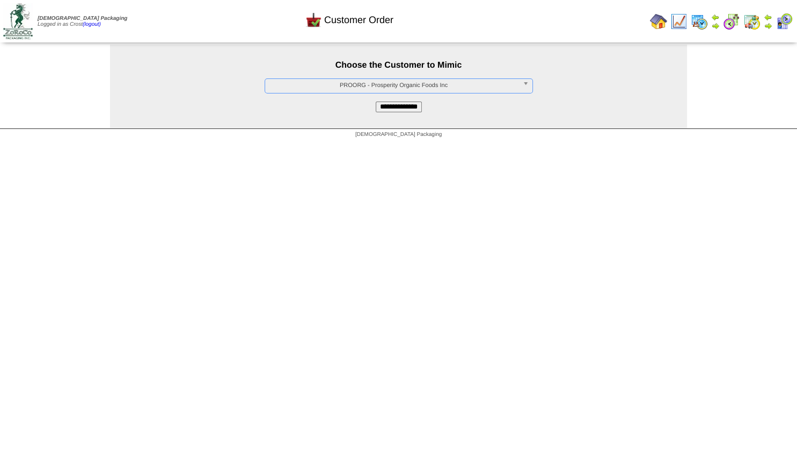
click at [395, 107] on input "**********" at bounding box center [399, 106] width 46 height 11
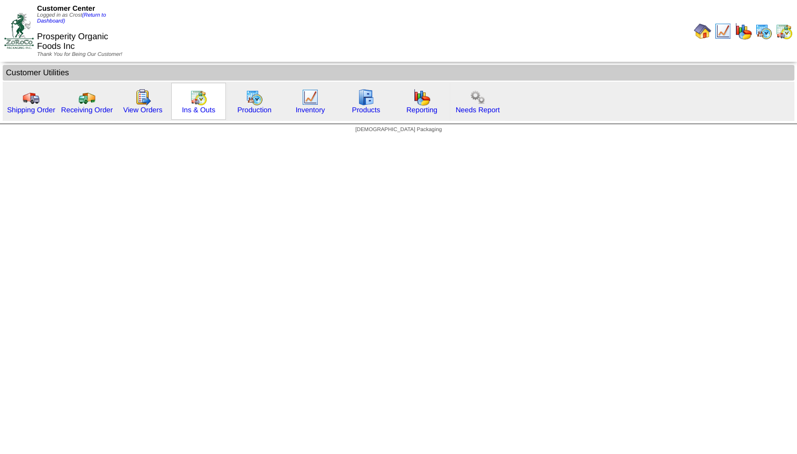
click at [200, 99] on img at bounding box center [198, 97] width 17 height 17
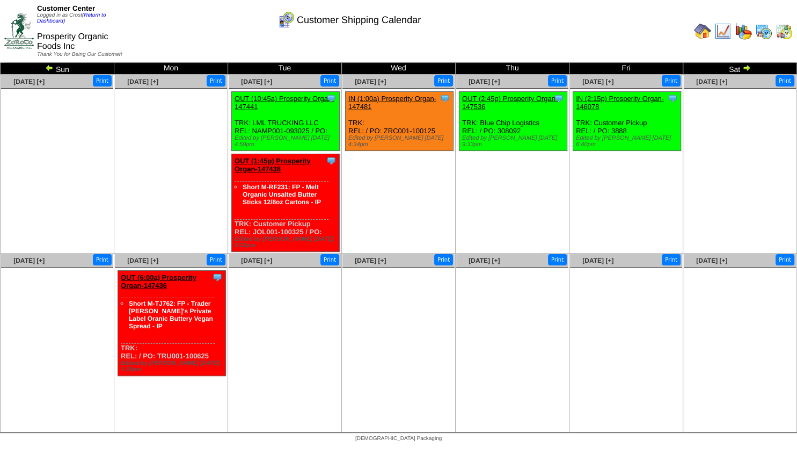
click at [746, 68] on img at bounding box center [746, 67] width 9 height 9
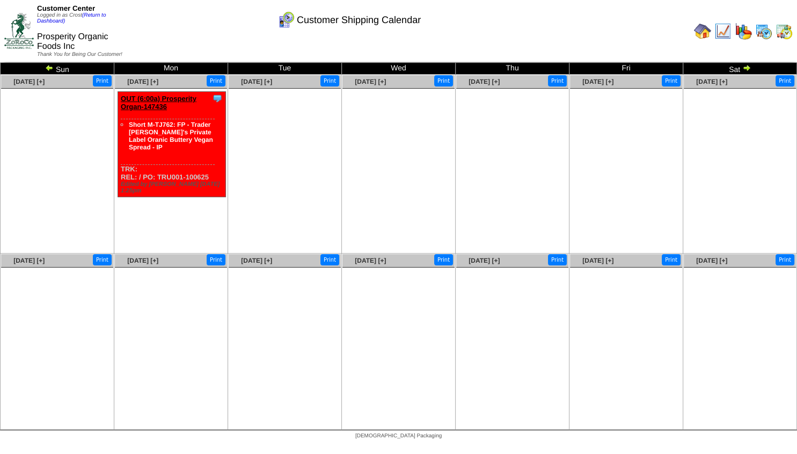
click at [49, 66] on div "Customer Center Logged in as Crost (Return to Dashboard) Prosperity Organic Foo…" at bounding box center [398, 33] width 797 height 66
click at [47, 68] on img at bounding box center [49, 67] width 9 height 9
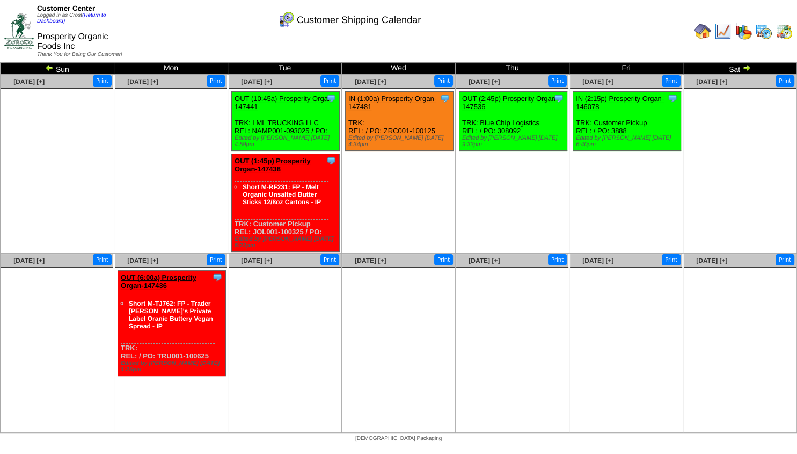
click at [699, 29] on img at bounding box center [702, 31] width 17 height 17
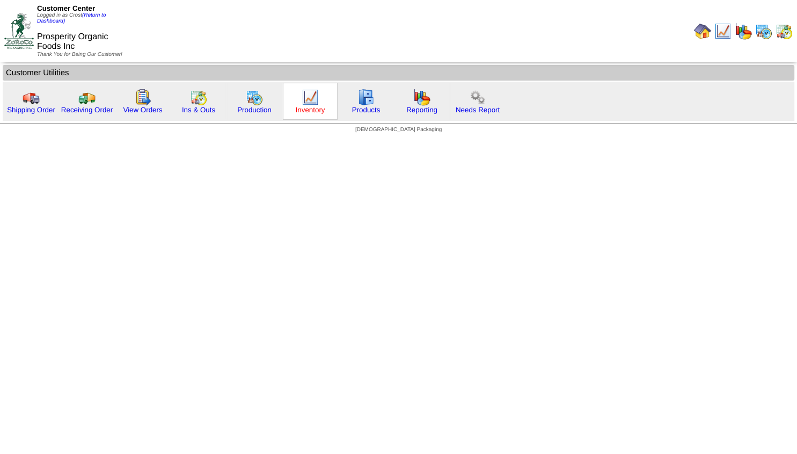
click at [317, 108] on link "Inventory" at bounding box center [311, 110] width 30 height 8
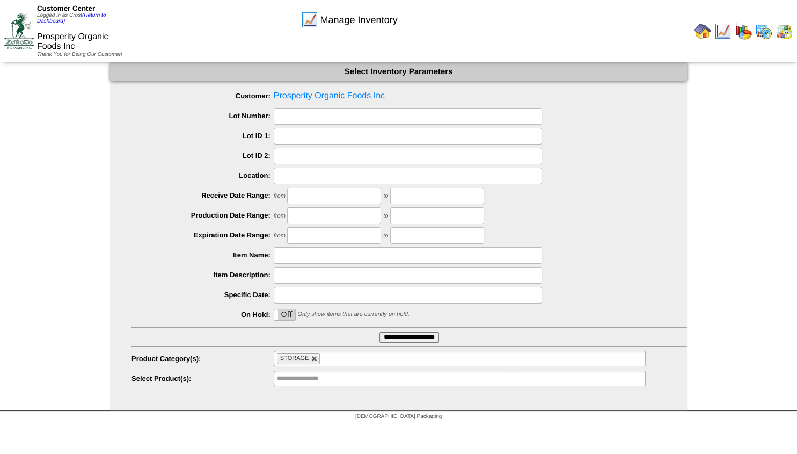
click at [315, 358] on link at bounding box center [314, 358] width 6 height 6
type input "**********"
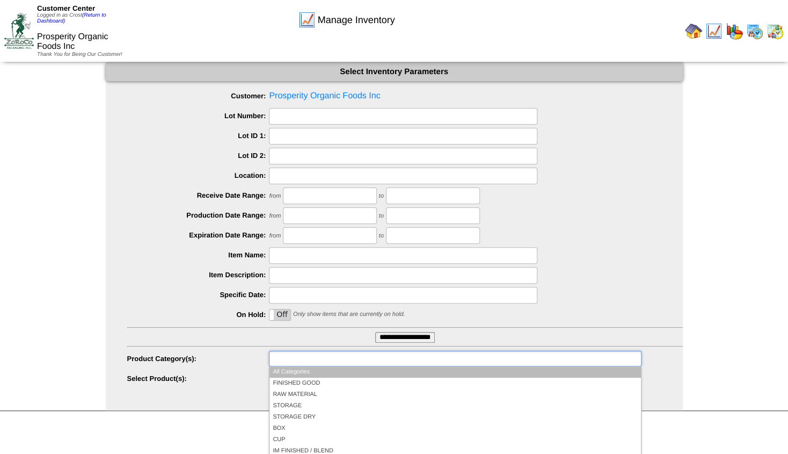
click at [308, 361] on input "text" at bounding box center [306, 358] width 69 height 13
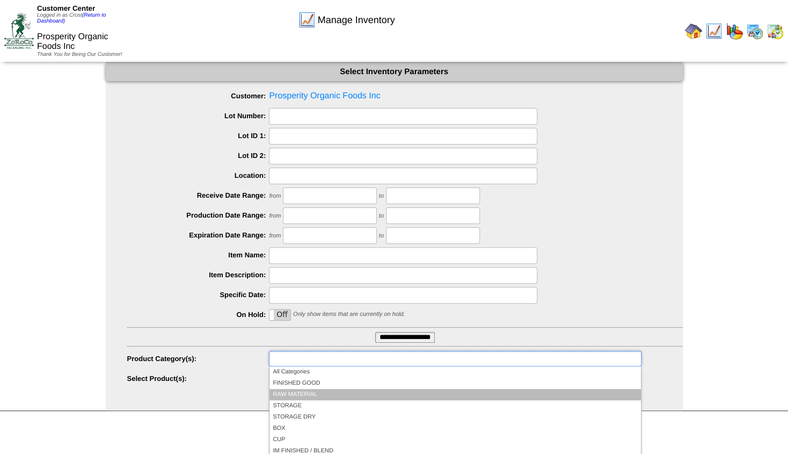
click at [296, 397] on li "RAW MATERIAL" at bounding box center [454, 394] width 371 height 11
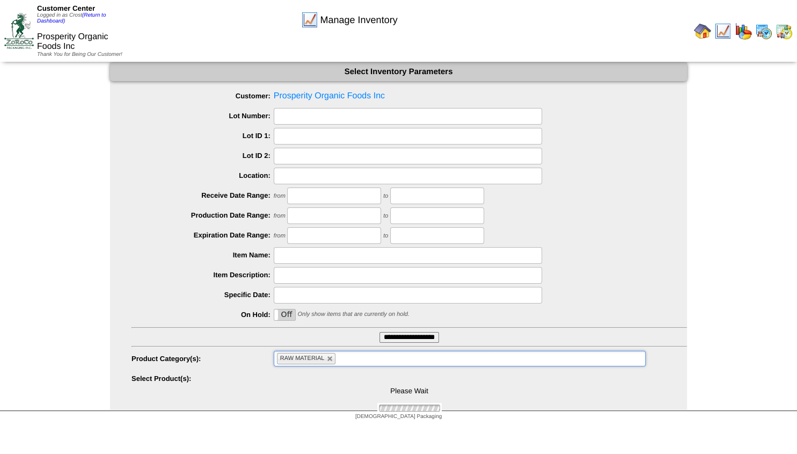
click at [391, 336] on input "**********" at bounding box center [410, 337] width 60 height 11
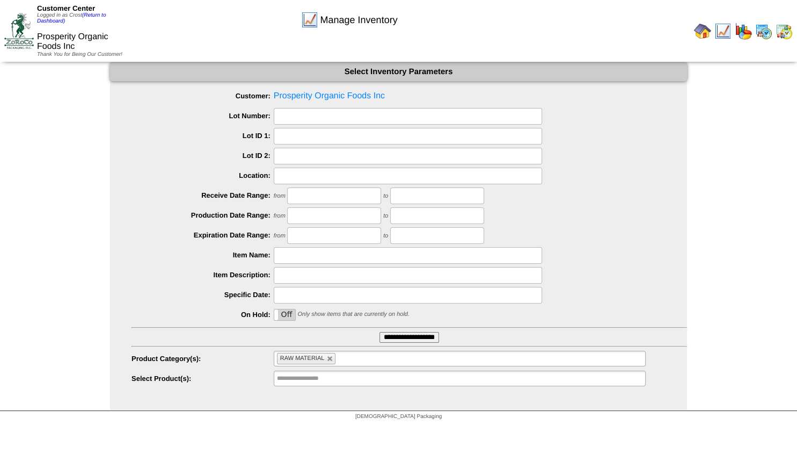
click at [385, 337] on input "**********" at bounding box center [410, 337] width 60 height 11
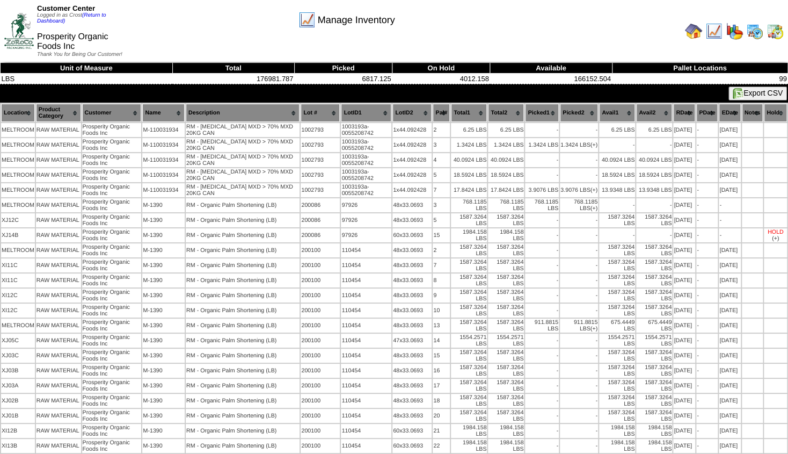
click at [217, 114] on th "Description" at bounding box center [243, 113] width 114 height 18
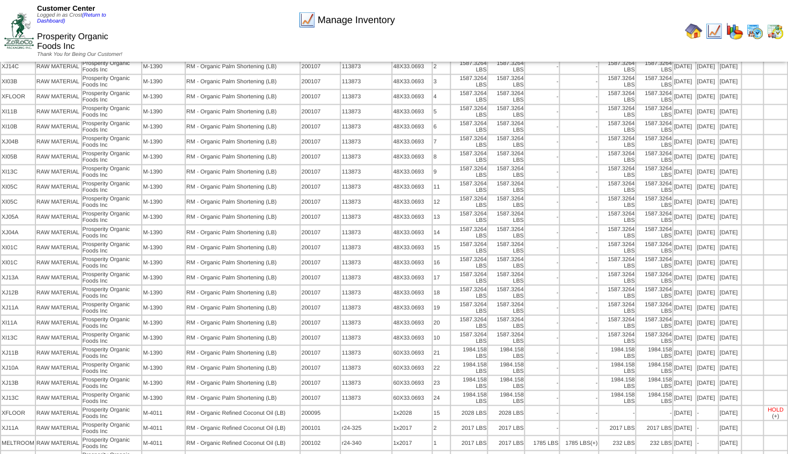
scroll to position [696, 0]
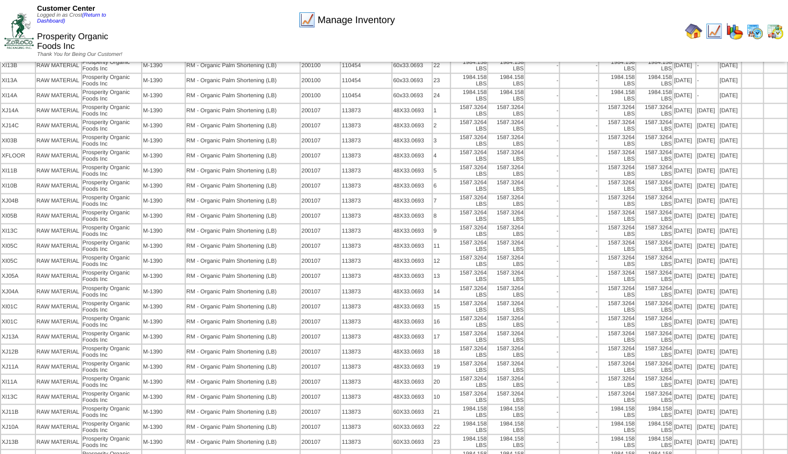
click at [694, 32] on img at bounding box center [693, 31] width 17 height 17
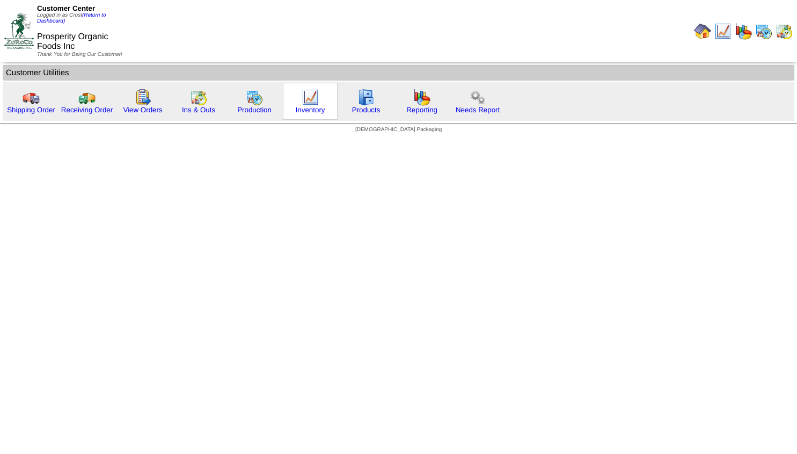
click at [304, 97] on img at bounding box center [310, 97] width 17 height 17
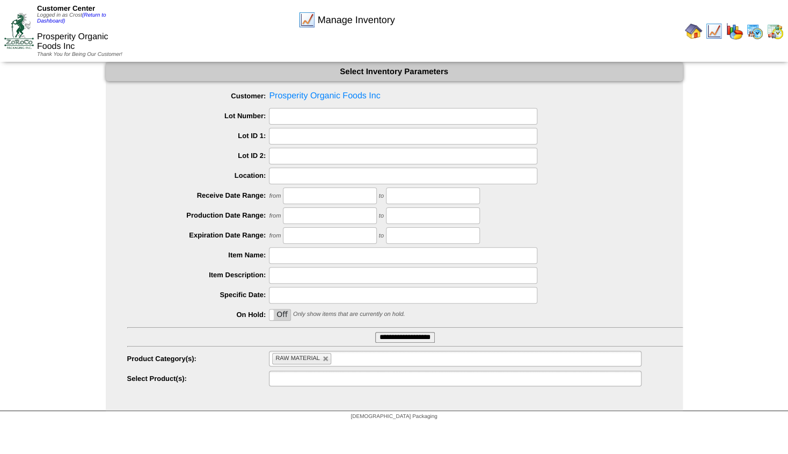
drag, startPoint x: 305, startPoint y: 378, endPoint x: 311, endPoint y: 378, distance: 5.9
click at [308, 379] on input "text" at bounding box center [306, 377] width 69 height 13
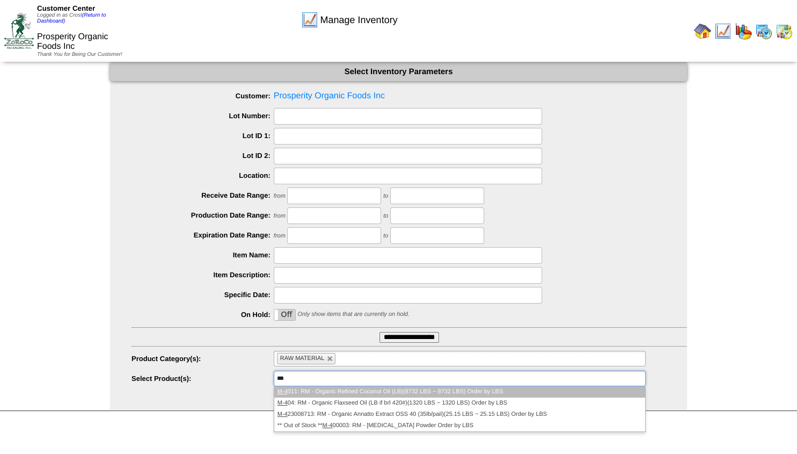
type input "***"
click at [319, 394] on li "M-4 011: RM - Organic Refined Coconut Oil (LB)(8732 LBS ~ 8732 LBS) Order by LBS" at bounding box center [459, 391] width 371 height 11
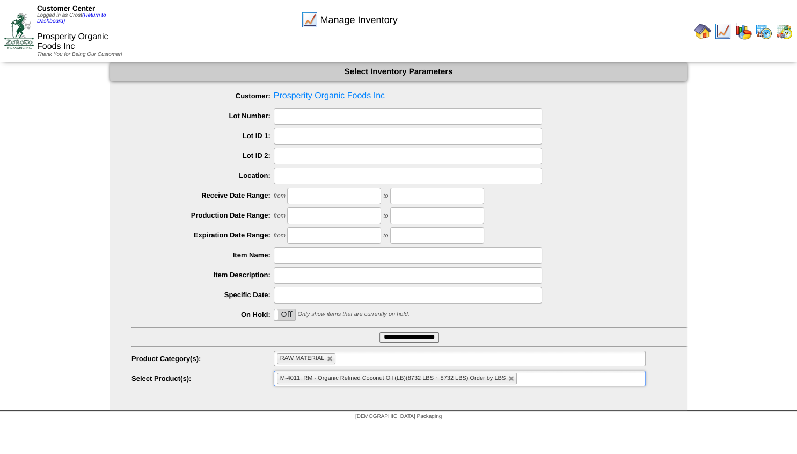
click at [391, 335] on input "**********" at bounding box center [410, 337] width 60 height 11
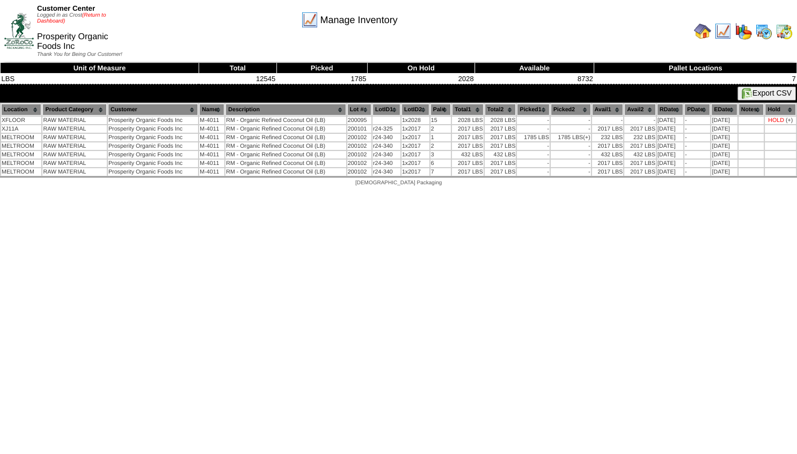
click at [92, 16] on link "(Return to Dashboard)" at bounding box center [71, 18] width 69 height 12
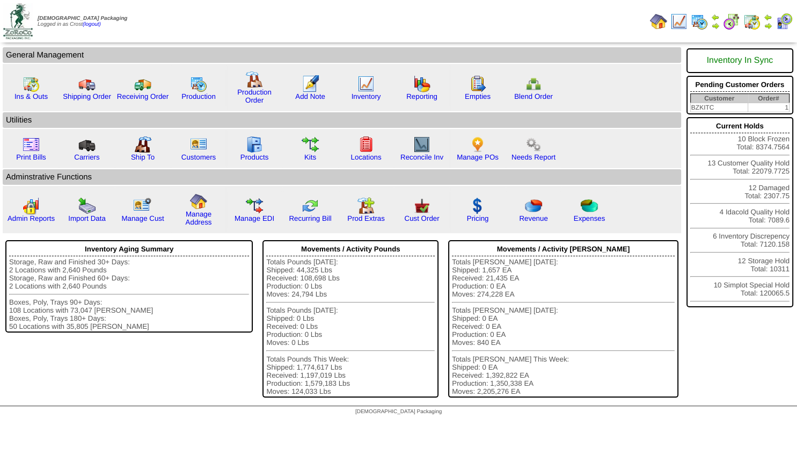
click at [764, 22] on img at bounding box center [768, 25] width 9 height 9
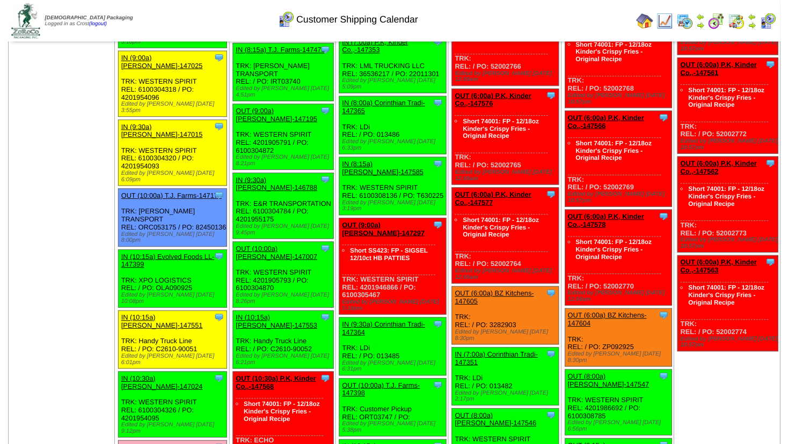
scroll to position [290, 0]
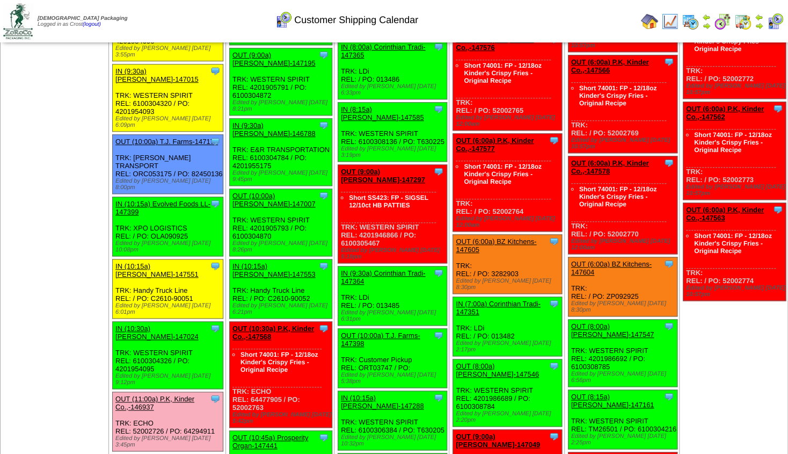
click at [276, 433] on link "OUT (10:45a) Prosperity Organ-147441" at bounding box center [270, 441] width 76 height 16
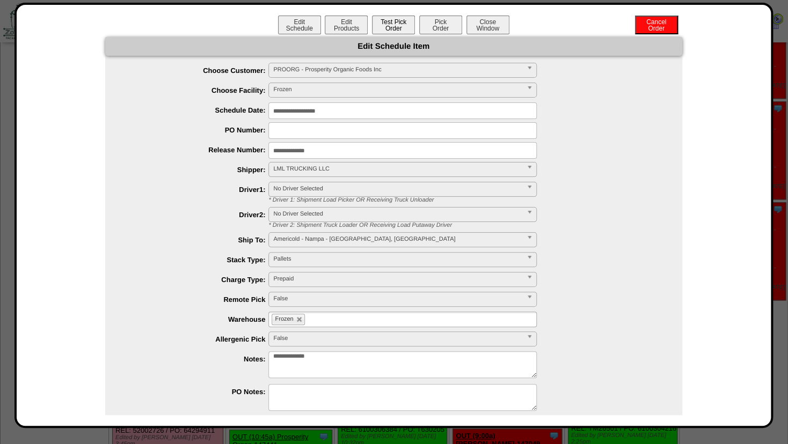
click at [377, 30] on button "Test Pick Order" at bounding box center [393, 25] width 43 height 19
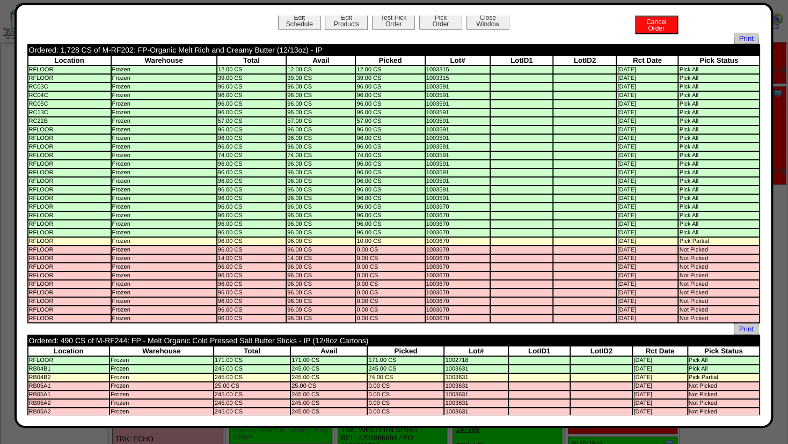
scroll to position [0, 0]
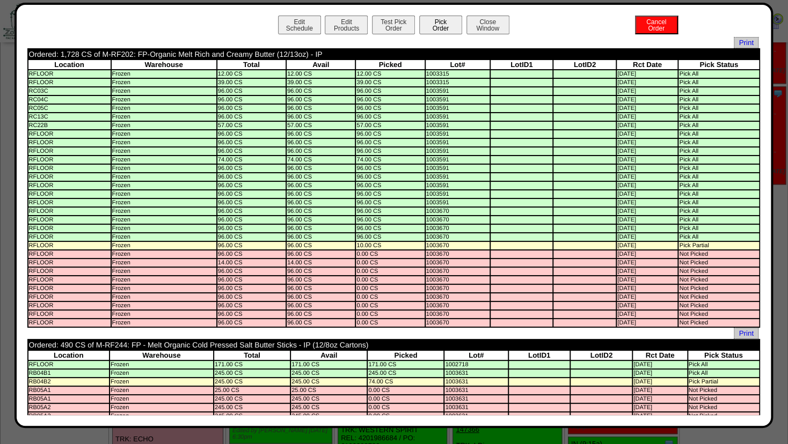
click at [424, 22] on button "Pick Order" at bounding box center [440, 25] width 43 height 19
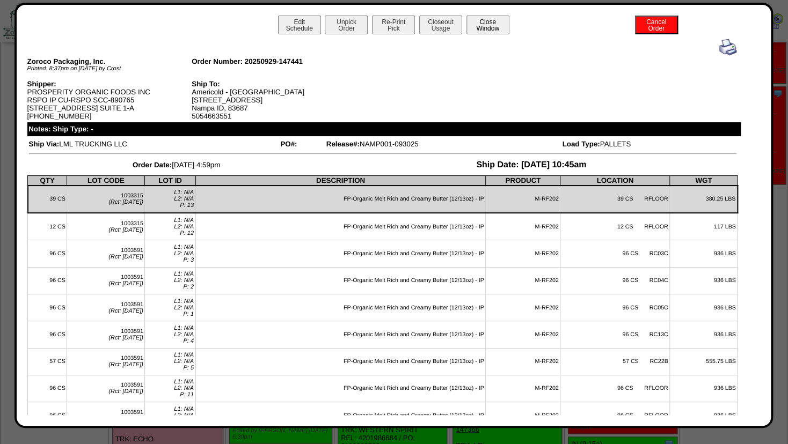
scroll to position [397, 0]
click at [492, 28] on button "Close Window" at bounding box center [488, 25] width 43 height 19
